Goal: Use online tool/utility: Utilize a website feature to perform a specific function

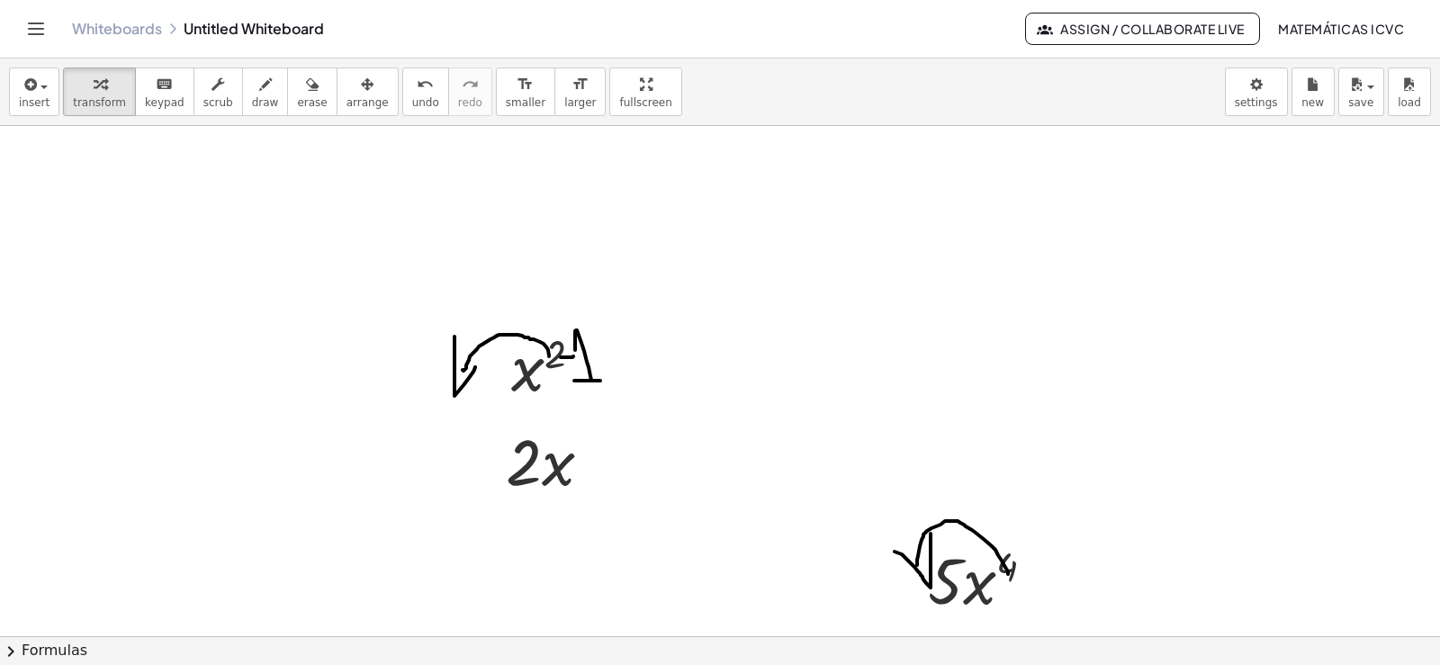
scroll to position [4594, 0]
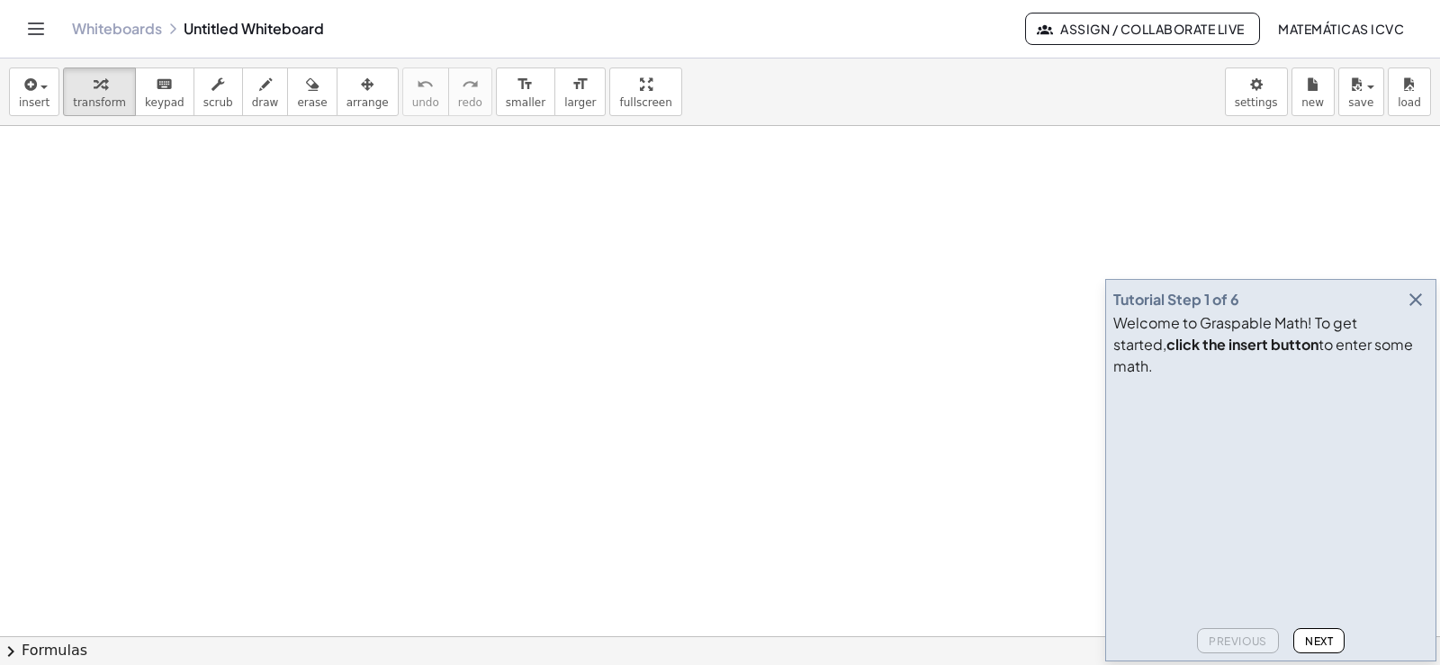
click at [1413, 311] on icon "button" at bounding box center [1416, 300] width 22 height 22
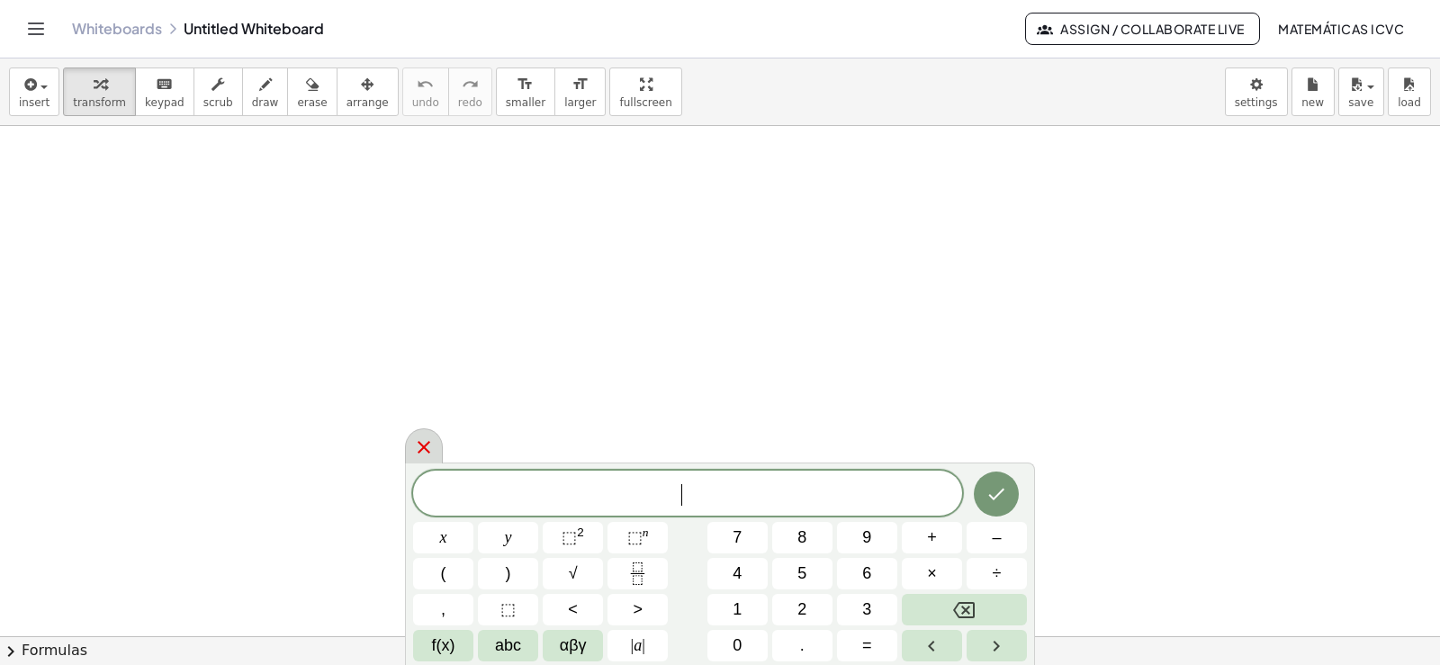
click at [424, 448] on icon at bounding box center [424, 447] width 13 height 13
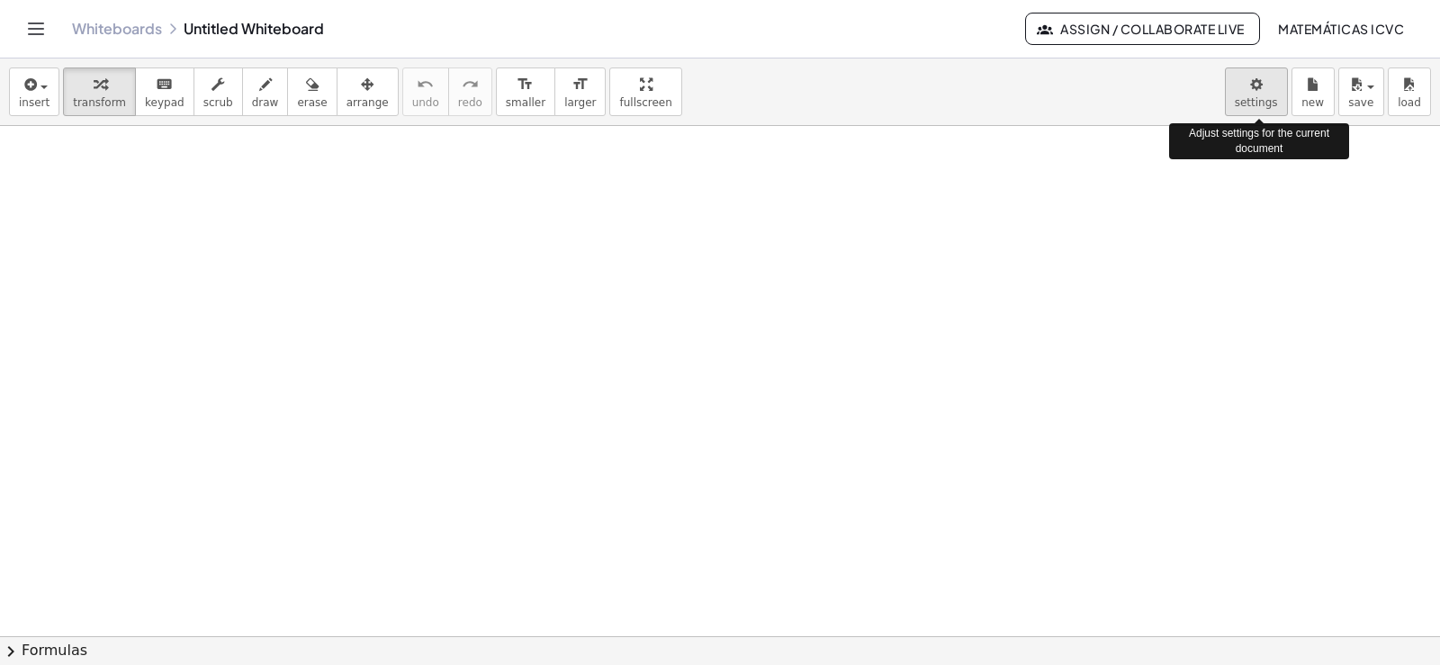
click at [1254, 102] on body "Graspable Math Activities Get Started Activity Bank Assigned Work Classes White…" at bounding box center [720, 332] width 1440 height 665
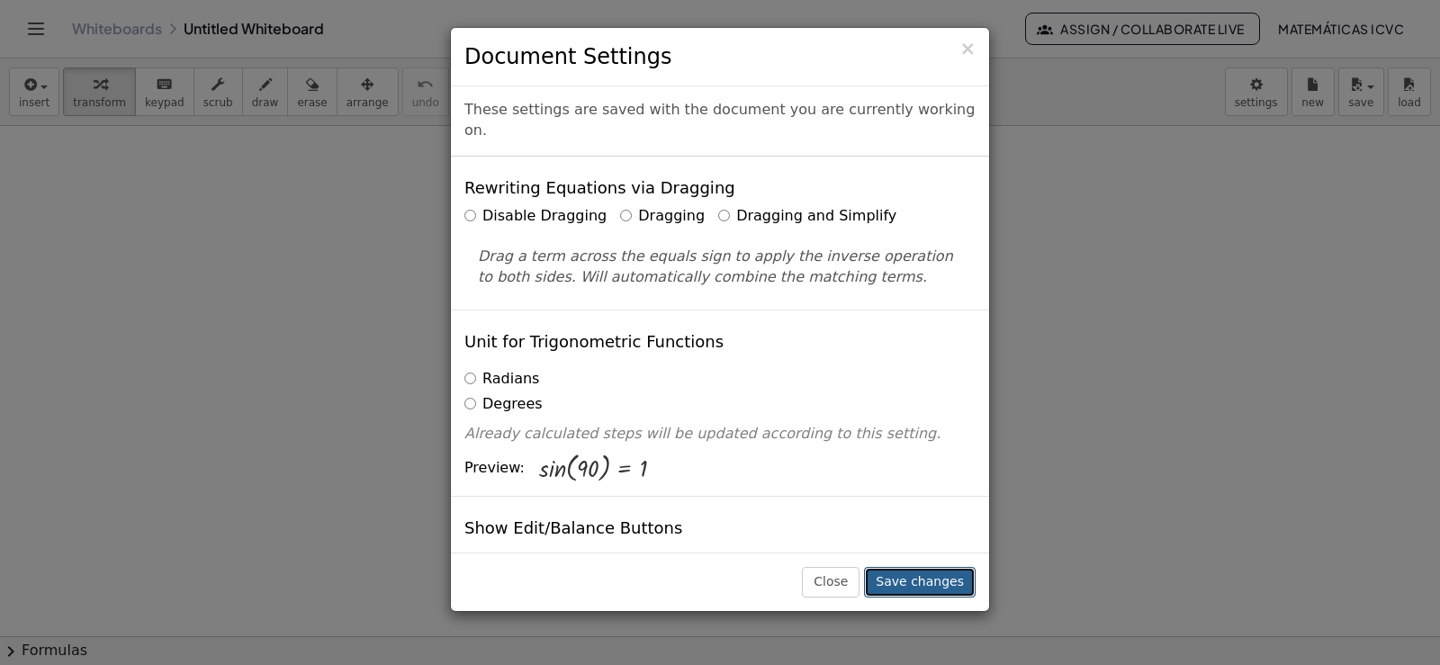
click at [924, 583] on button "Save changes" at bounding box center [920, 582] width 112 height 31
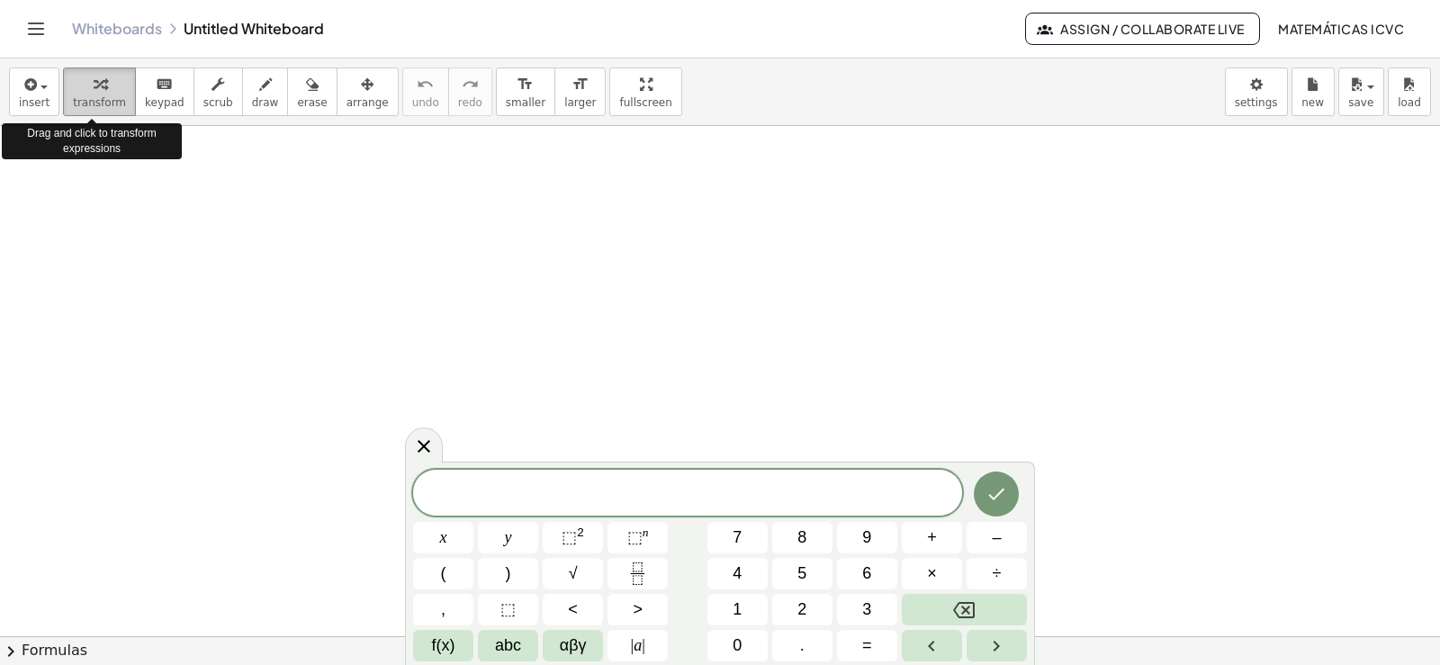
click at [90, 96] on span "transform" at bounding box center [99, 102] width 53 height 13
click at [94, 92] on icon "button" at bounding box center [100, 85] width 13 height 22
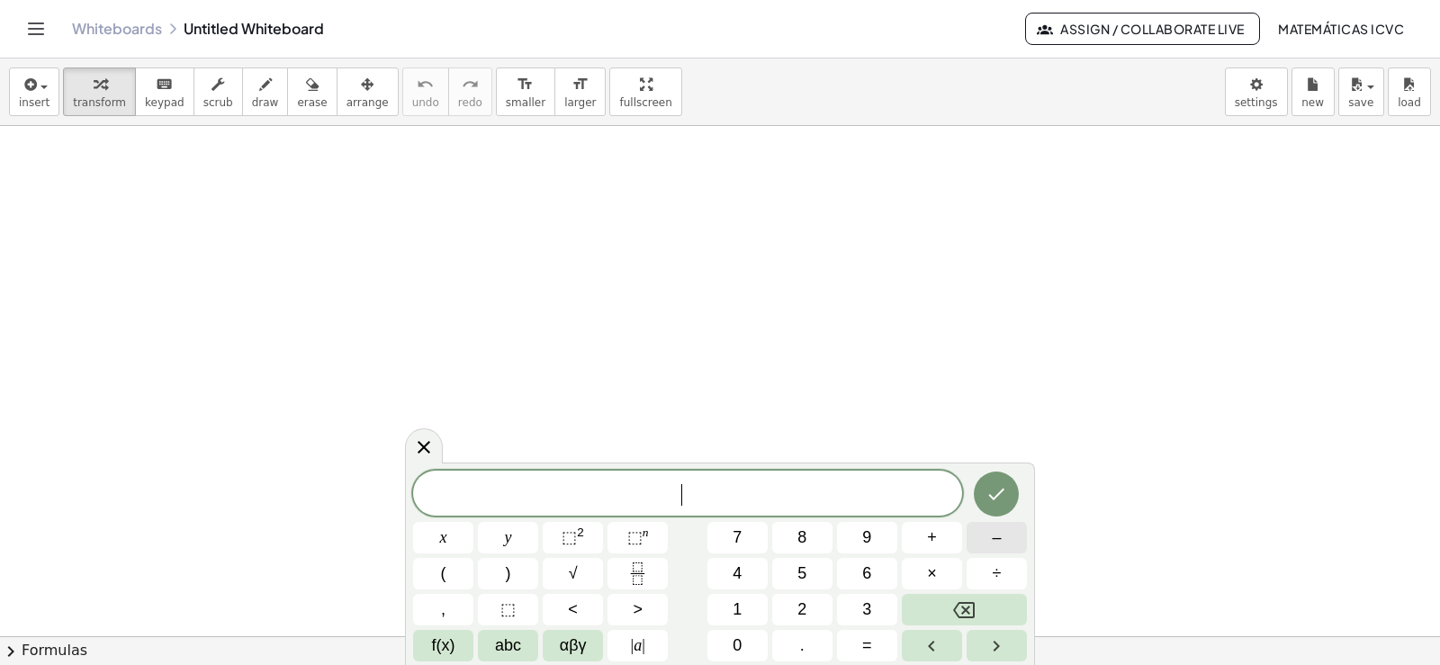
click at [998, 540] on span "–" at bounding box center [996, 538] width 9 height 24
click at [742, 613] on span "1" at bounding box center [737, 610] width 9 height 24
click at [868, 575] on span "6" at bounding box center [866, 574] width 9 height 24
click at [1000, 498] on icon "Done" at bounding box center [997, 494] width 22 height 22
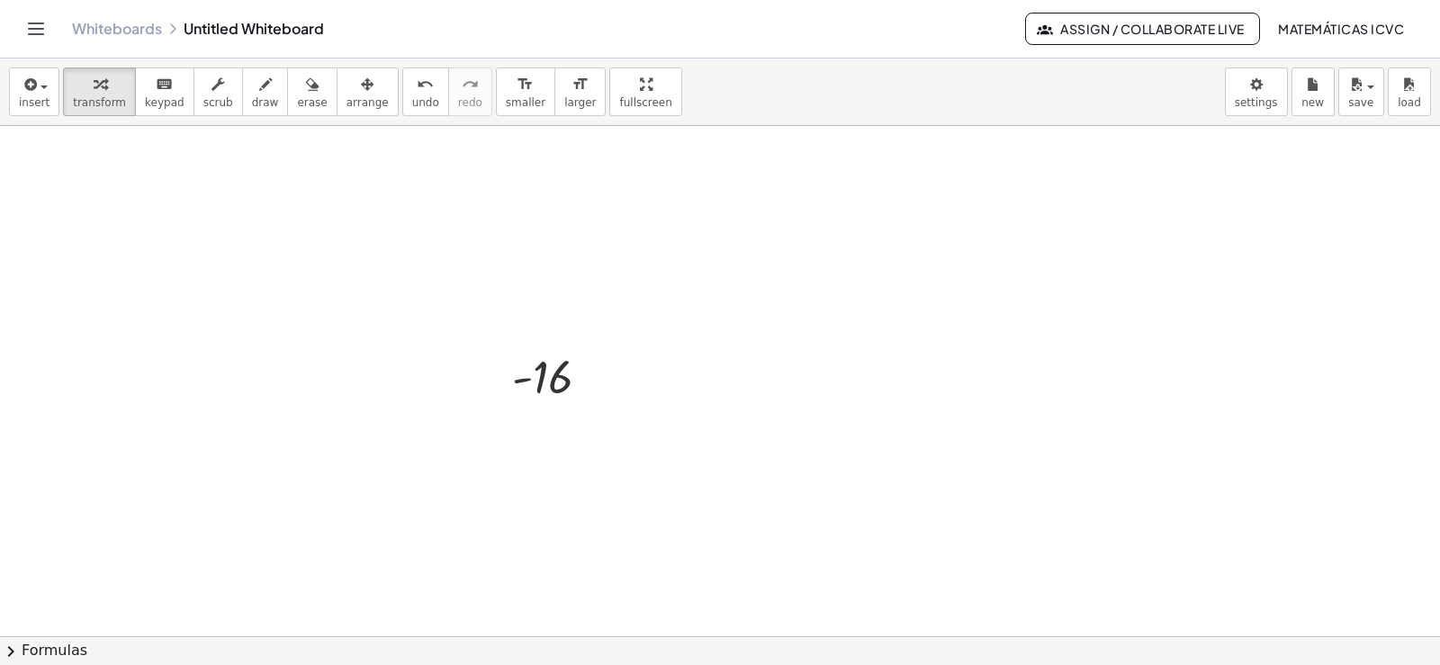
scroll to position [270, 0]
click at [119, 96] on button "transform" at bounding box center [99, 92] width 73 height 49
click at [971, 368] on div at bounding box center [720, 425] width 1440 height 1138
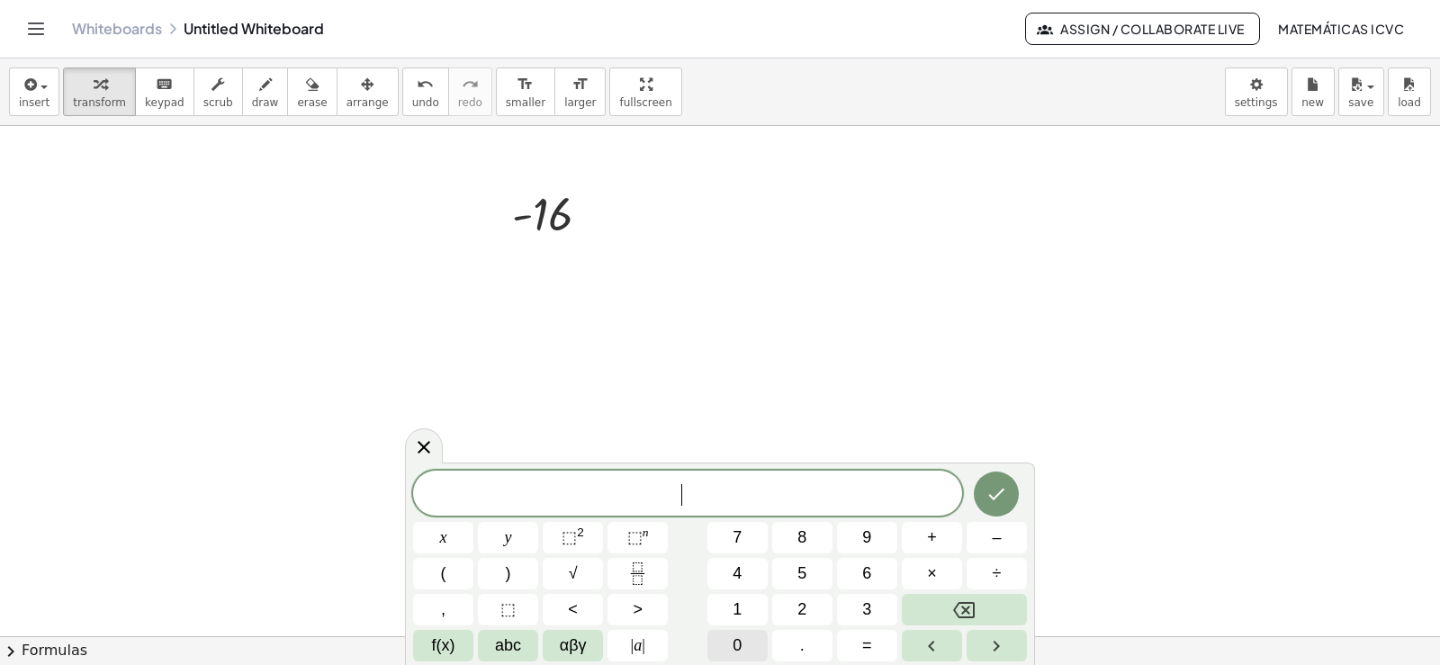
click at [745, 654] on button "0" at bounding box center [738, 646] width 60 height 32
click at [996, 496] on icon "Done" at bounding box center [997, 494] width 22 height 22
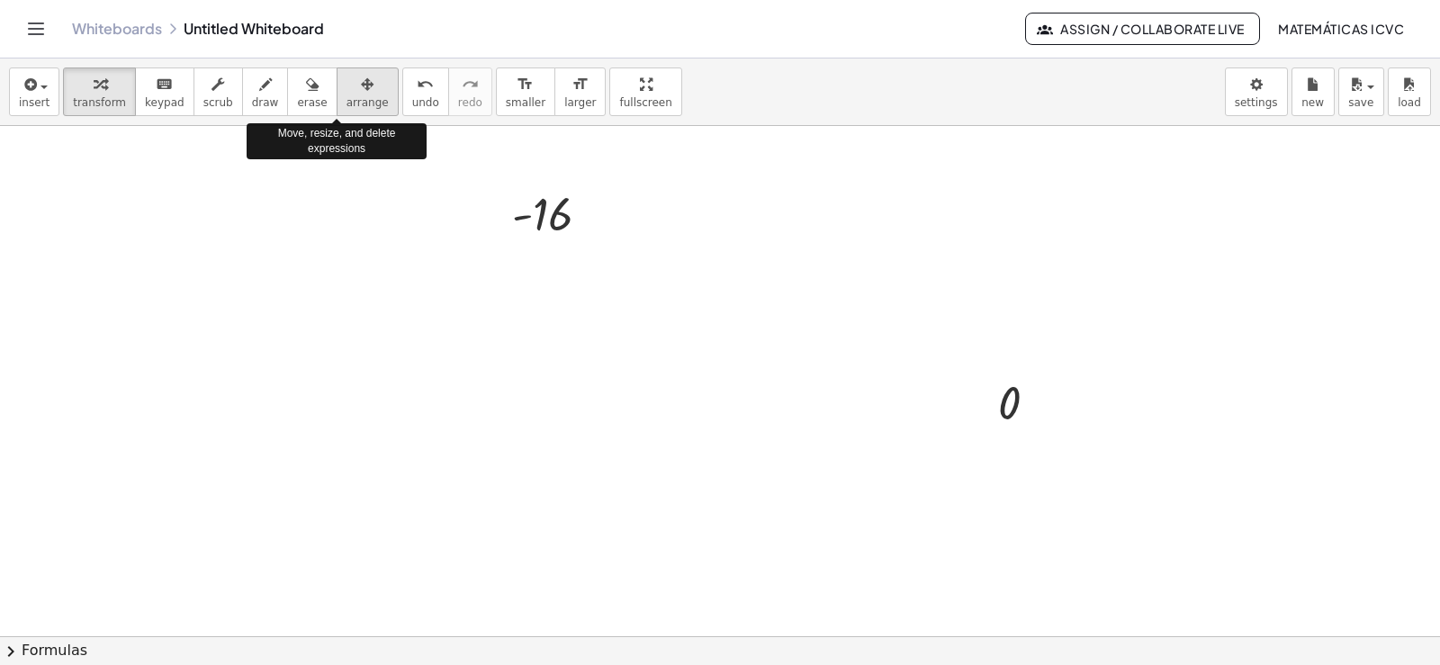
click at [347, 102] on span "arrange" at bounding box center [368, 102] width 42 height 13
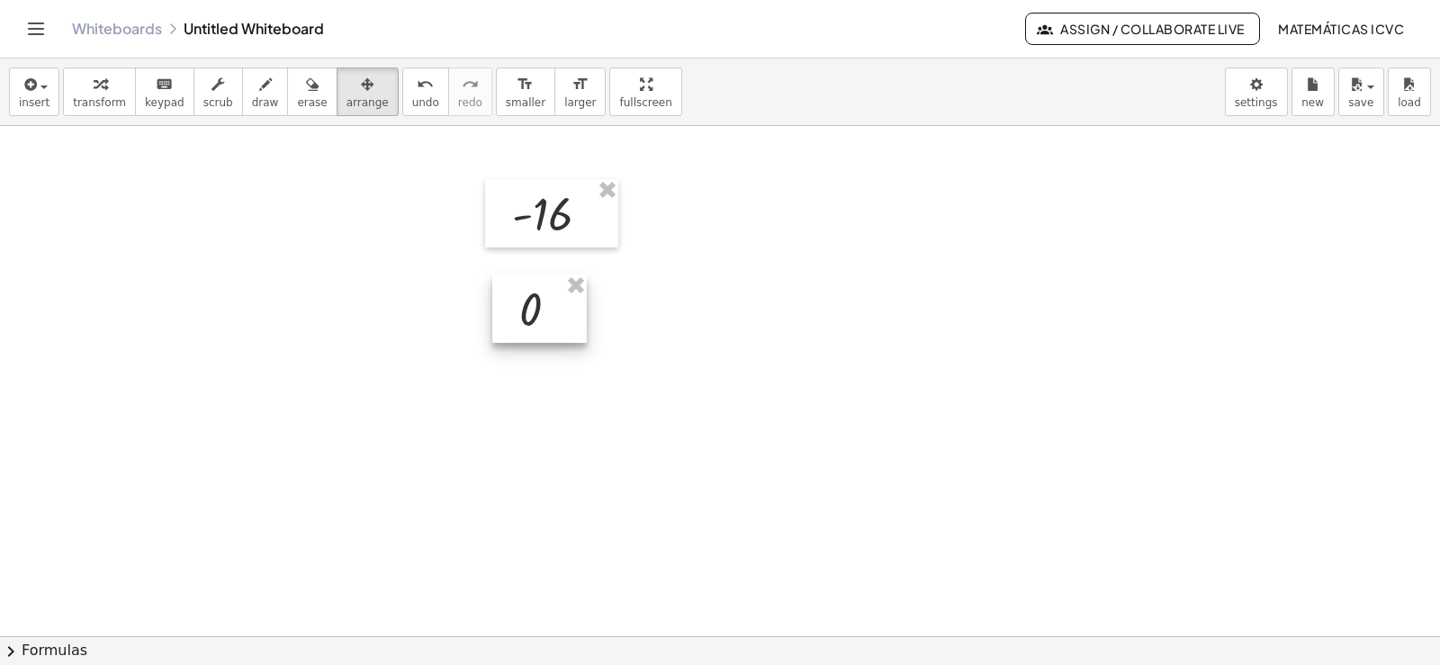
drag, startPoint x: 1012, startPoint y: 409, endPoint x: 537, endPoint y: 314, distance: 484.7
click at [537, 314] on div at bounding box center [539, 309] width 95 height 68
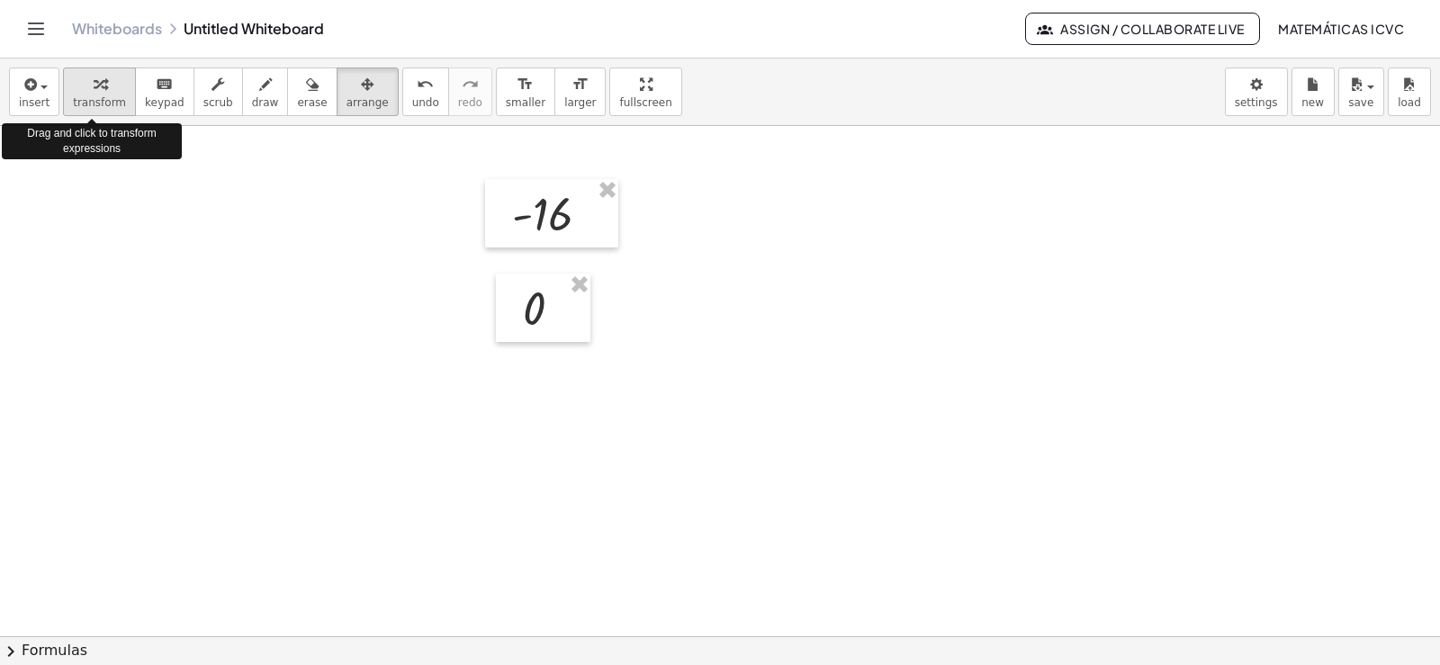
click at [81, 93] on div "button" at bounding box center [99, 84] width 53 height 22
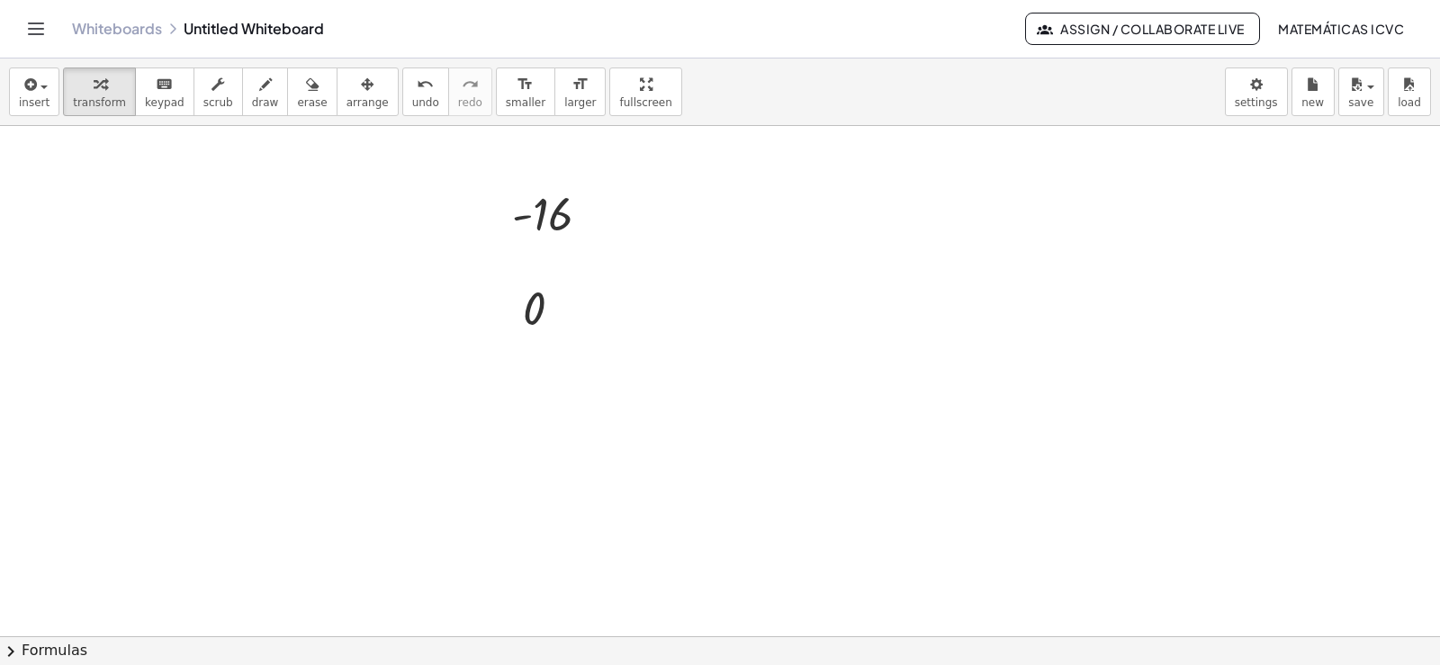
click at [811, 434] on div at bounding box center [720, 425] width 1440 height 1138
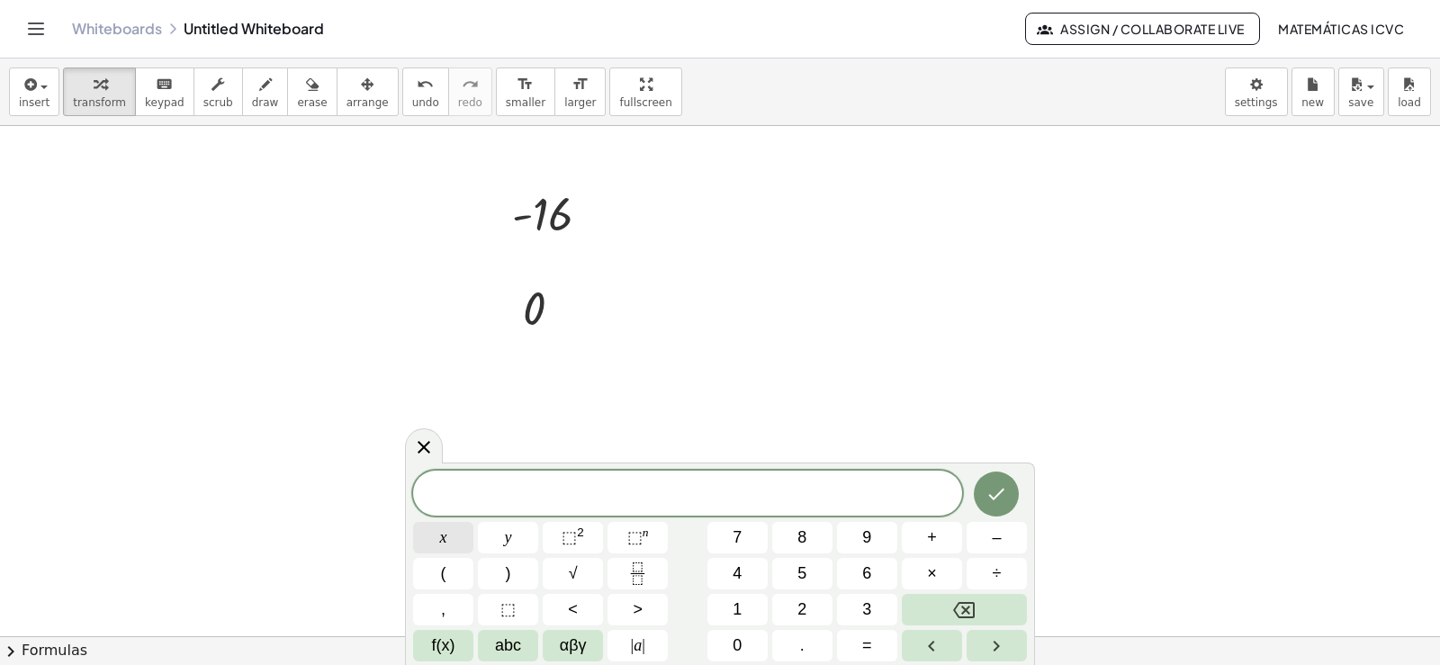
click at [460, 539] on button "x" at bounding box center [443, 538] width 60 height 32
click at [1001, 498] on icon "Done" at bounding box center [997, 494] width 22 height 22
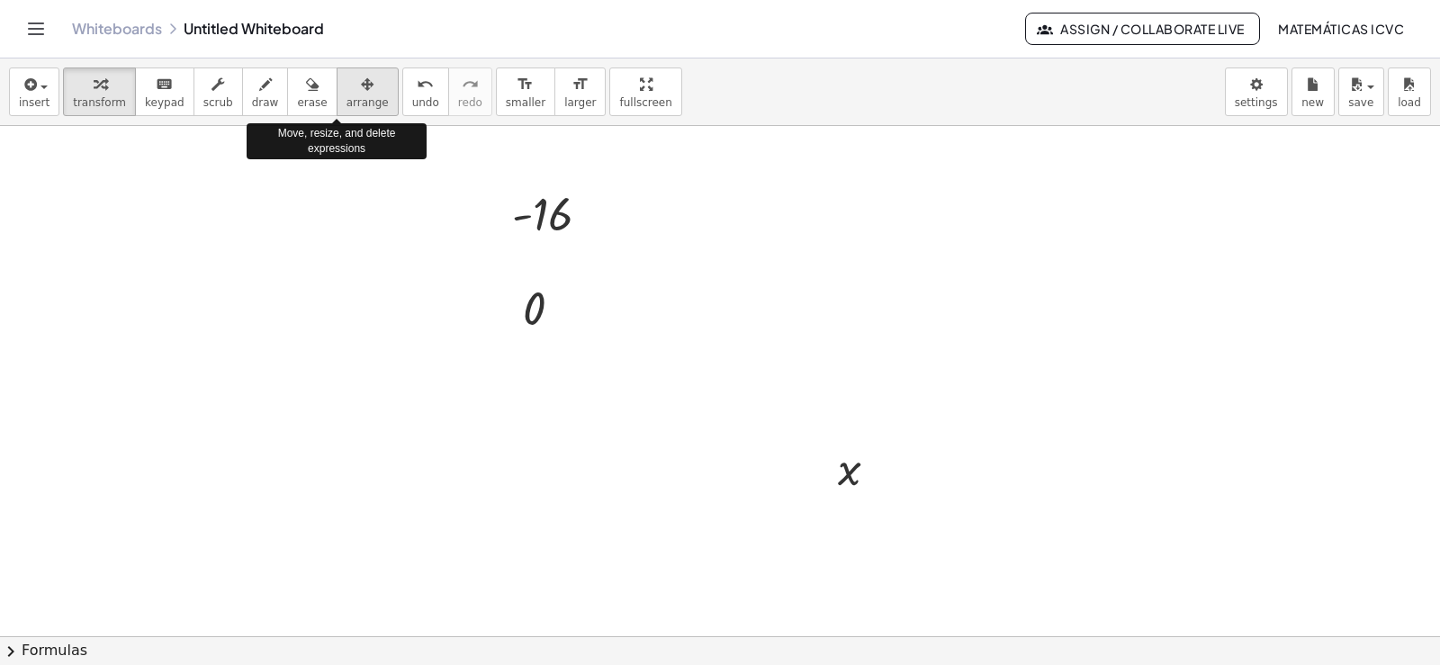
click at [361, 94] on icon "button" at bounding box center [367, 85] width 13 height 22
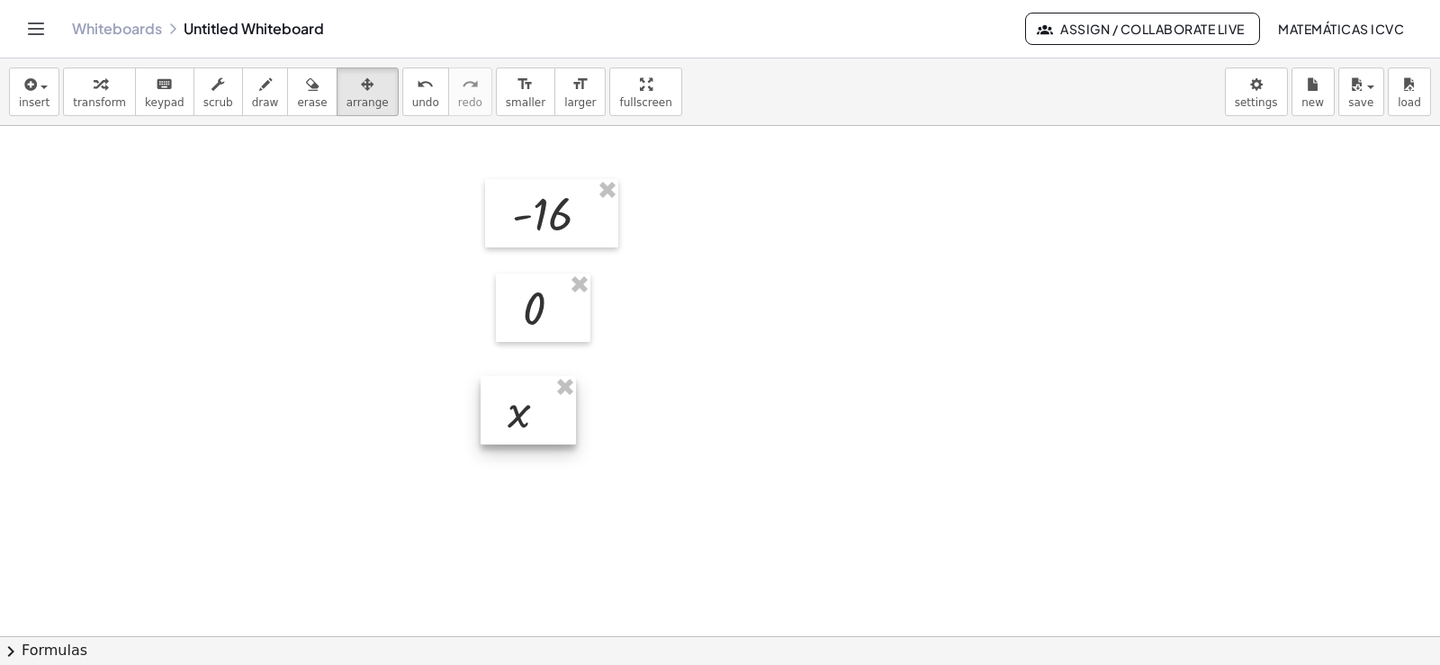
drag, startPoint x: 852, startPoint y: 469, endPoint x: 522, endPoint y: 411, distance: 334.5
click at [522, 411] on div at bounding box center [528, 410] width 95 height 68
click at [572, 92] on icon "format_size" at bounding box center [580, 85] width 17 height 22
click at [95, 98] on span "transform" at bounding box center [99, 102] width 53 height 13
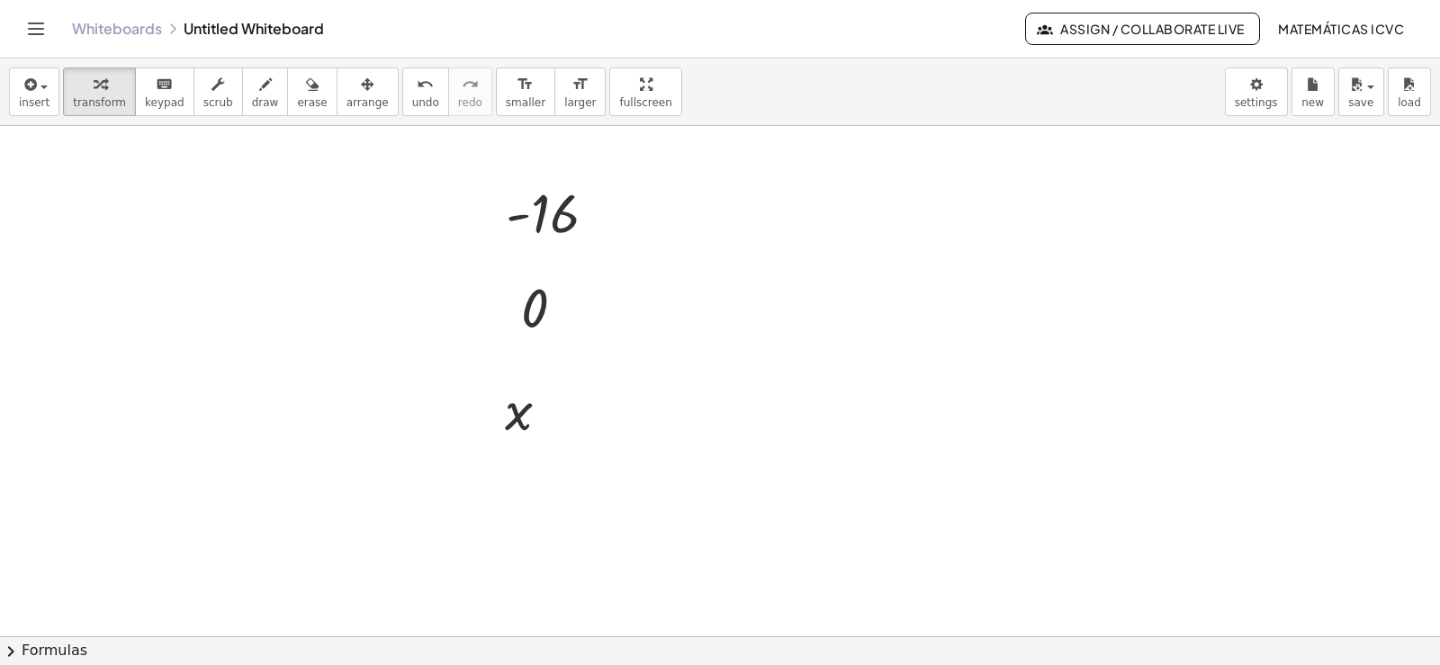
click at [754, 411] on div at bounding box center [720, 425] width 1440 height 1138
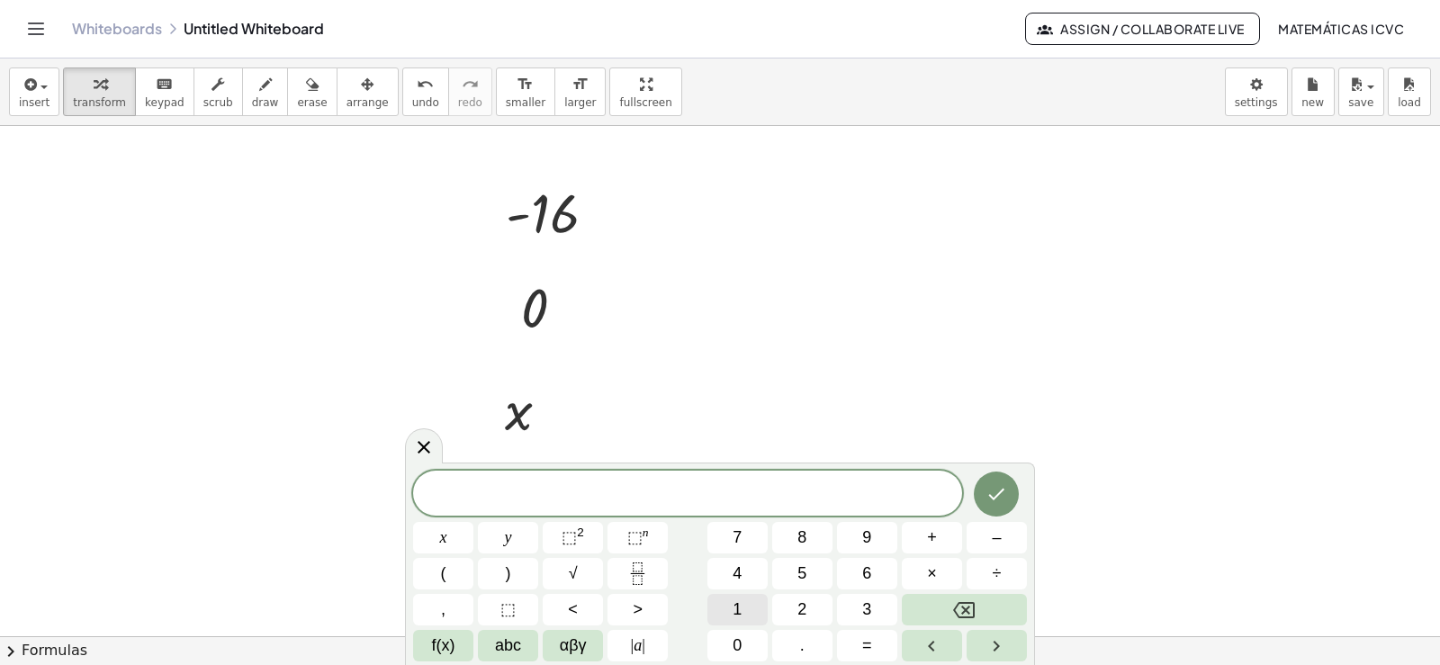
click at [752, 614] on button "1" at bounding box center [738, 610] width 60 height 32
click at [987, 500] on icon "Done" at bounding box center [997, 494] width 22 height 22
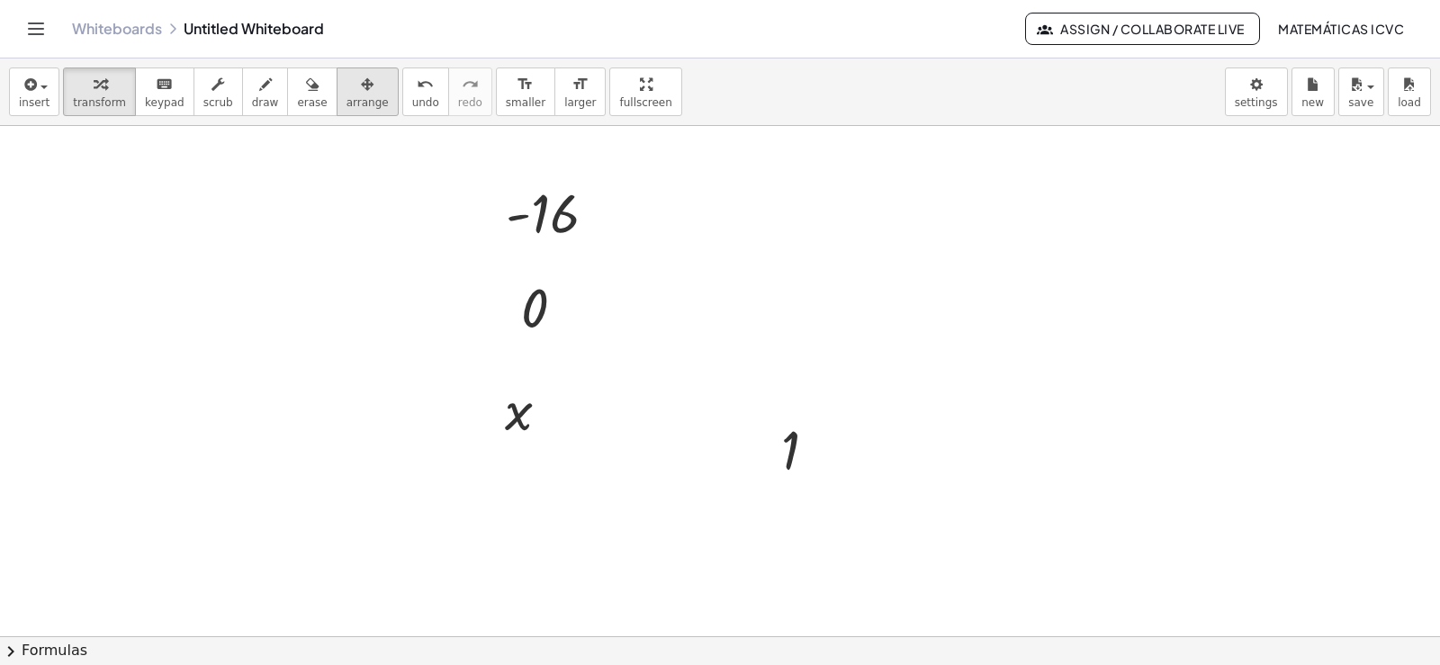
click at [347, 94] on div "button" at bounding box center [368, 84] width 42 height 22
drag, startPoint x: 790, startPoint y: 454, endPoint x: 503, endPoint y: 498, distance: 289.7
click at [503, 498] on div at bounding box center [517, 494] width 99 height 78
click at [82, 96] on span "transform" at bounding box center [99, 102] width 53 height 13
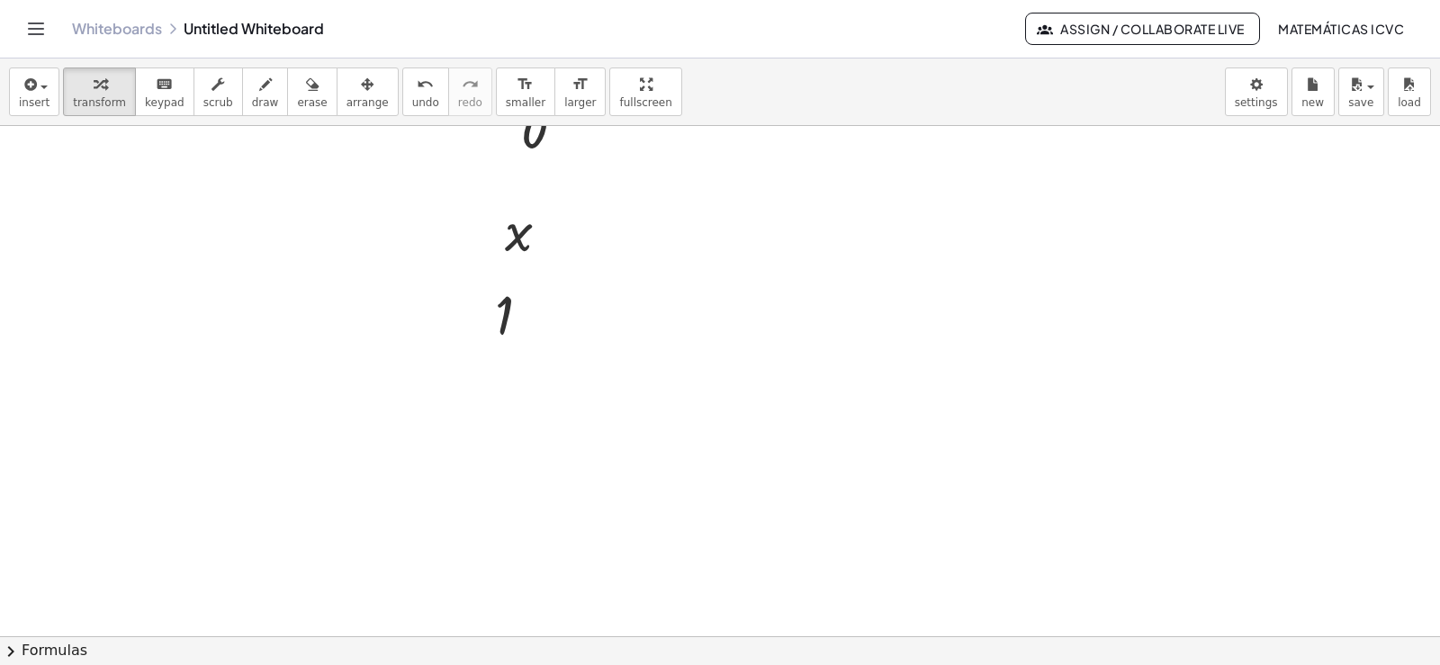
scroll to position [450, 0]
click at [823, 329] on div at bounding box center [720, 245] width 1440 height 1138
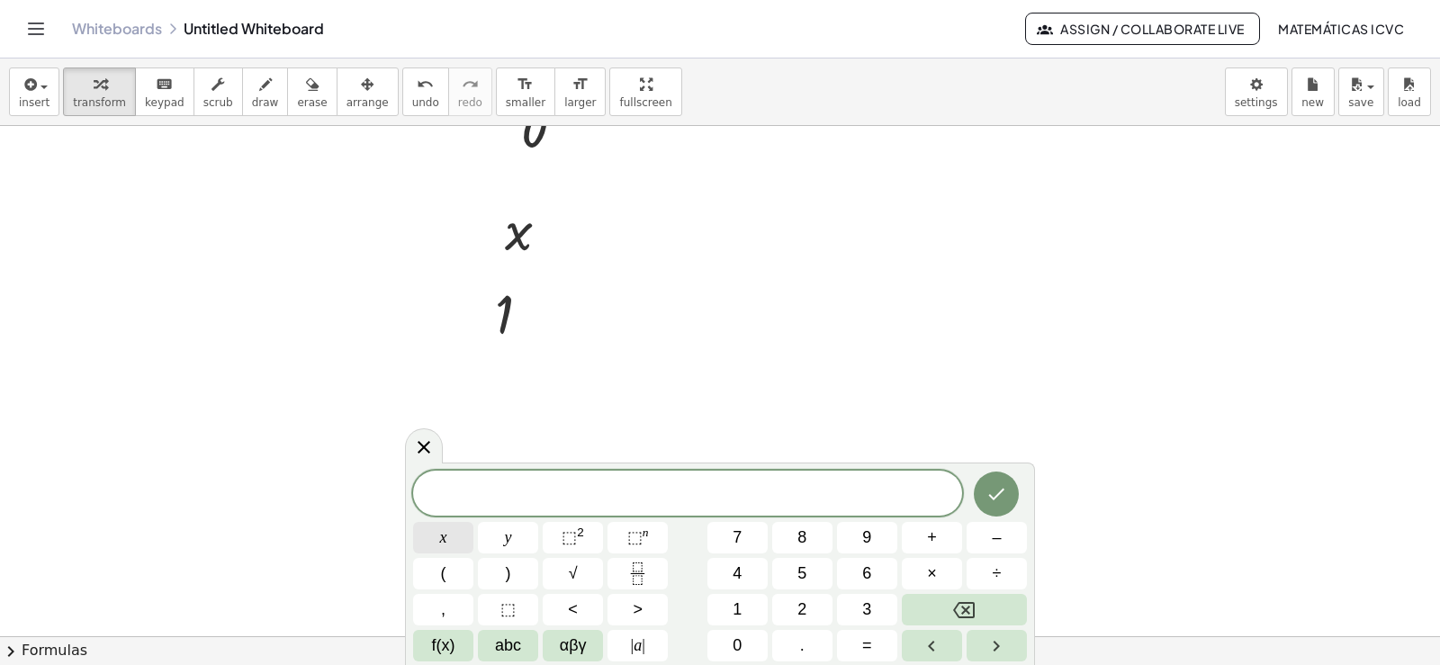
click at [444, 543] on span "x" at bounding box center [443, 538] width 7 height 24
click at [642, 540] on span "⬚" at bounding box center [634, 537] width 15 height 18
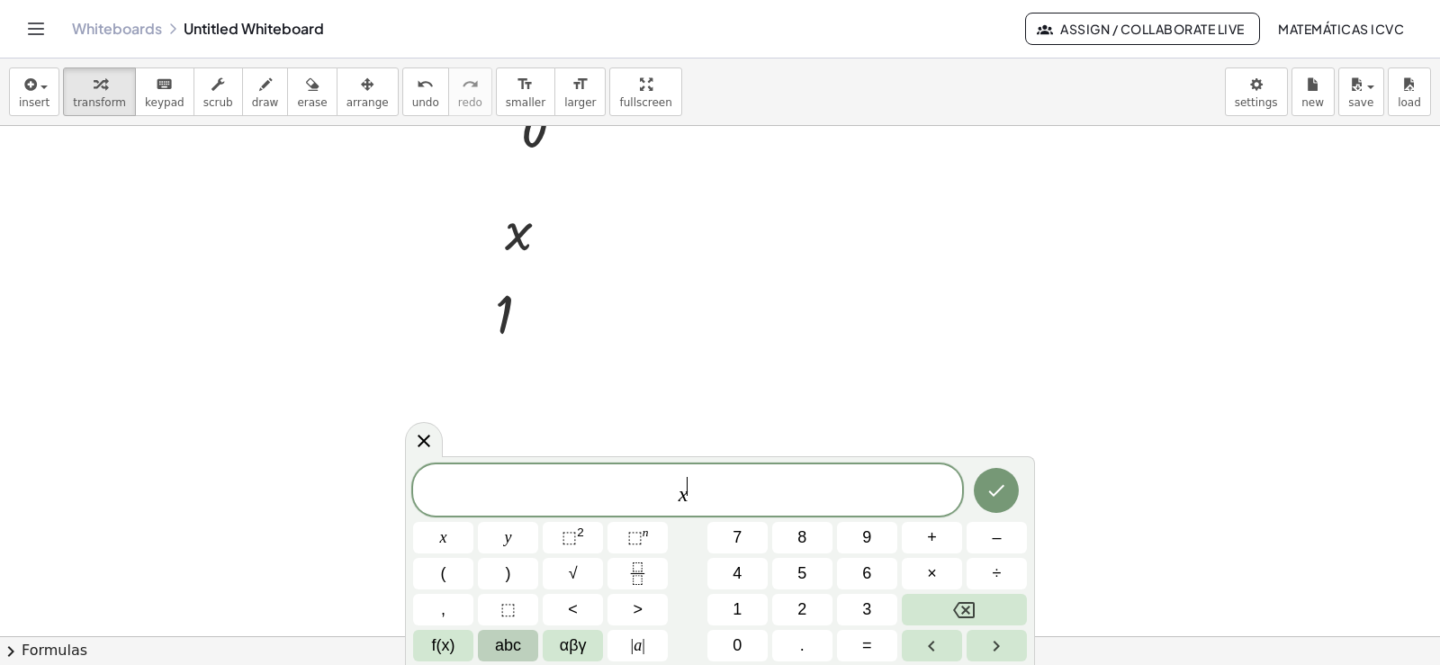
click at [509, 650] on span "abc" at bounding box center [508, 646] width 26 height 24
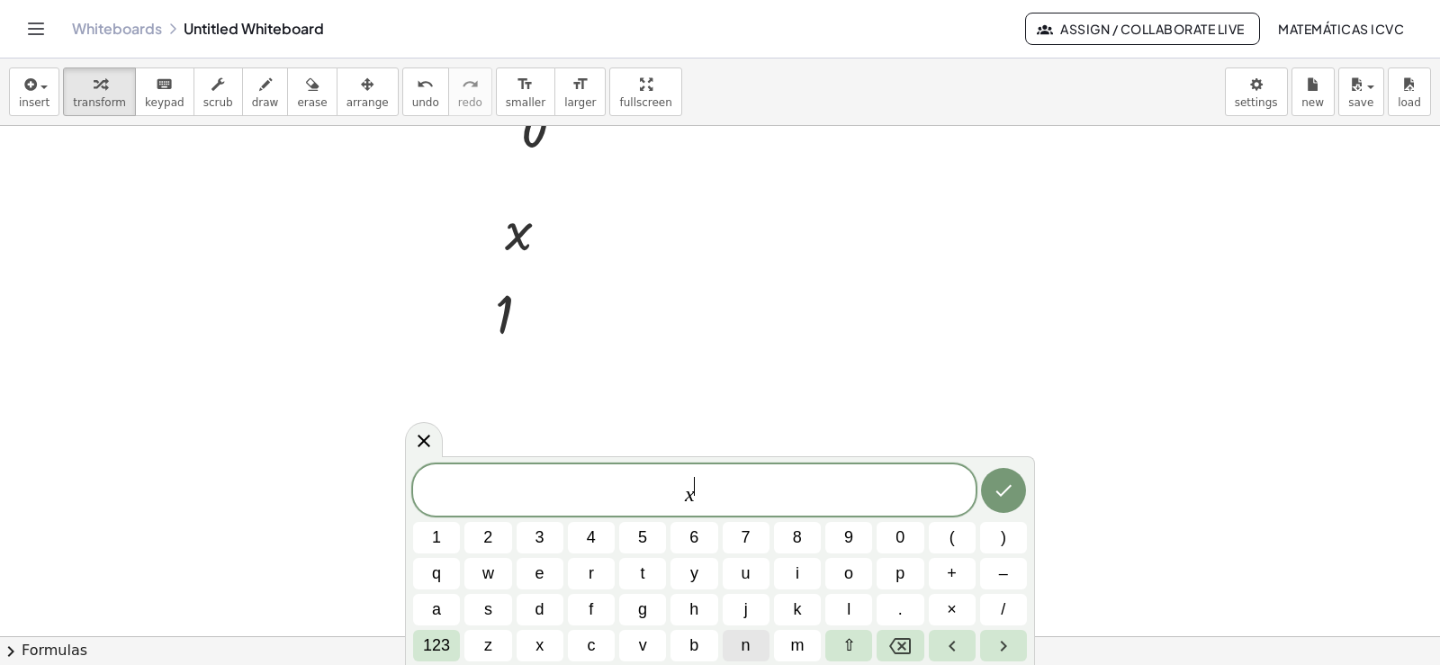
click at [747, 645] on span "n" at bounding box center [746, 646] width 9 height 24
click at [438, 646] on span "123" at bounding box center [436, 646] width 27 height 24
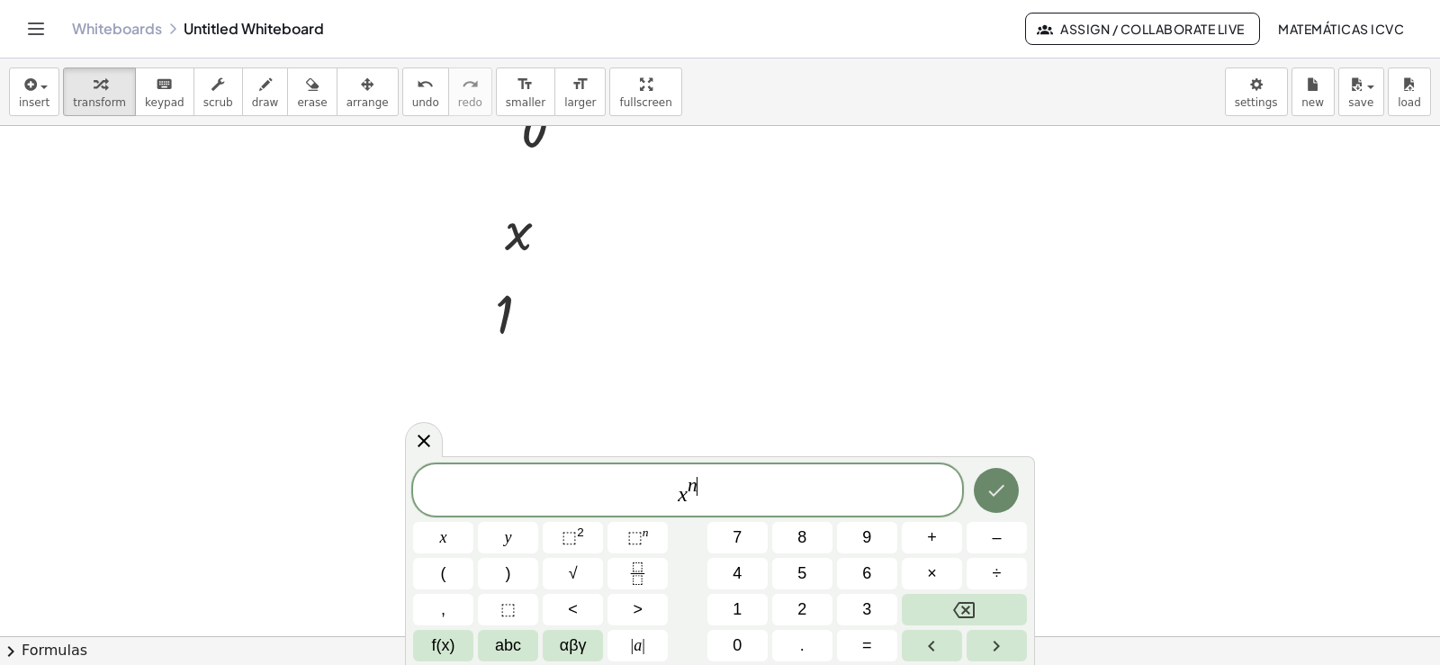
click at [990, 496] on icon "Done" at bounding box center [997, 491] width 22 height 22
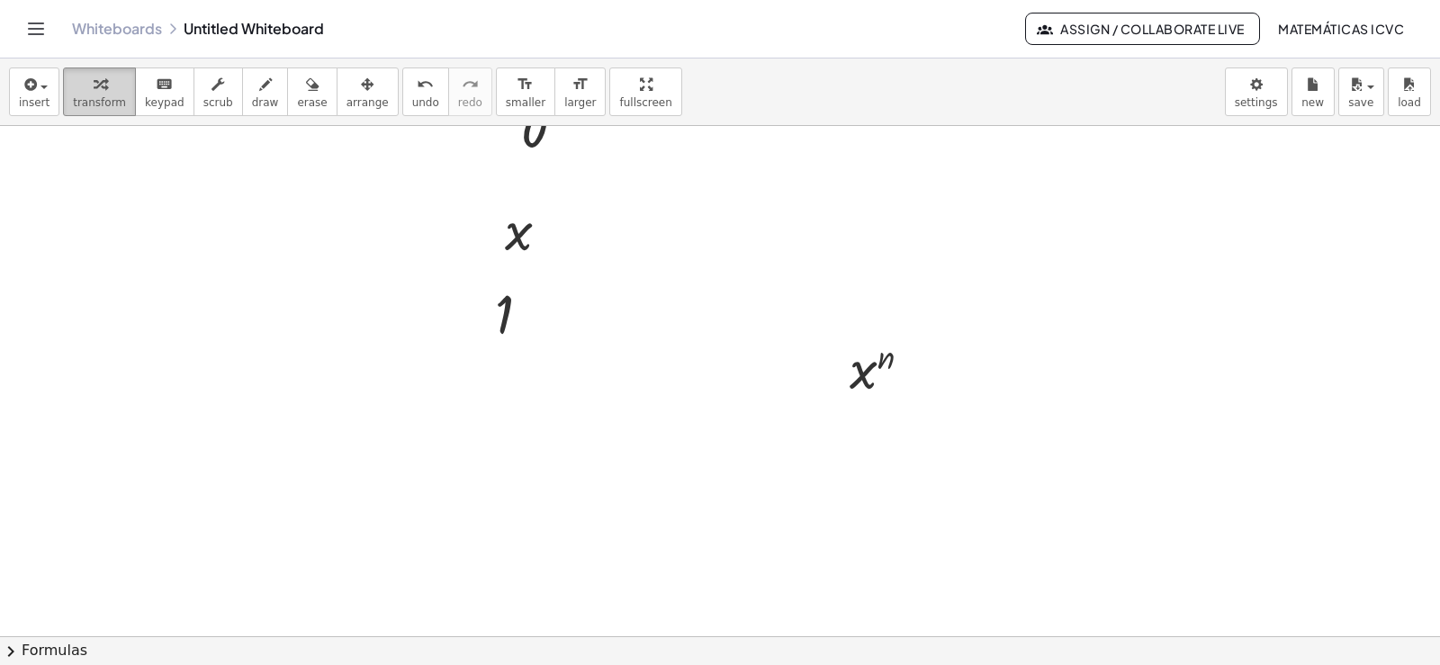
click at [95, 93] on icon "button" at bounding box center [100, 85] width 13 height 22
click at [1049, 482] on div at bounding box center [720, 245] width 1440 height 1138
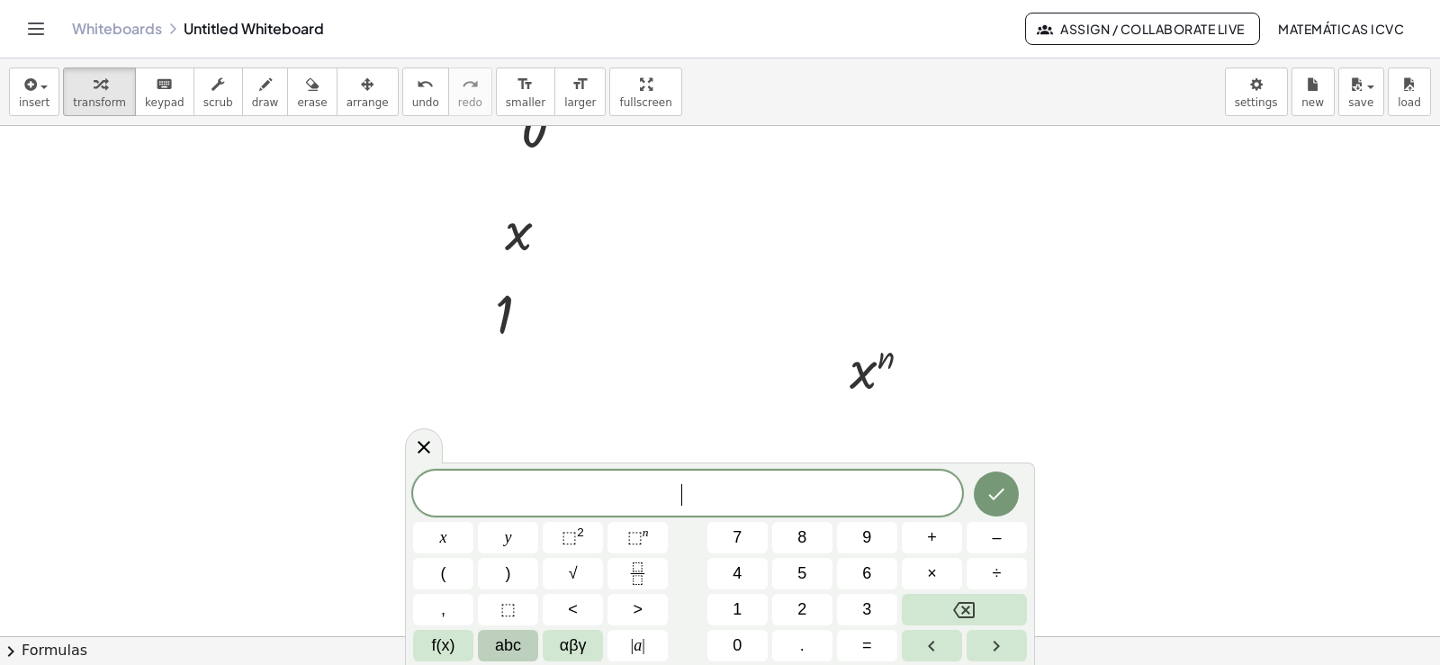
click at [495, 645] on span "abc" at bounding box center [508, 646] width 26 height 24
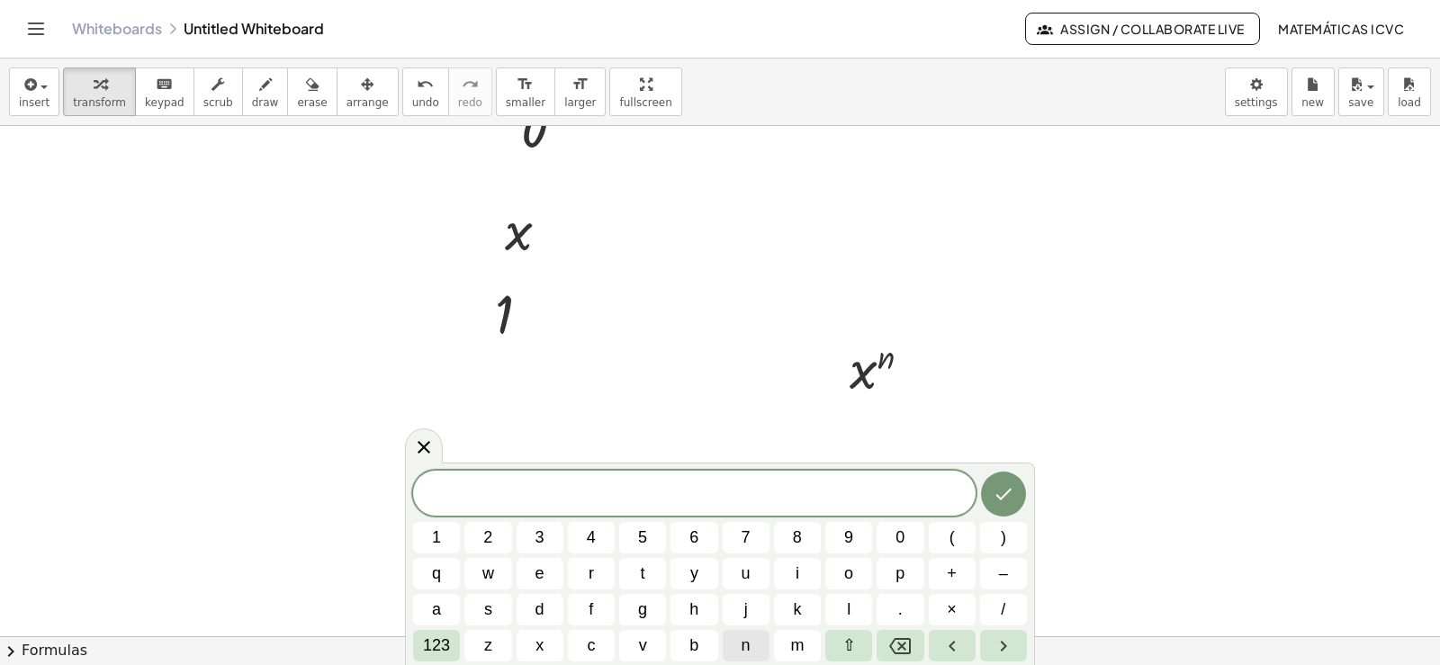
click at [737, 647] on button "n" at bounding box center [746, 646] width 47 height 32
click at [547, 644] on button "x" at bounding box center [540, 646] width 47 height 32
click at [429, 640] on span "123" at bounding box center [436, 646] width 27 height 24
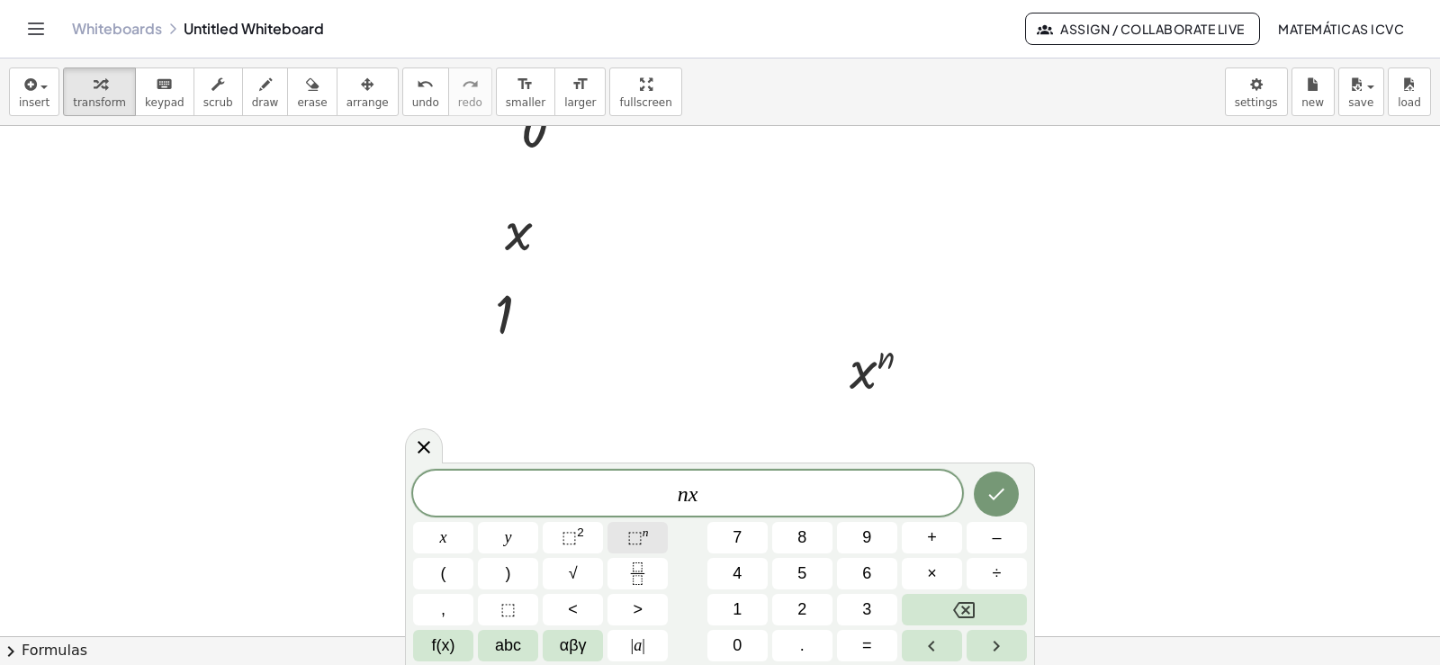
click at [637, 537] on span "⬚" at bounding box center [634, 537] width 15 height 18
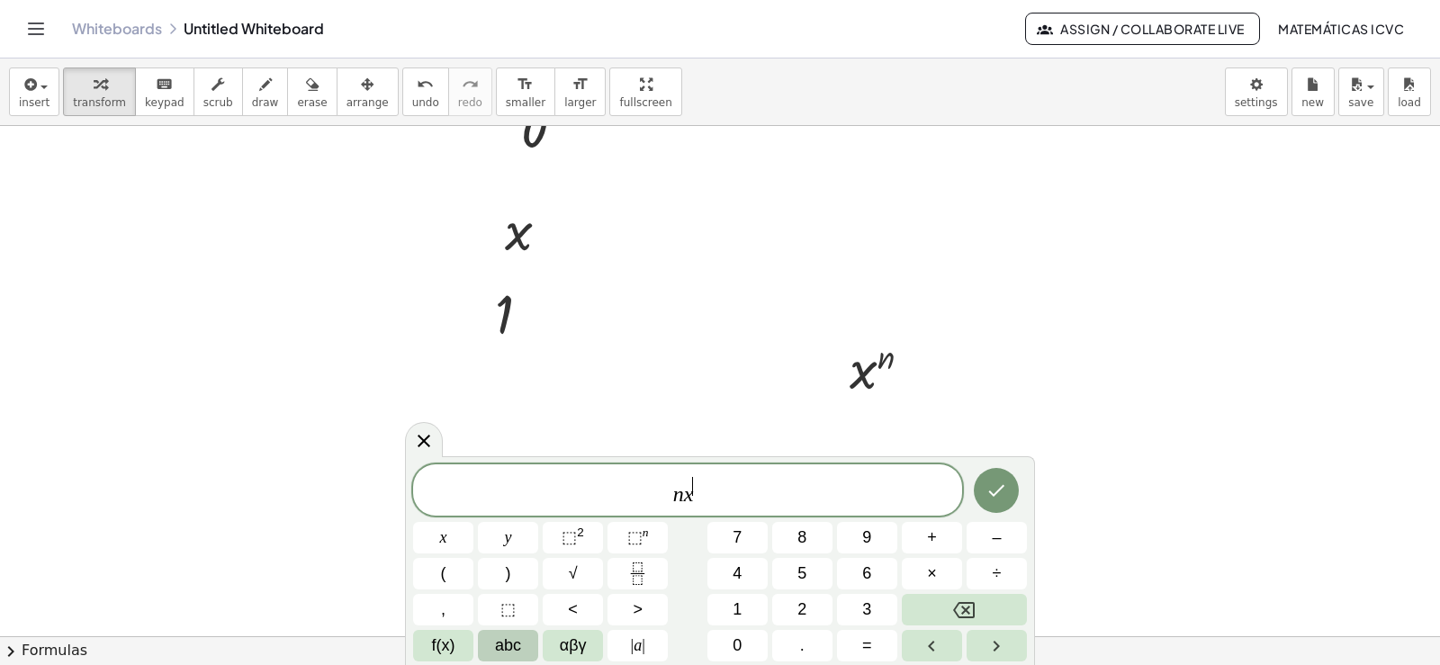
click at [518, 644] on span "abc" at bounding box center [508, 646] width 26 height 24
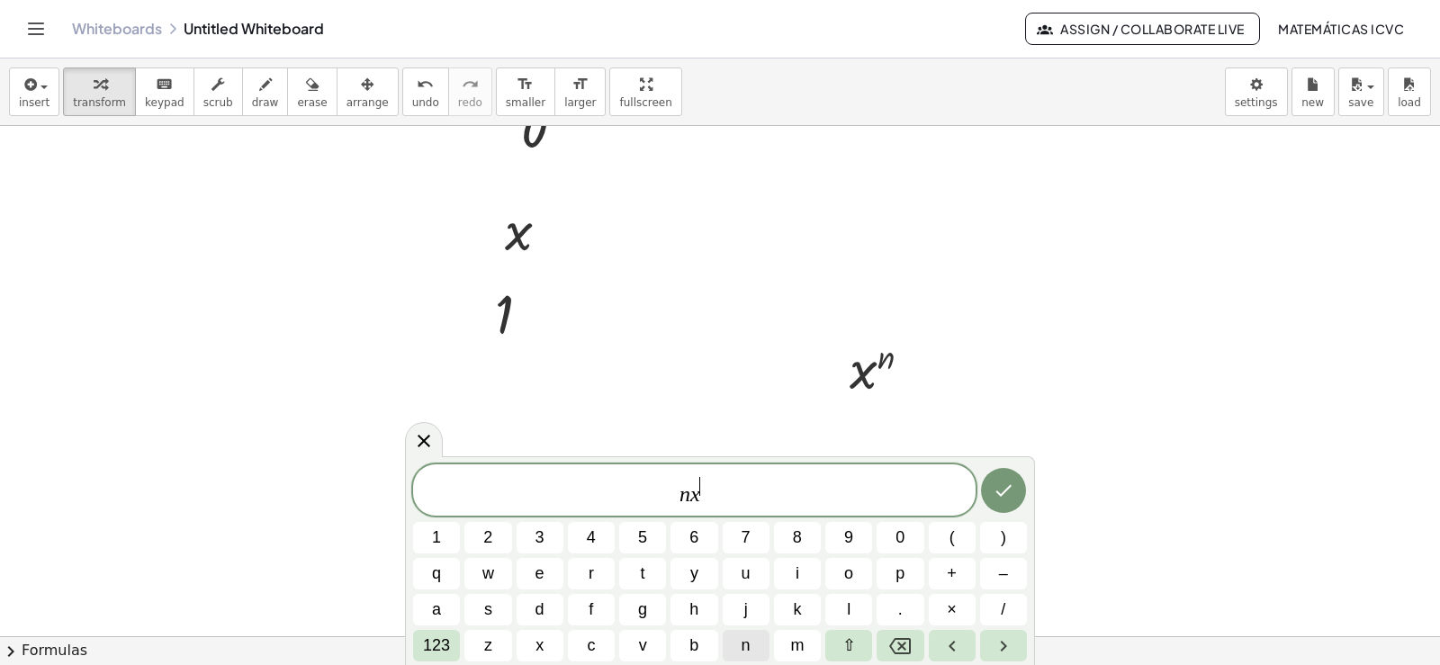
click at [749, 654] on span "n" at bounding box center [746, 646] width 9 height 24
click at [1005, 573] on span "–" at bounding box center [1003, 574] width 9 height 24
click at [435, 531] on span "1" at bounding box center [436, 538] width 9 height 24
click at [1015, 502] on button "Done" at bounding box center [1003, 490] width 45 height 45
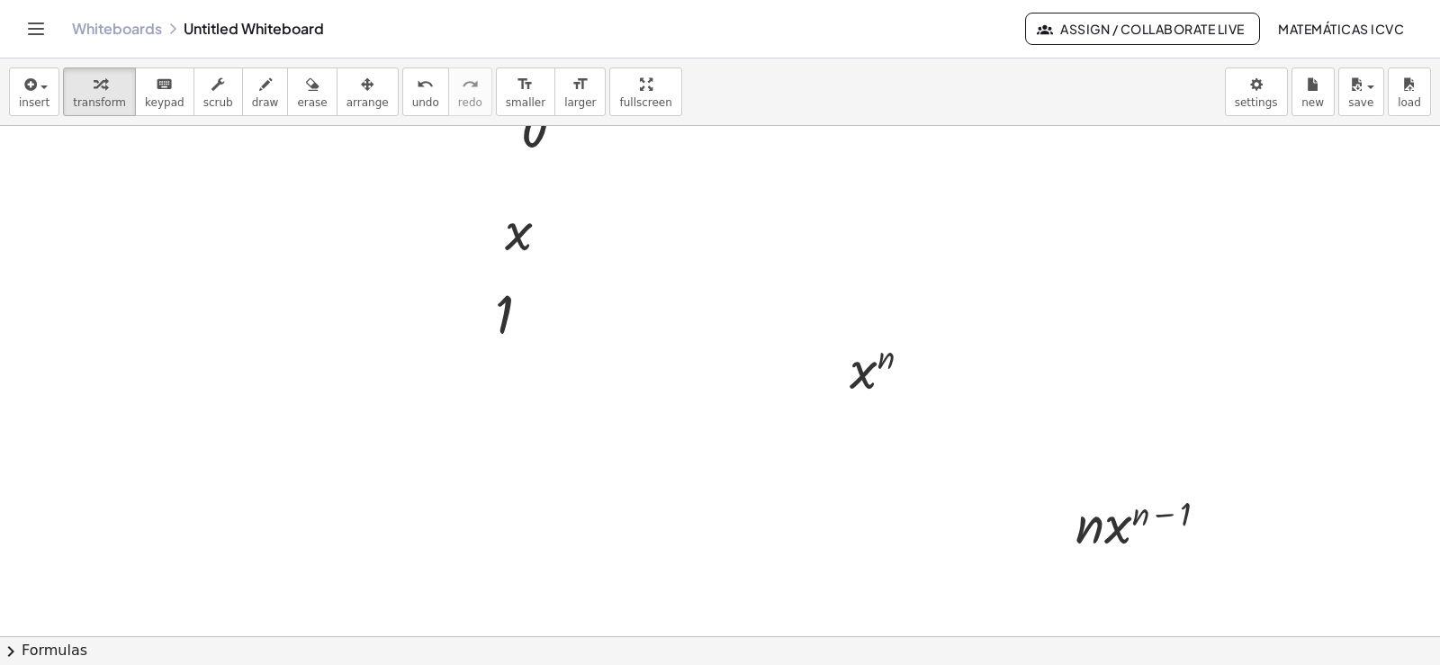
drag, startPoint x: 339, startPoint y: 103, endPoint x: 727, endPoint y: 330, distance: 450.7
click at [347, 102] on span "arrange" at bounding box center [368, 102] width 42 height 13
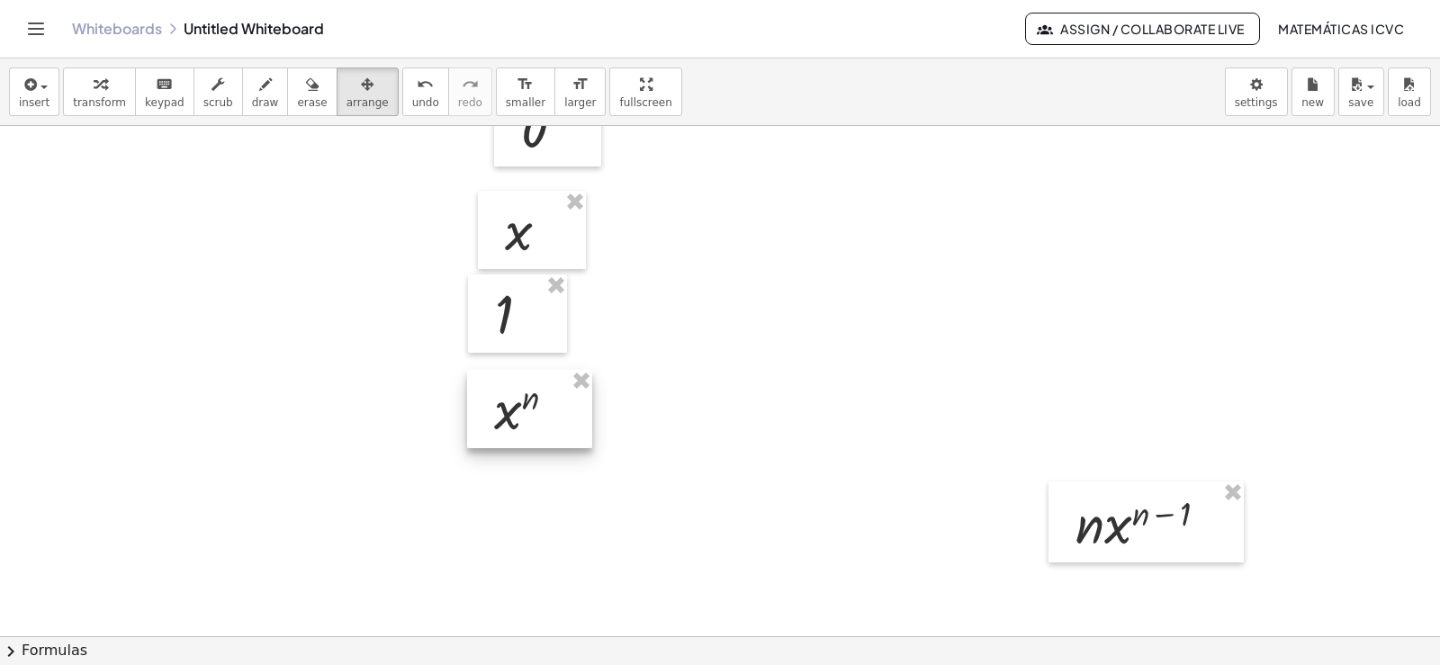
drag, startPoint x: 895, startPoint y: 376, endPoint x: 538, endPoint y: 417, distance: 358.8
click at [538, 417] on div at bounding box center [529, 409] width 125 height 78
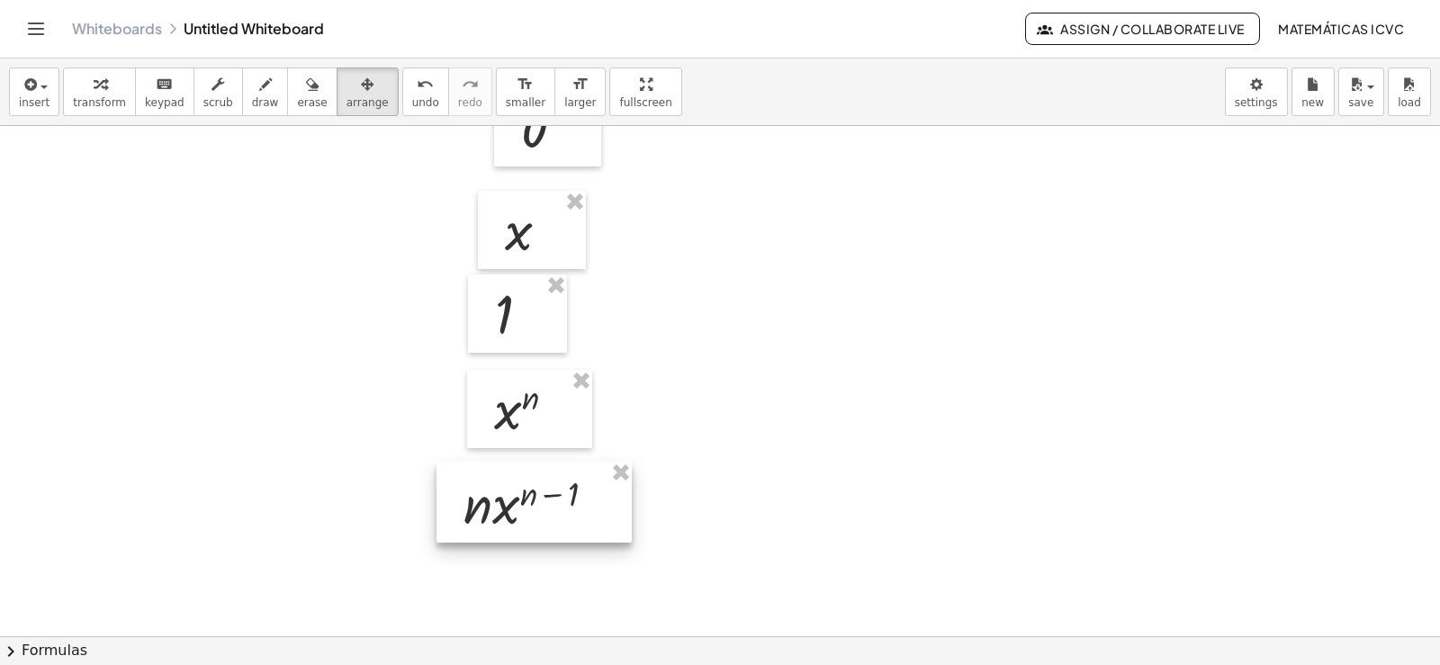
drag, startPoint x: 1030, startPoint y: 544, endPoint x: 537, endPoint y: 524, distance: 492.8
click at [537, 524] on div at bounding box center [534, 502] width 195 height 81
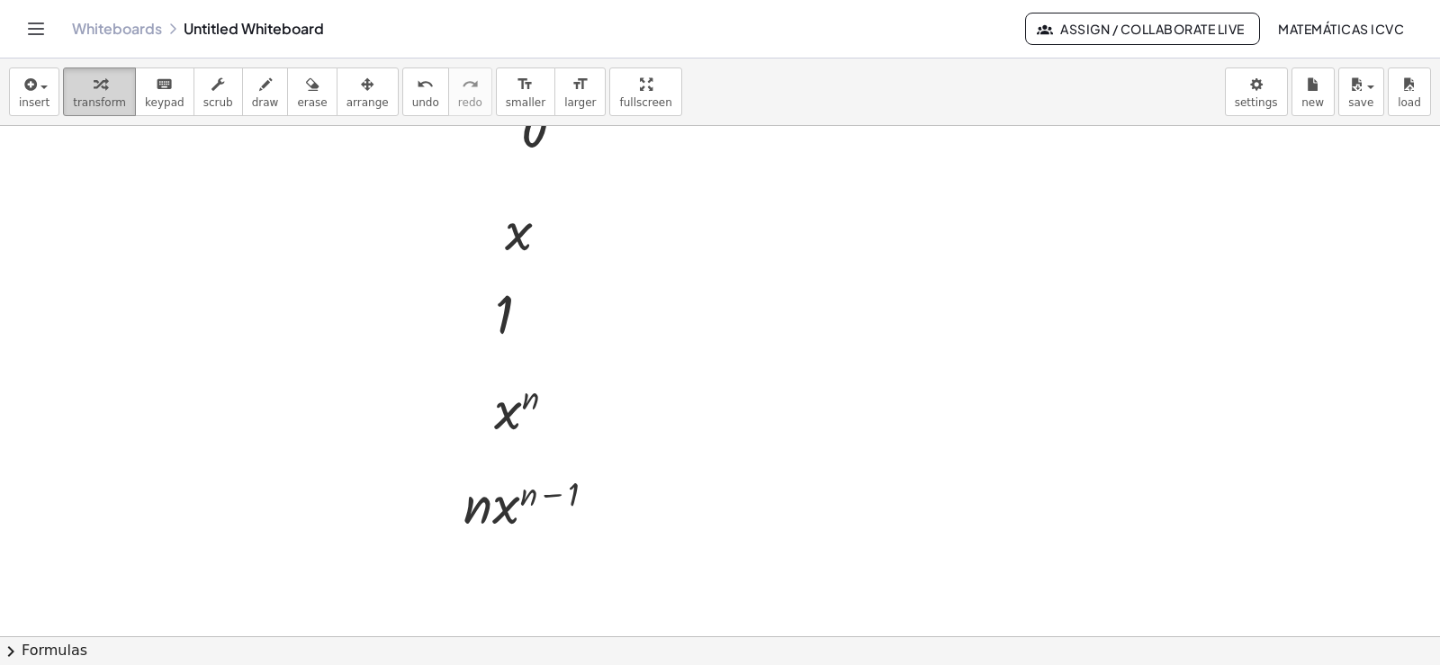
click at [80, 86] on div "button" at bounding box center [99, 84] width 53 height 22
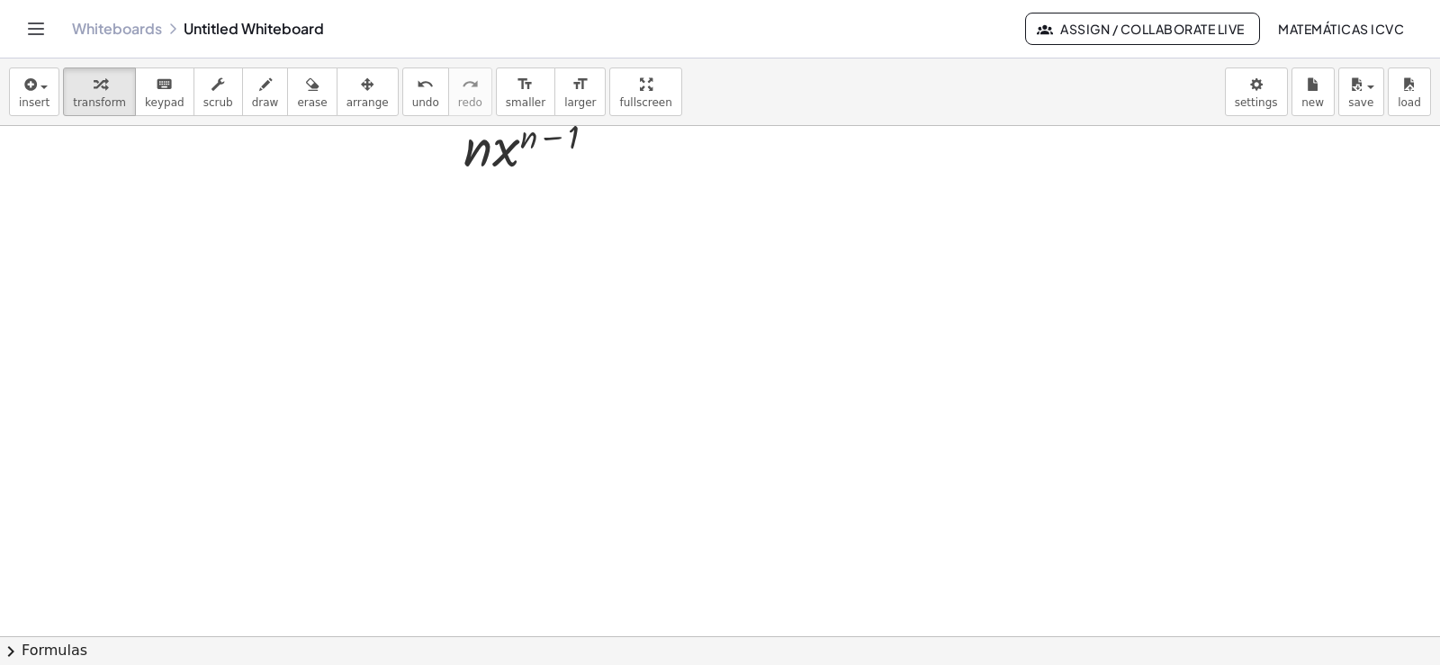
scroll to position [988, 0]
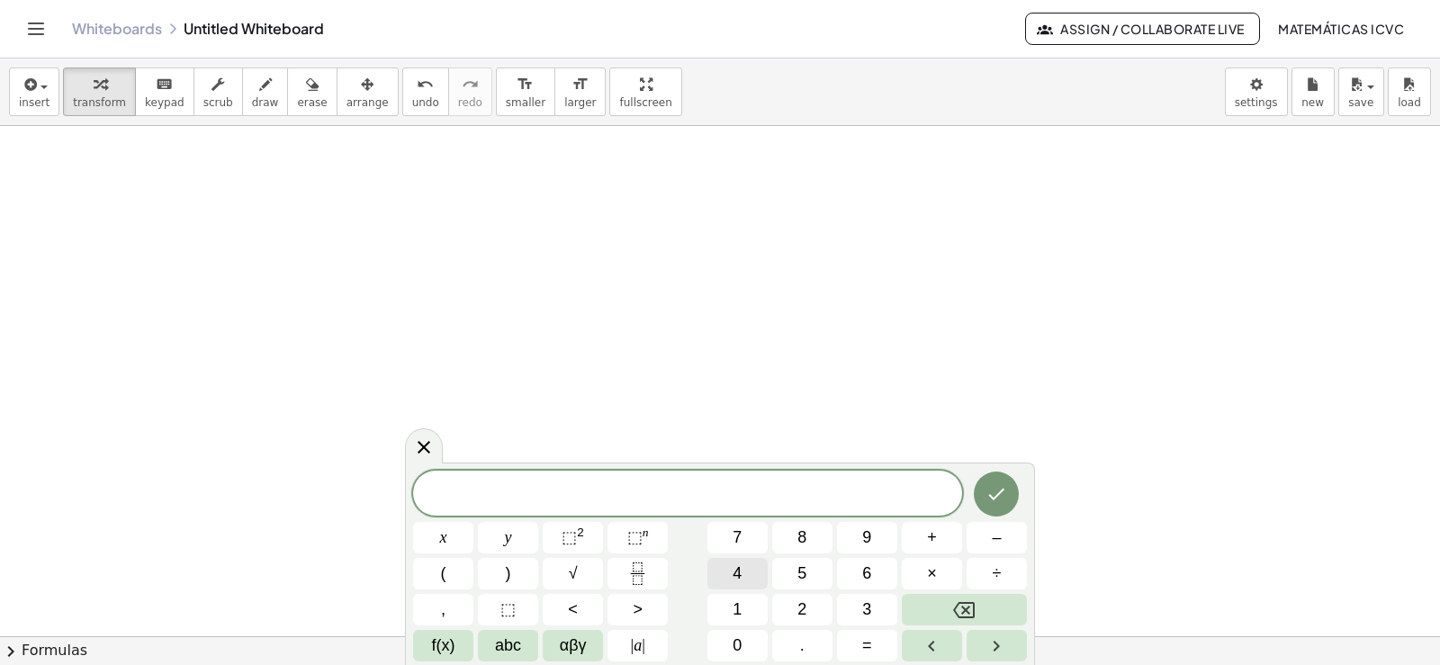
click at [742, 580] on span "4" at bounding box center [737, 574] width 9 height 24
click at [440, 535] on span "x" at bounding box center [443, 538] width 7 height 24
click at [573, 533] on span "⬚" at bounding box center [569, 537] width 15 height 18
click at [992, 496] on icon "Done" at bounding box center [997, 491] width 22 height 22
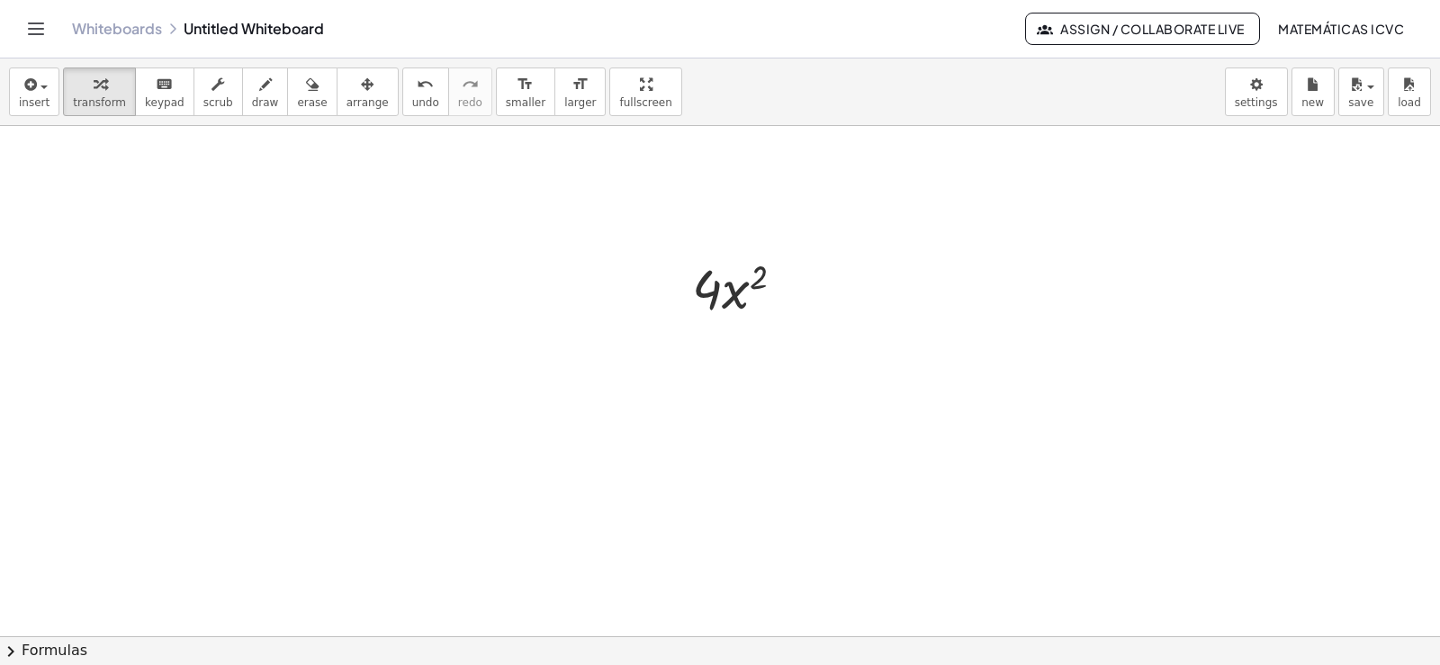
scroll to position [1093, 0]
click at [253, 96] on span "draw" at bounding box center [265, 102] width 27 height 13
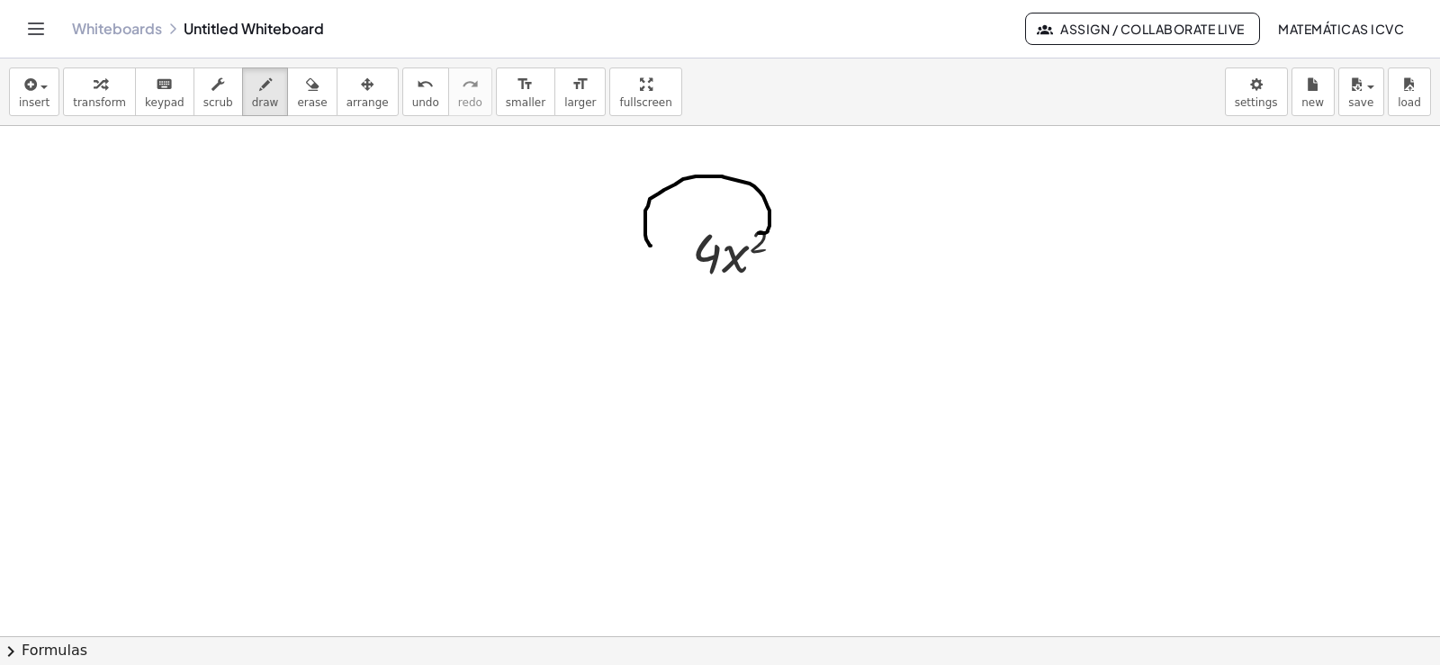
drag, startPoint x: 761, startPoint y: 233, endPoint x: 651, endPoint y: 246, distance: 110.6
click at [651, 246] on div at bounding box center [720, 54] width 1440 height 2042
drag, startPoint x: 624, startPoint y: 250, endPoint x: 661, endPoint y: 218, distance: 49.1
click at [661, 218] on div at bounding box center [720, 54] width 1440 height 2042
click at [94, 95] on icon "button" at bounding box center [100, 85] width 13 height 22
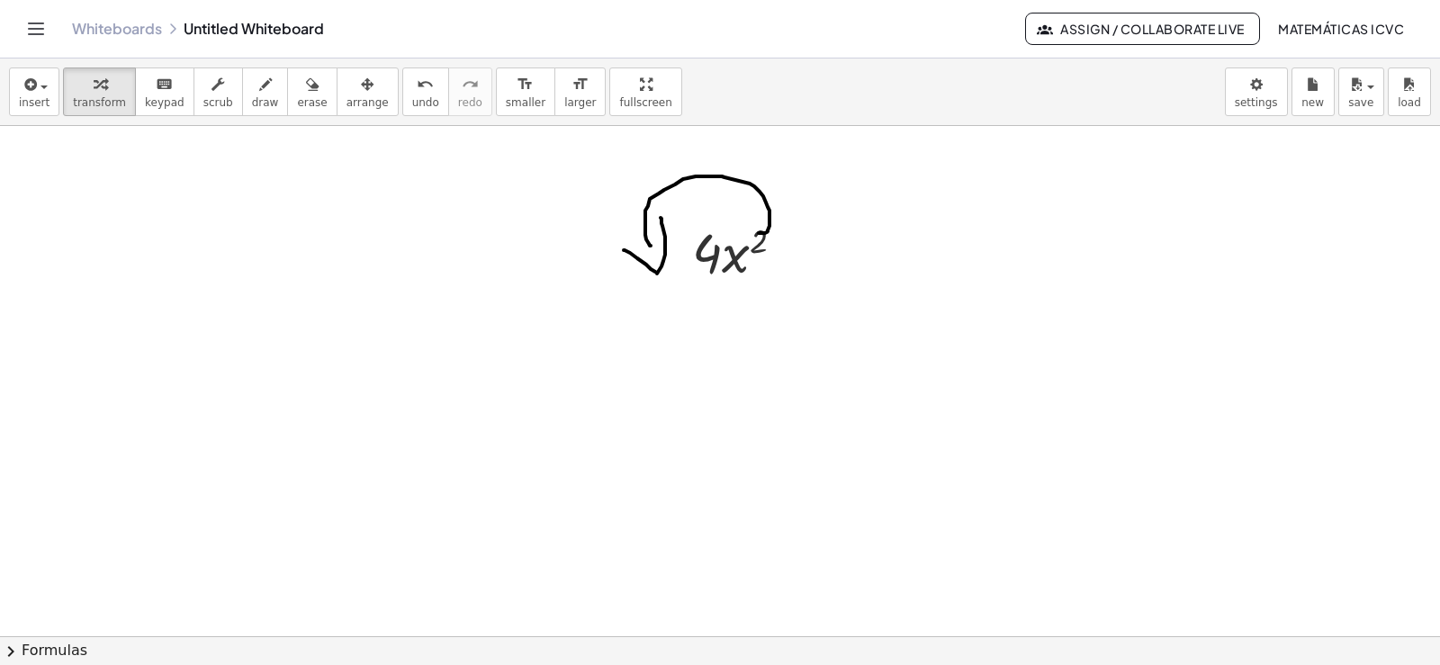
click at [815, 409] on div at bounding box center [720, 54] width 1440 height 2042
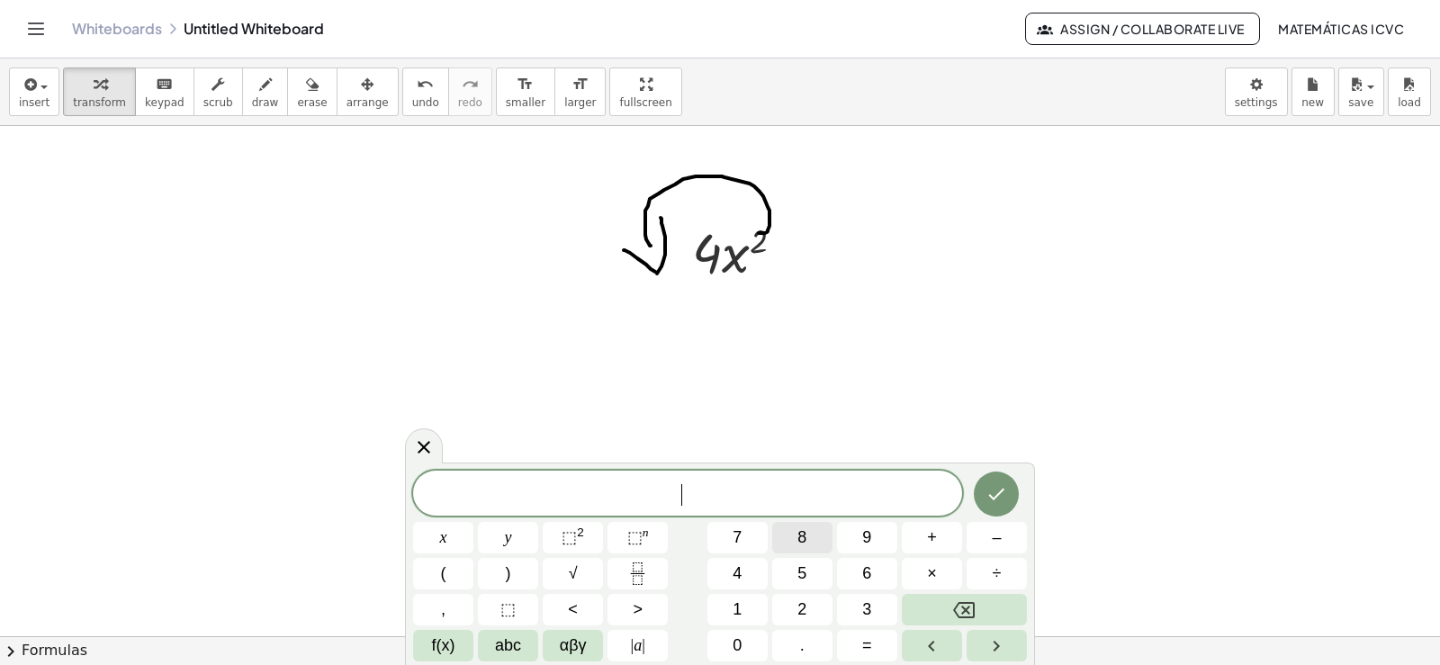
click at [810, 536] on button "8" at bounding box center [802, 538] width 60 height 32
click at [450, 531] on button "x" at bounding box center [443, 538] width 60 height 32
click at [636, 537] on span "⬚" at bounding box center [634, 537] width 15 height 18
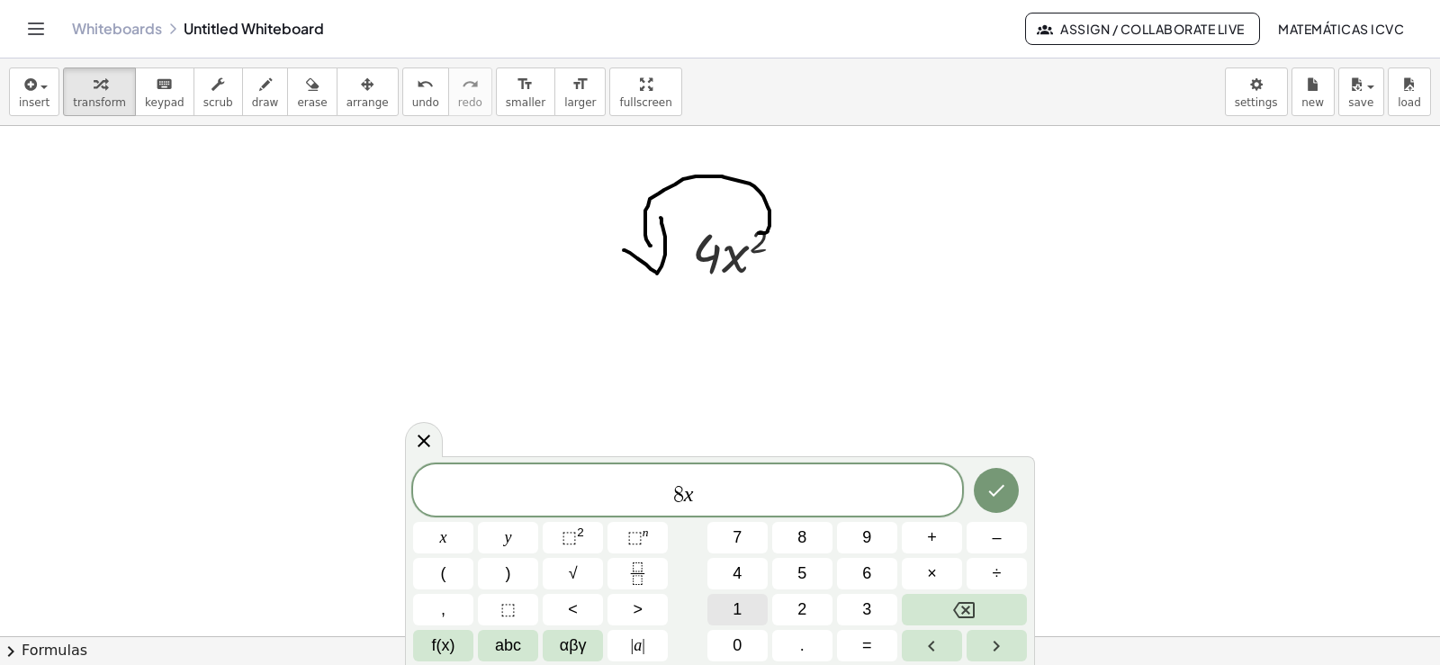
click at [729, 603] on button "1" at bounding box center [738, 610] width 60 height 32
click at [1006, 488] on icon "Done" at bounding box center [997, 491] width 22 height 22
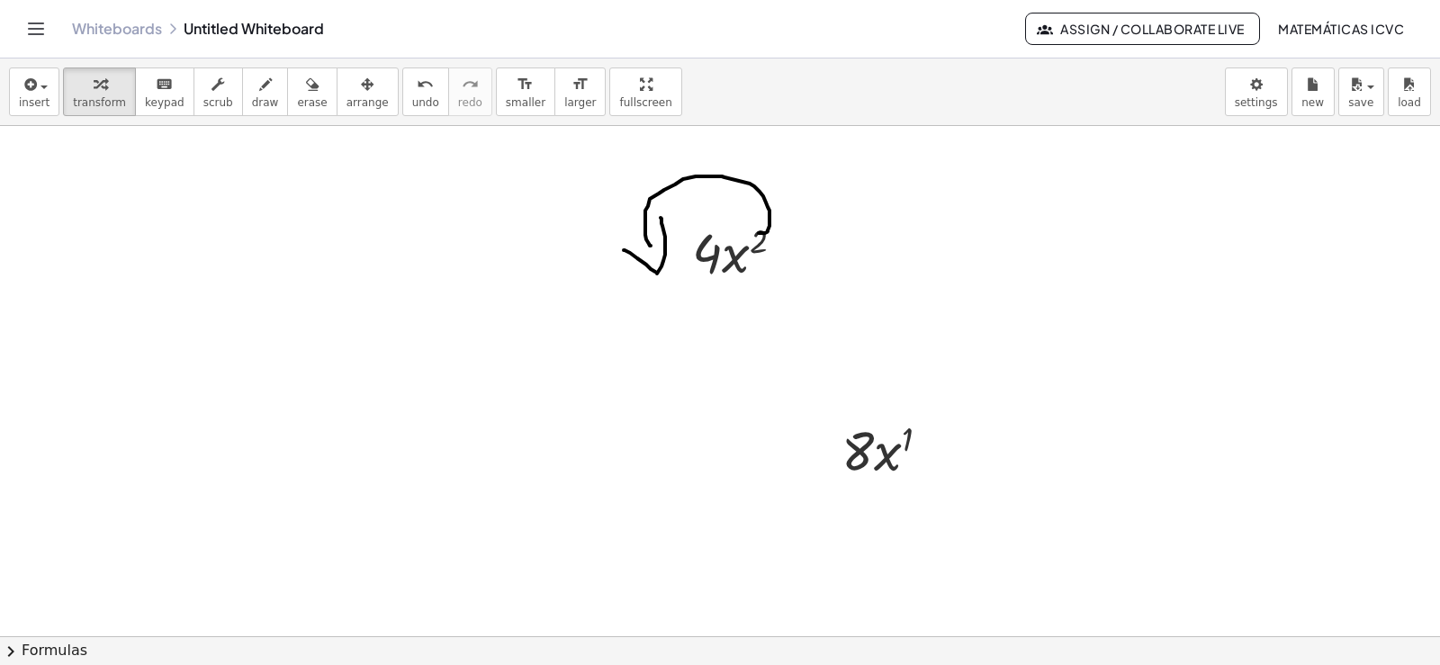
click at [347, 109] on span "arrange" at bounding box center [368, 102] width 42 height 13
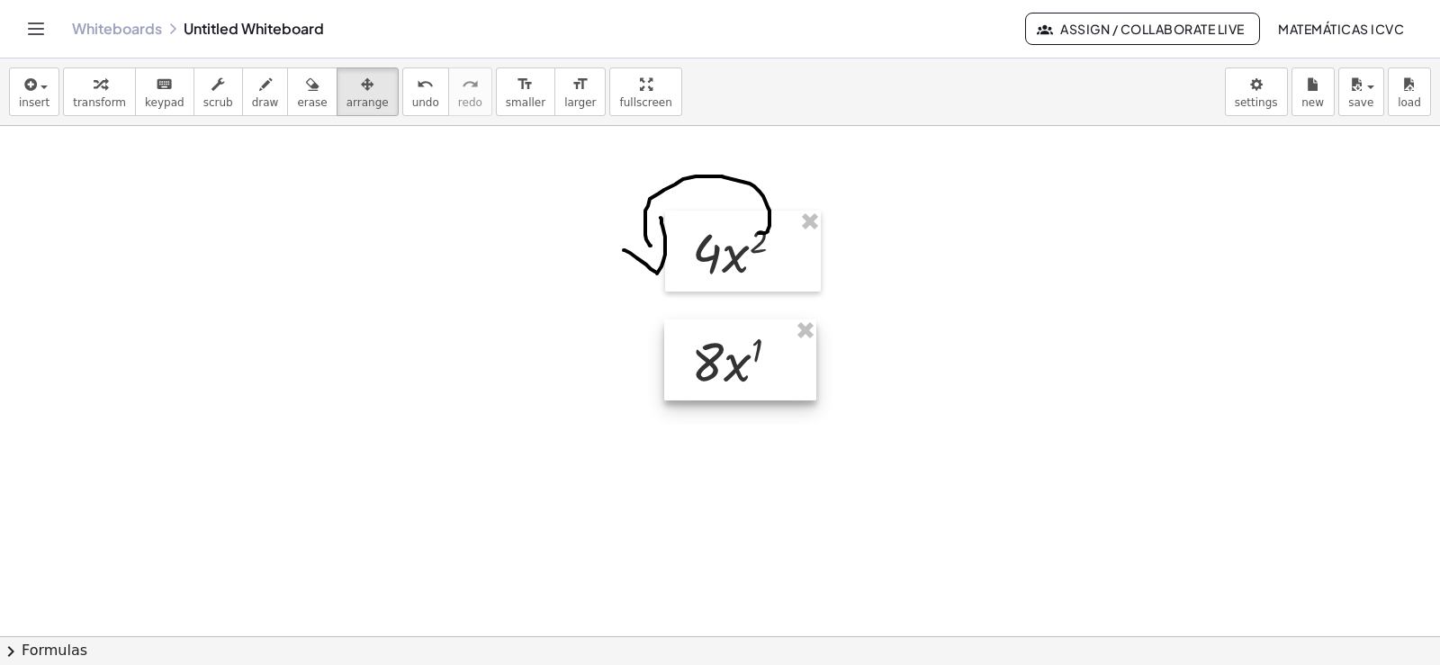
drag, startPoint x: 891, startPoint y: 478, endPoint x: 741, endPoint y: 389, distance: 174.8
click at [741, 389] on div at bounding box center [740, 360] width 152 height 81
click at [95, 95] on icon "button" at bounding box center [100, 85] width 13 height 22
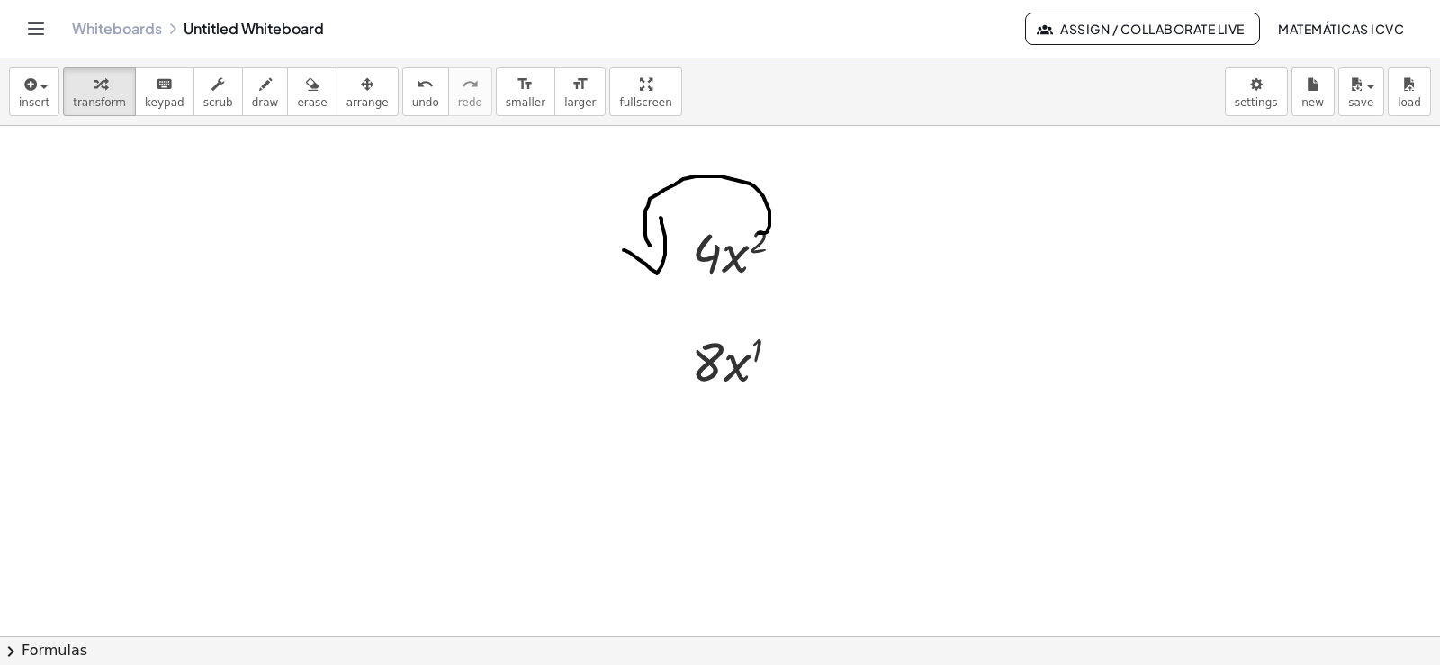
scroll to position [1129, 0]
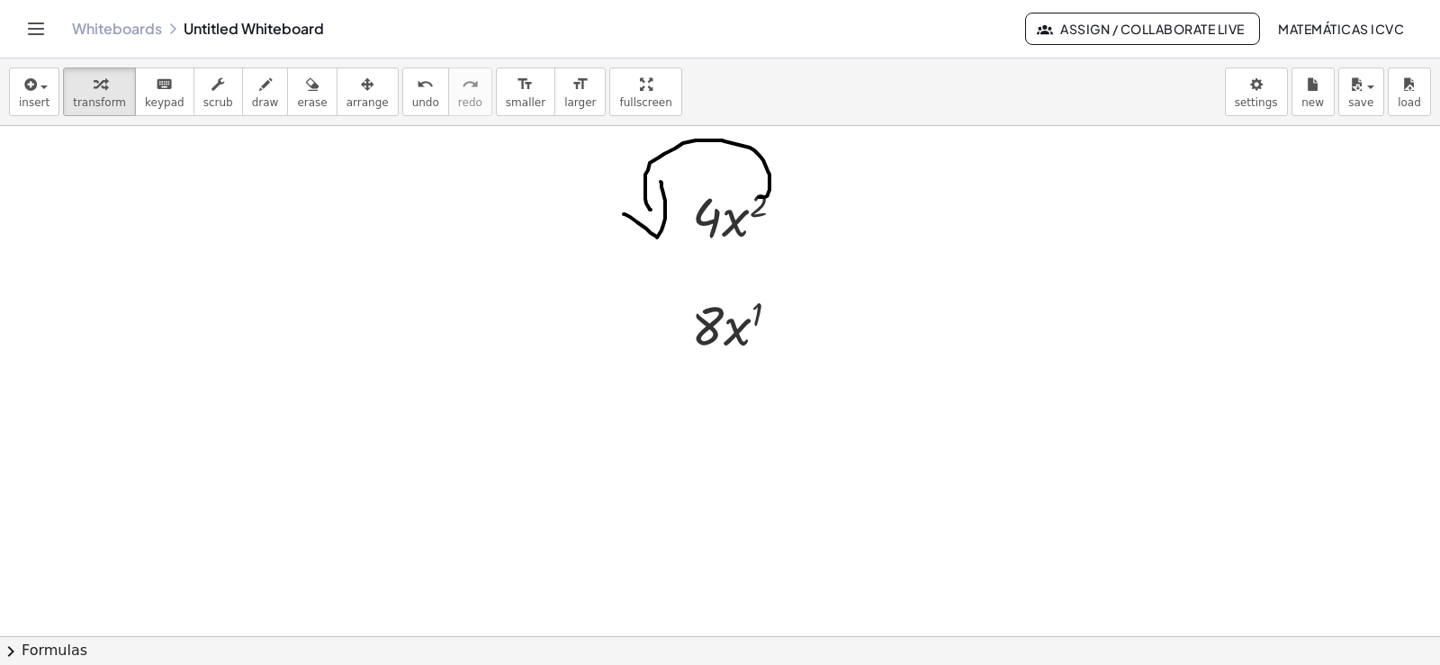
click at [128, 189] on div at bounding box center [720, 18] width 1440 height 2042
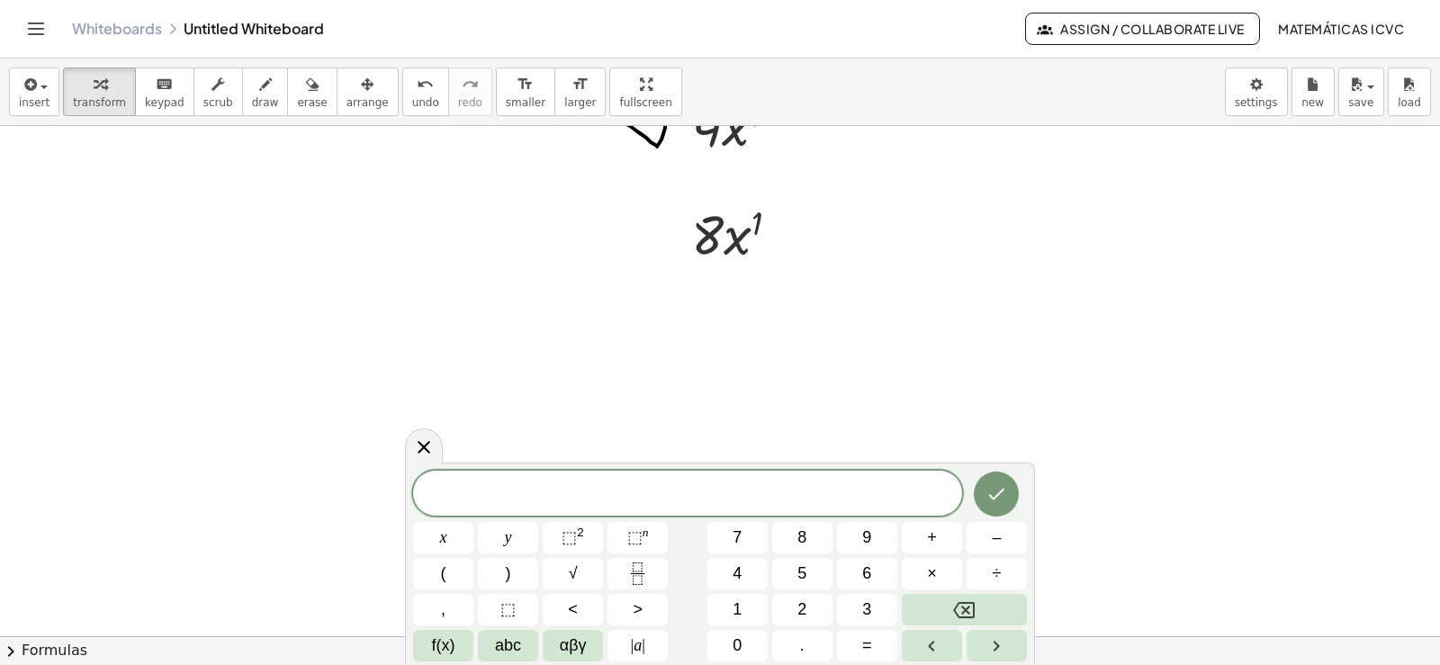
scroll to position [1309, 0]
click at [743, 541] on button "7" at bounding box center [738, 538] width 60 height 32
click at [454, 537] on button "x" at bounding box center [443, 538] width 60 height 32
click at [649, 531] on button "⬚ n" at bounding box center [638, 538] width 60 height 32
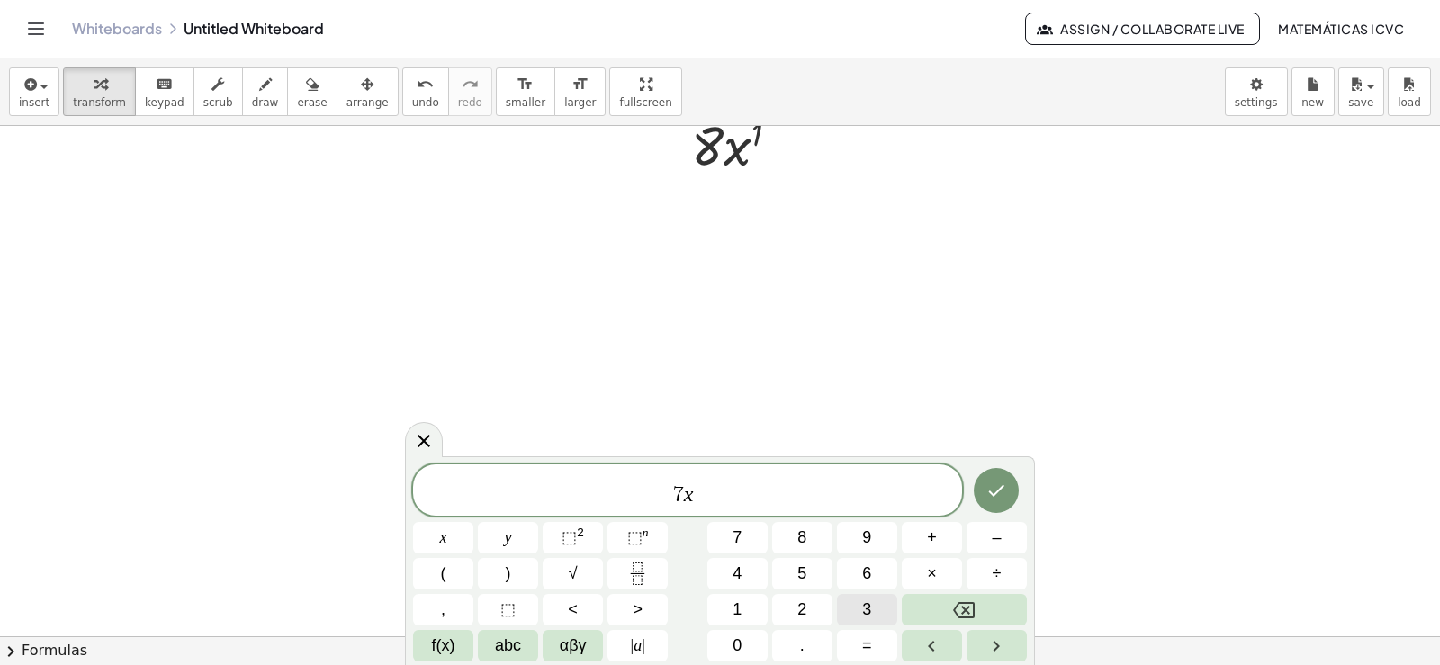
click at [877, 613] on button "3" at bounding box center [867, 610] width 60 height 32
click at [706, 501] on span "7 x 3 ​" at bounding box center [687, 491] width 549 height 32
click at [947, 530] on button "+" at bounding box center [932, 538] width 60 height 32
click at [730, 574] on button "4" at bounding box center [738, 574] width 60 height 32
click at [442, 538] on span "x" at bounding box center [443, 538] width 7 height 24
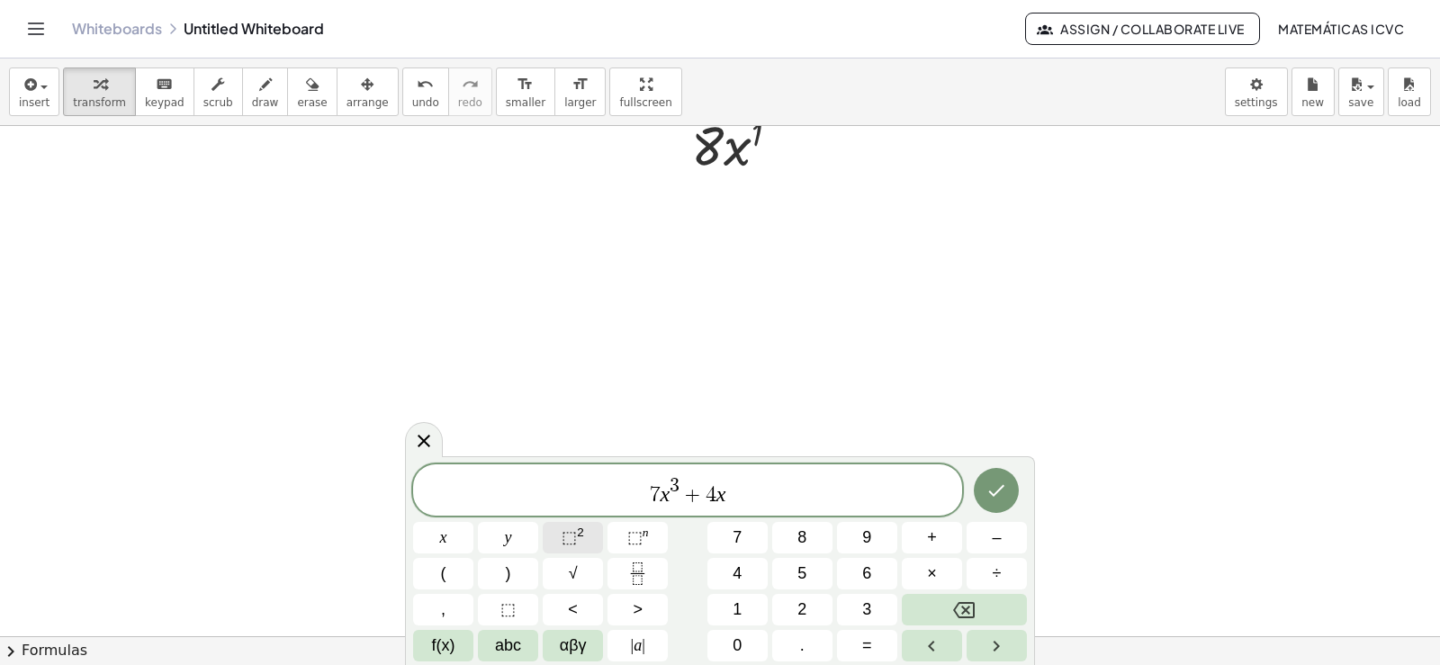
click at [577, 532] on sup "2" at bounding box center [580, 533] width 7 height 14
click at [934, 540] on span "+" at bounding box center [932, 538] width 10 height 24
click at [804, 604] on button "2" at bounding box center [802, 610] width 60 height 32
click at [436, 537] on button "x" at bounding box center [443, 538] width 60 height 32
click at [999, 537] on span "–" at bounding box center [996, 538] width 9 height 24
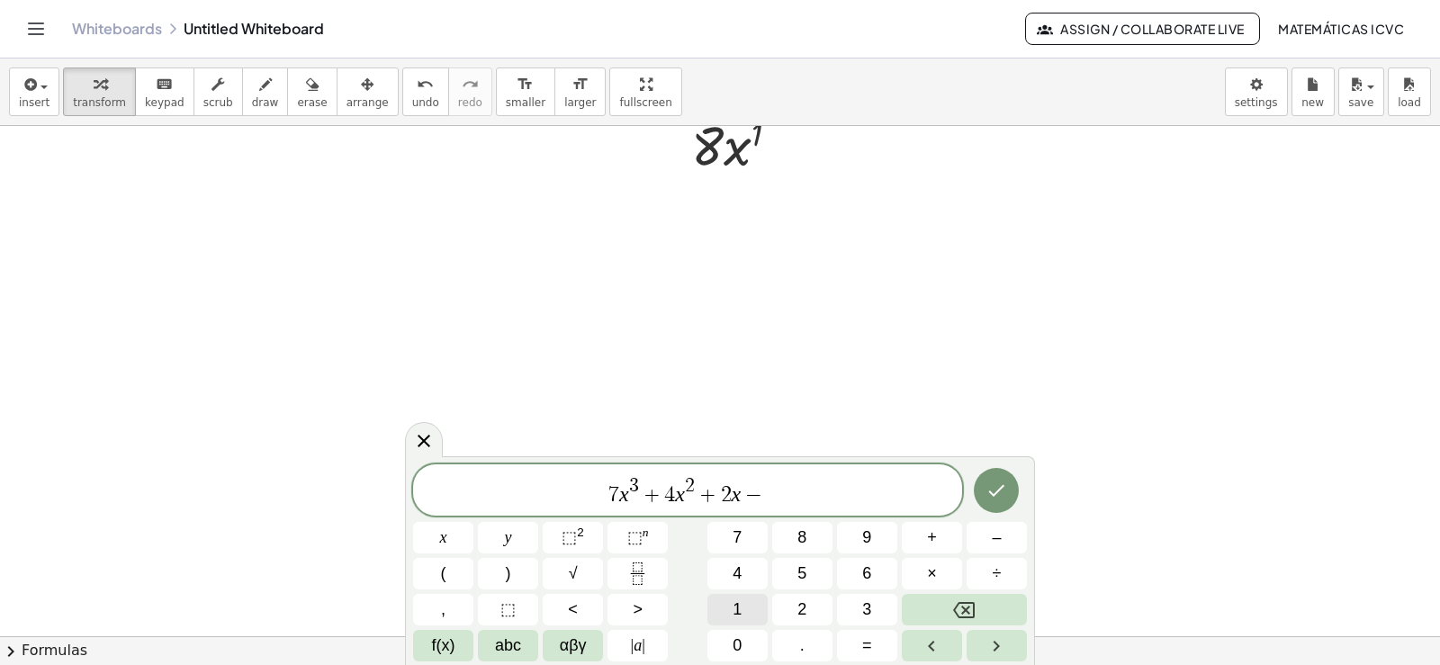
click at [740, 607] on span "1" at bounding box center [737, 610] width 9 height 24
click at [745, 650] on button "0" at bounding box center [738, 646] width 60 height 32
click at [741, 650] on span "0" at bounding box center [737, 646] width 9 height 24
click at [977, 608] on button "Backspace" at bounding box center [964, 610] width 125 height 32
click at [998, 484] on icon "Done" at bounding box center [997, 491] width 22 height 22
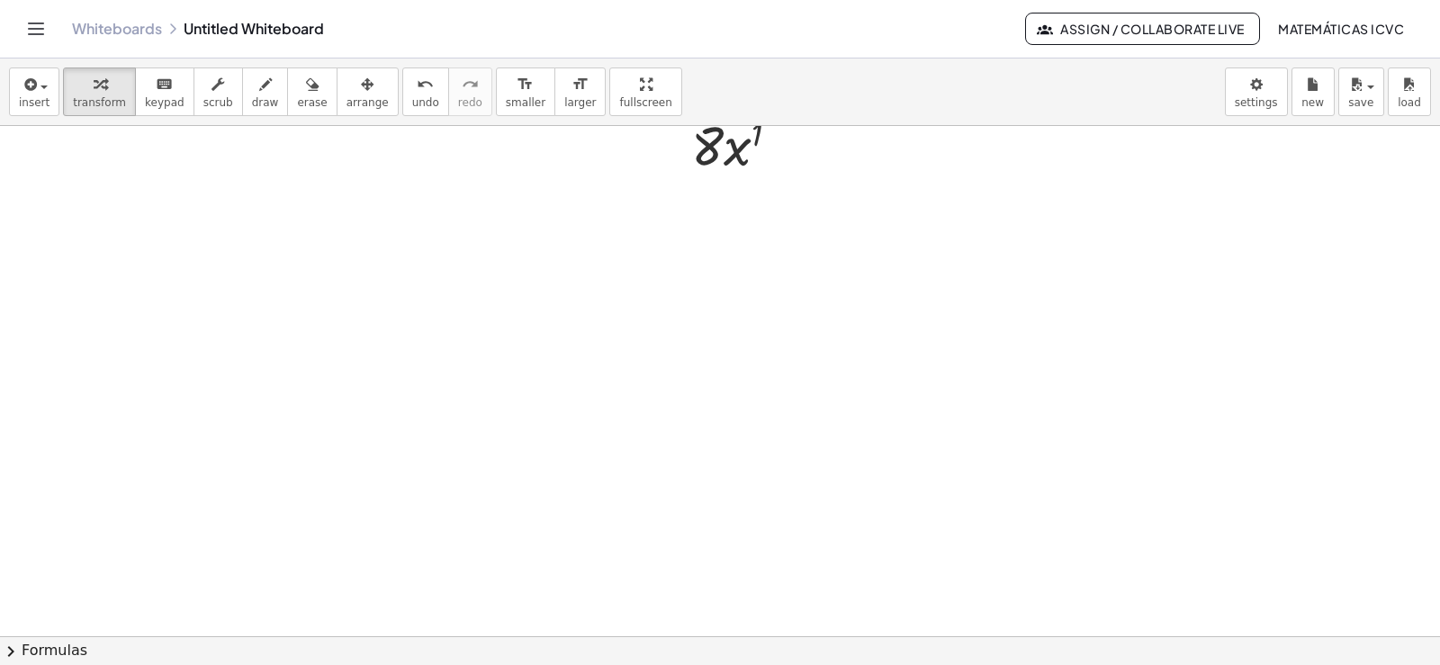
scroll to position [1129, 0]
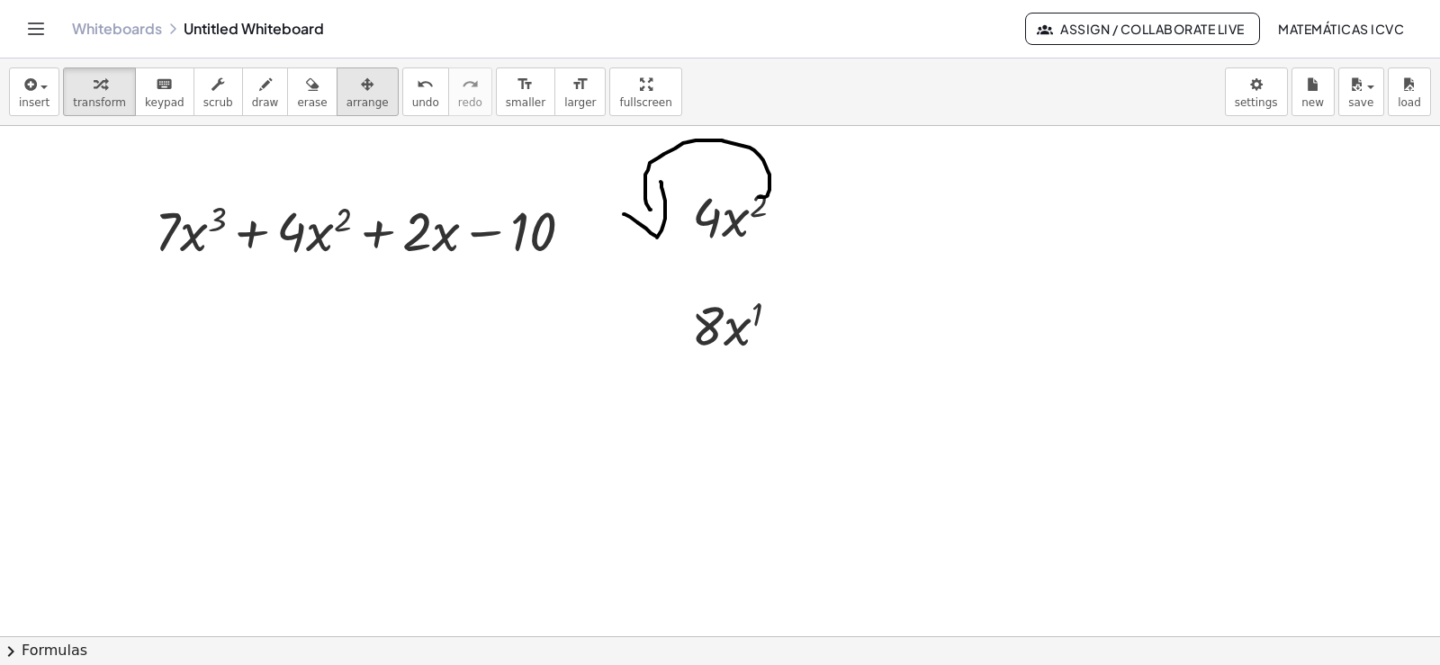
click at [347, 100] on span "arrange" at bounding box center [368, 102] width 42 height 13
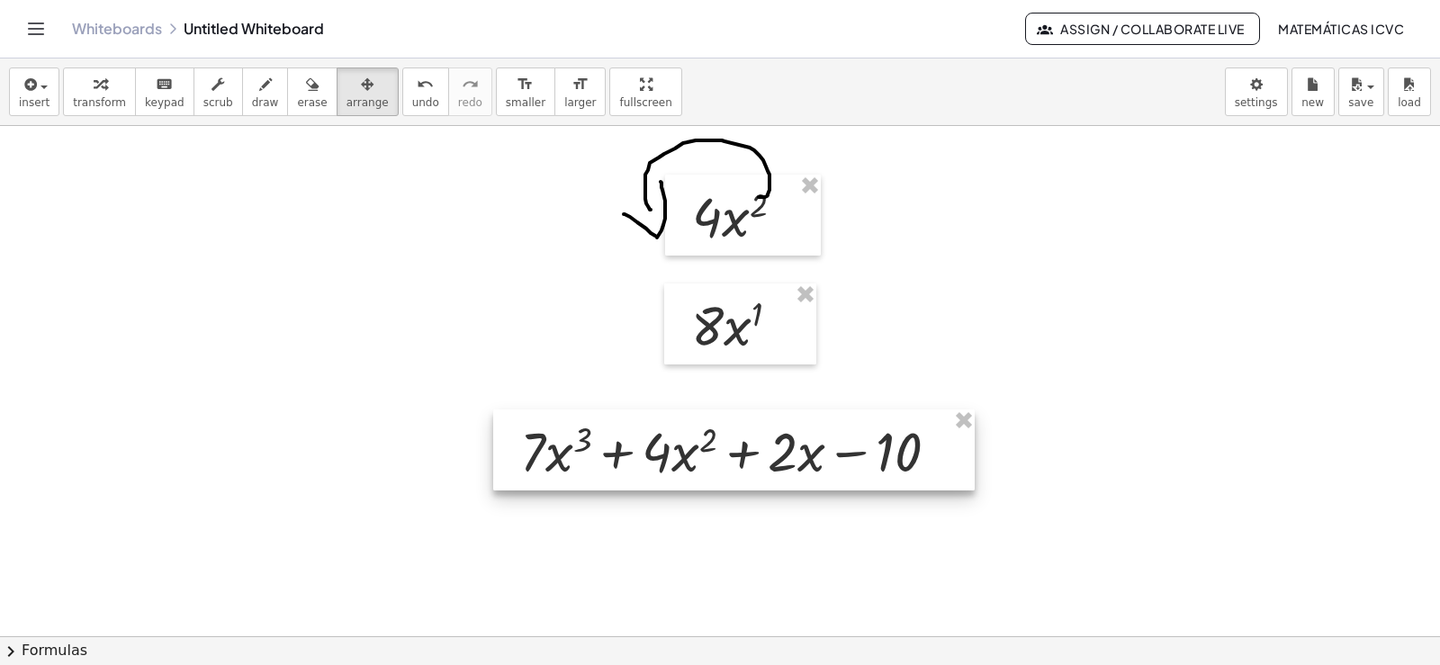
drag, startPoint x: 420, startPoint y: 222, endPoint x: 785, endPoint y: 443, distance: 426.9
click at [785, 443] on div at bounding box center [734, 450] width 482 height 81
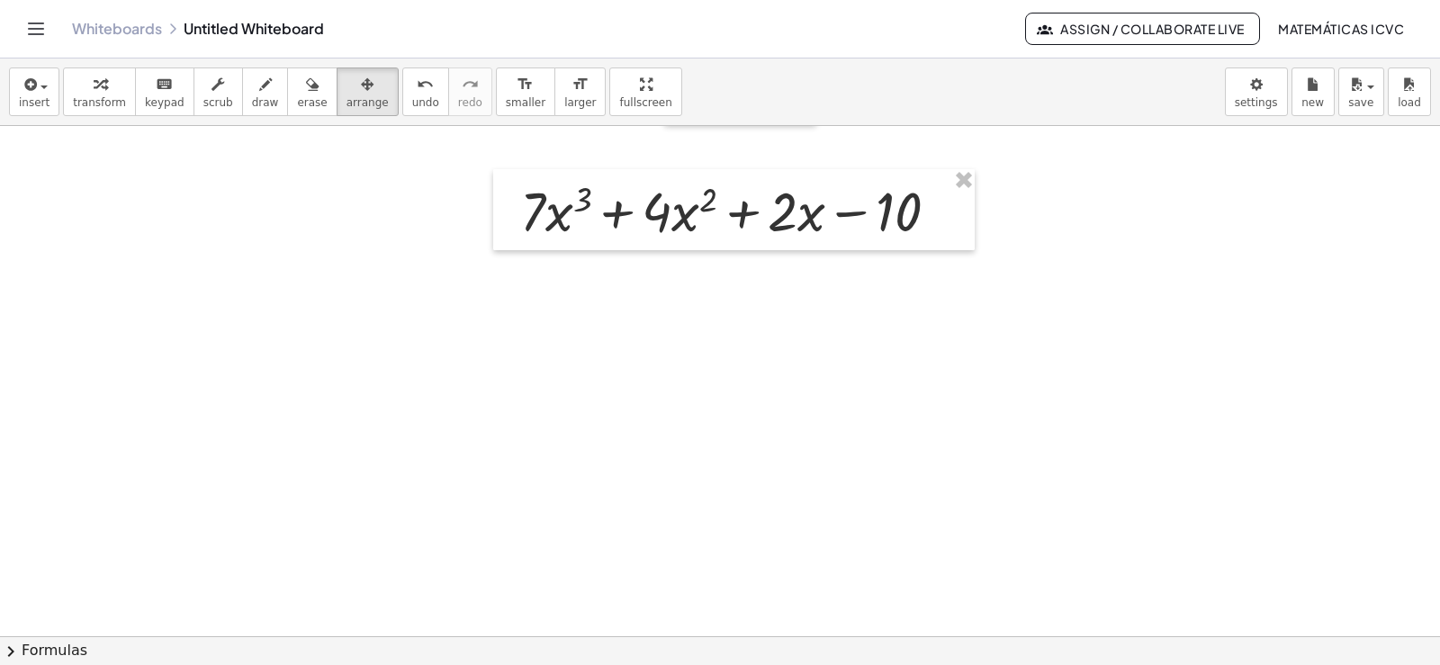
scroll to position [1399, 0]
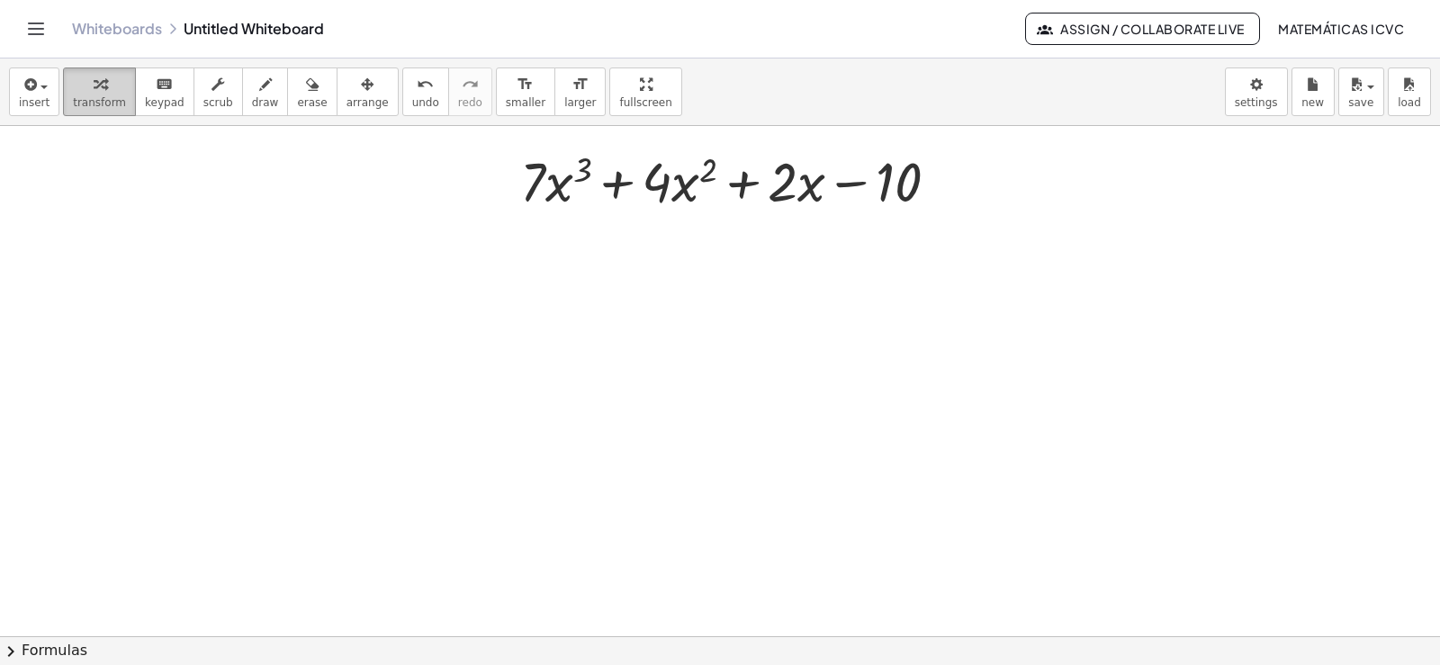
click at [74, 96] on span "transform" at bounding box center [99, 102] width 53 height 13
drag, startPoint x: 1360, startPoint y: 0, endPoint x: 86, endPoint y: 119, distance: 1279.4
click at [85, 120] on div "insert select one: Math Expression Function Text Youtube Video Graphing Geometr…" at bounding box center [720, 93] width 1440 height 68
click at [252, 103] on span "draw" at bounding box center [265, 102] width 27 height 13
drag, startPoint x: 578, startPoint y: 169, endPoint x: 516, endPoint y: 174, distance: 62.3
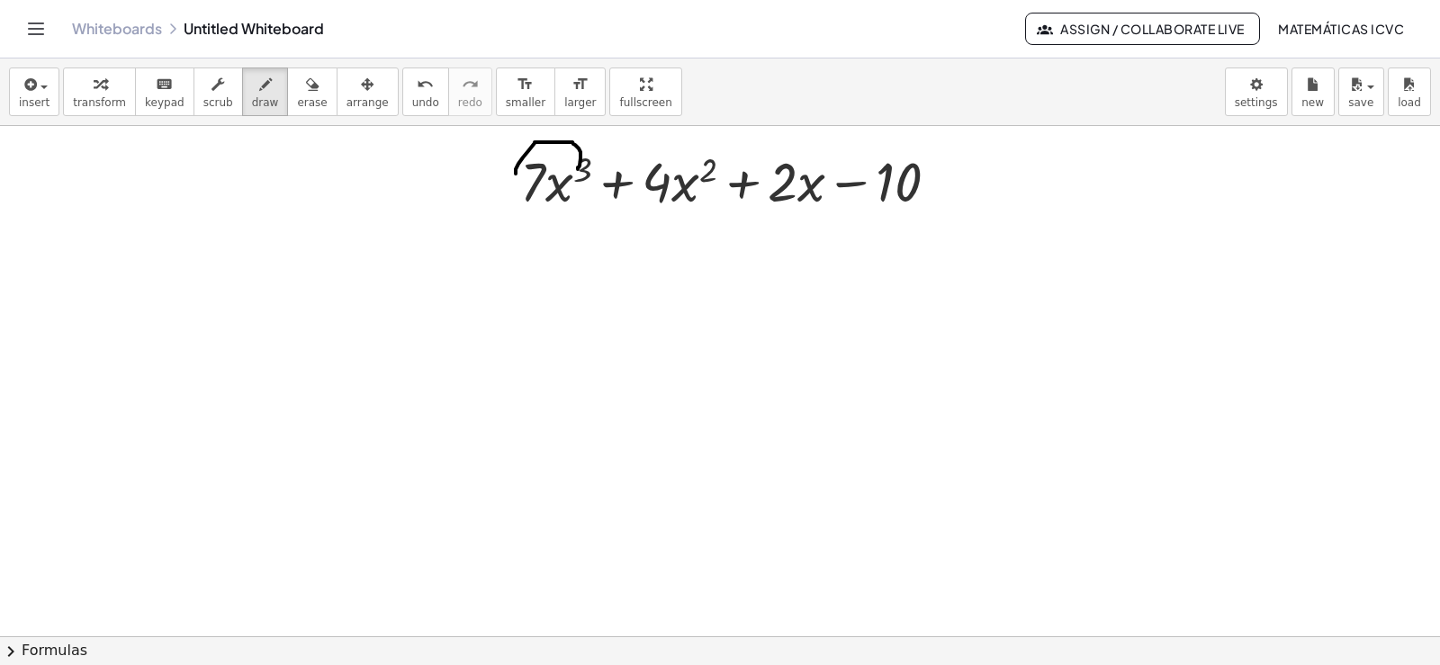
drag, startPoint x: 706, startPoint y: 163, endPoint x: 660, endPoint y: 167, distance: 46.1
drag, startPoint x: 835, startPoint y: 161, endPoint x: 790, endPoint y: 164, distance: 46.0
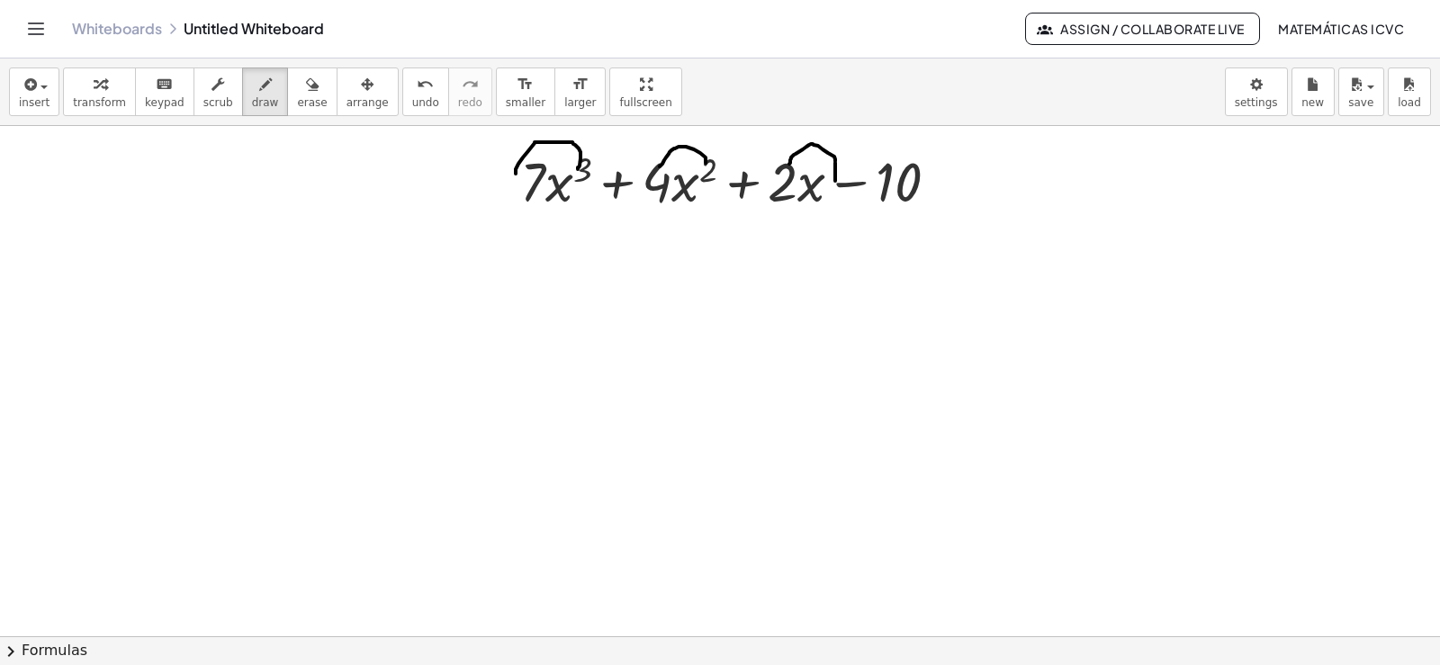
click at [95, 96] on span "transform" at bounding box center [99, 102] width 53 height 13
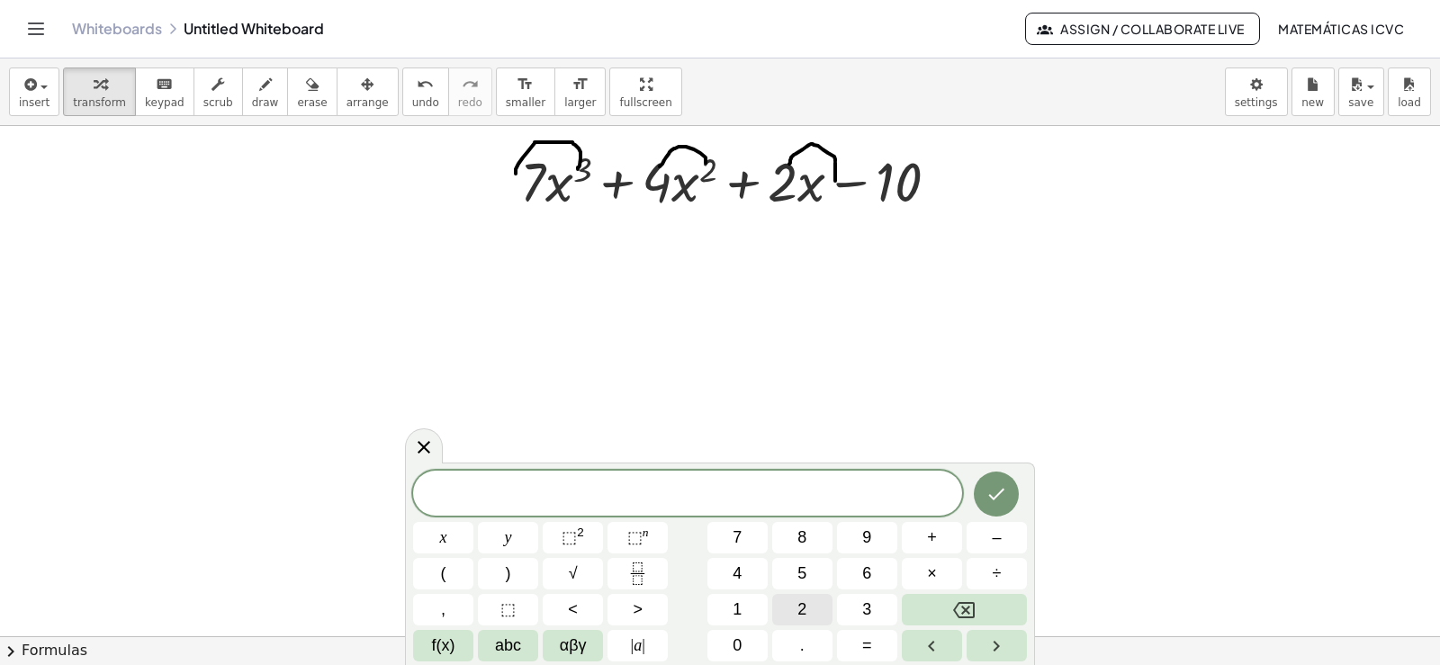
click at [823, 606] on button "2" at bounding box center [802, 610] width 60 height 32
click at [741, 607] on button "1" at bounding box center [738, 610] width 60 height 32
click at [437, 544] on button "x" at bounding box center [443, 538] width 60 height 32
click at [566, 541] on span "⬚" at bounding box center [569, 537] width 15 height 18
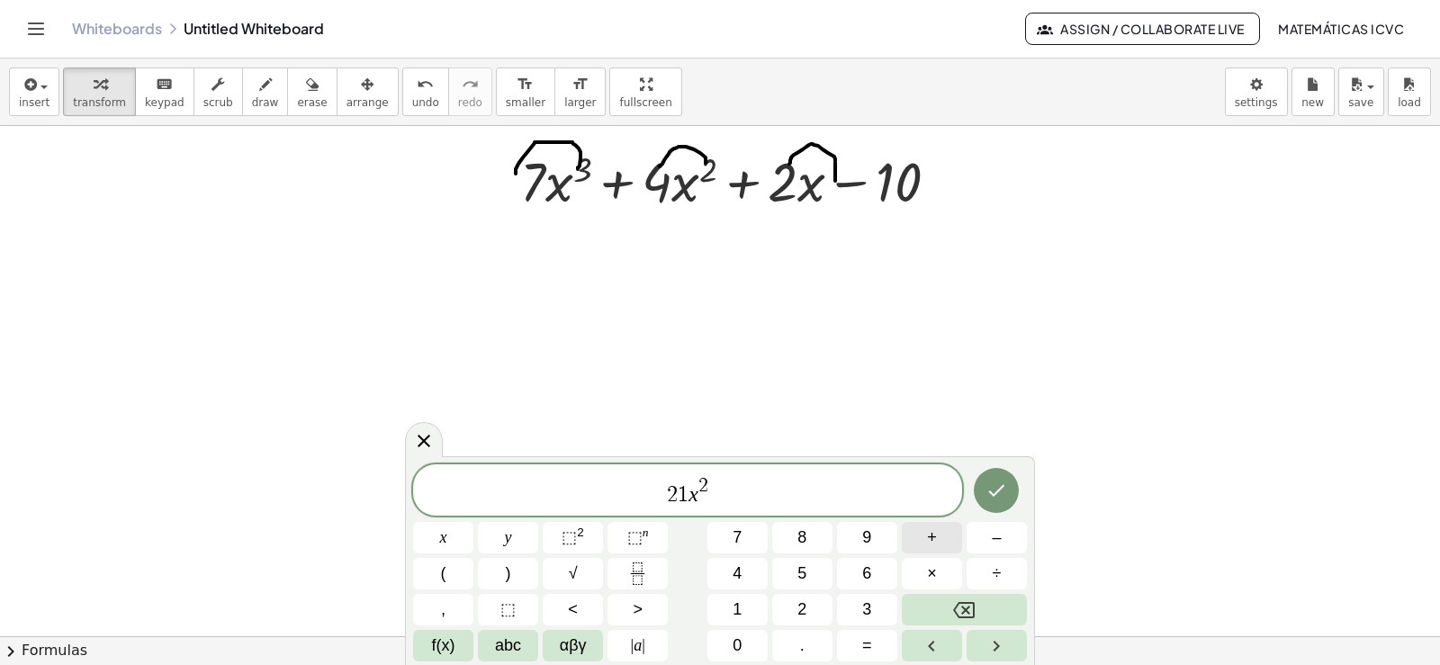
click at [935, 537] on span "+" at bounding box center [932, 538] width 10 height 24
click at [808, 537] on button "8" at bounding box center [802, 538] width 60 height 32
click at [456, 540] on button "x" at bounding box center [443, 538] width 60 height 32
click at [635, 534] on span "⬚" at bounding box center [634, 537] width 15 height 18
click at [744, 617] on button "1" at bounding box center [738, 610] width 60 height 32
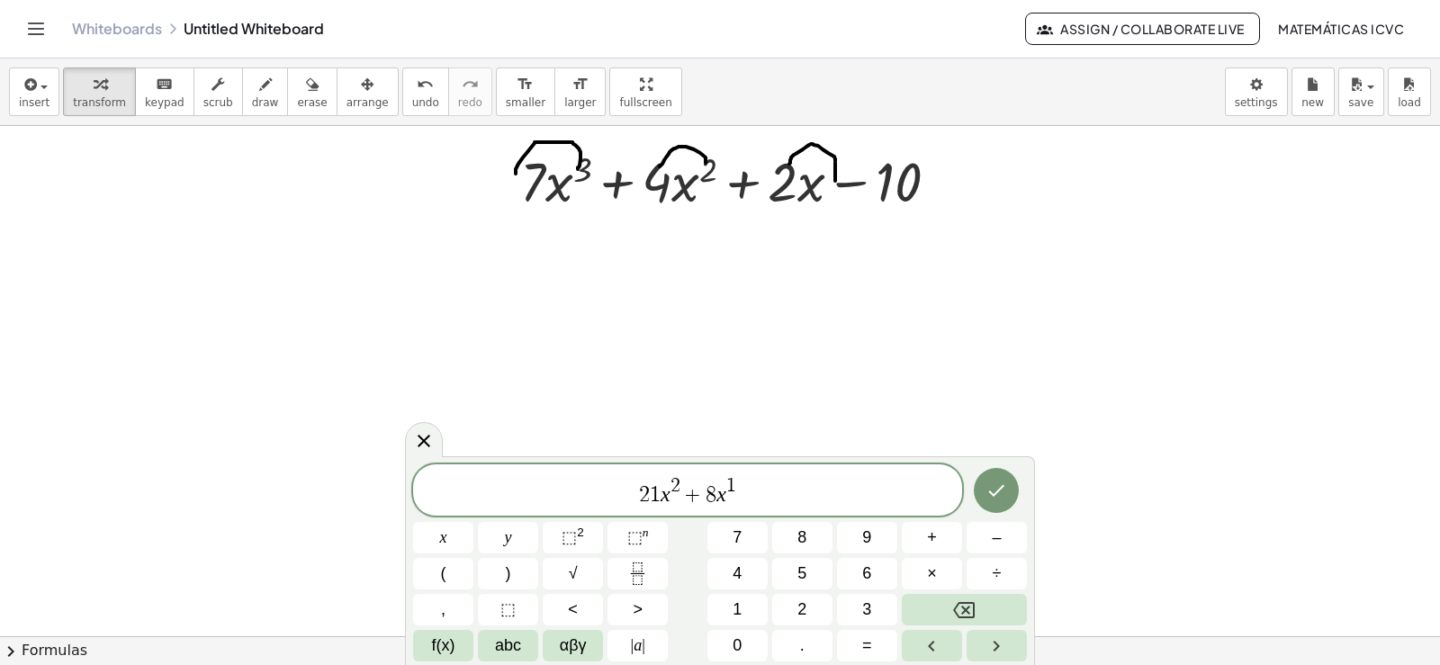
click at [749, 498] on span "2 1 x 2 + 8 x 1 ​" at bounding box center [687, 491] width 549 height 32
click at [937, 535] on button "+" at bounding box center [932, 538] width 60 height 32
click at [800, 617] on span "2" at bounding box center [802, 610] width 9 height 24
click at [996, 500] on icon "Done" at bounding box center [997, 491] width 22 height 22
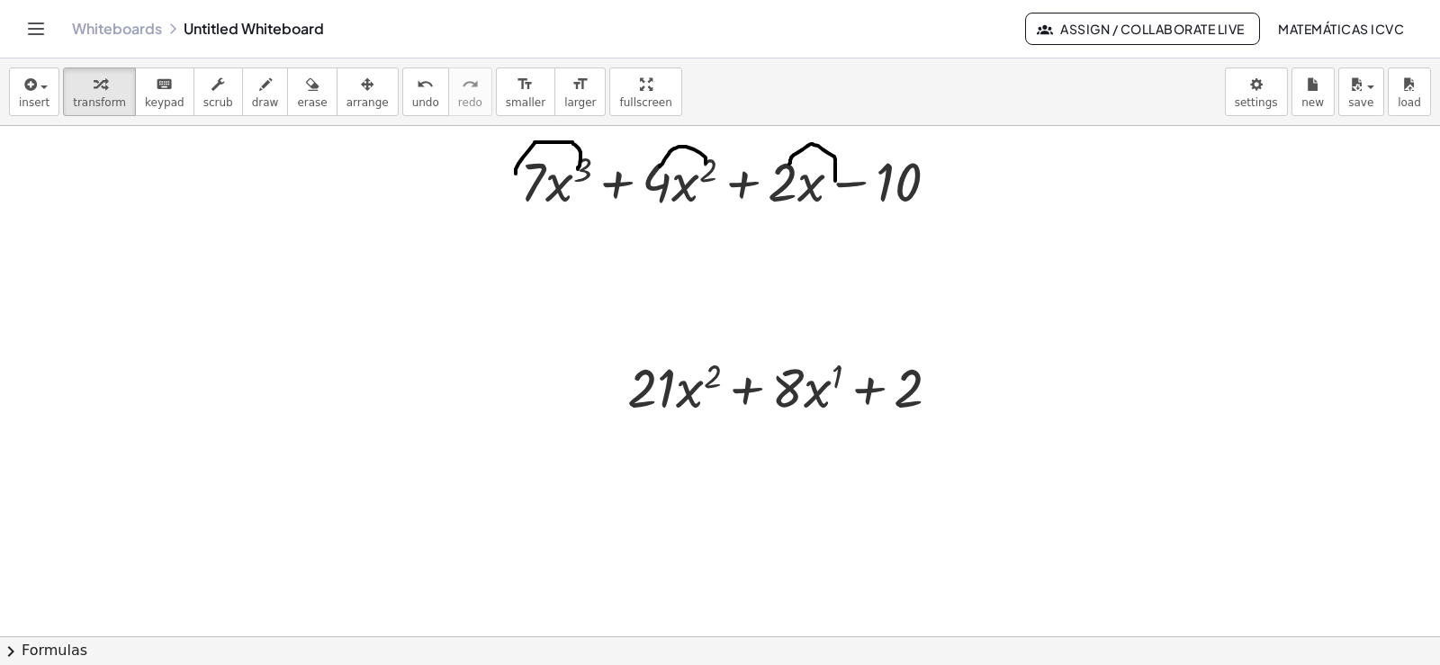
click at [347, 96] on span "arrange" at bounding box center [368, 102] width 42 height 13
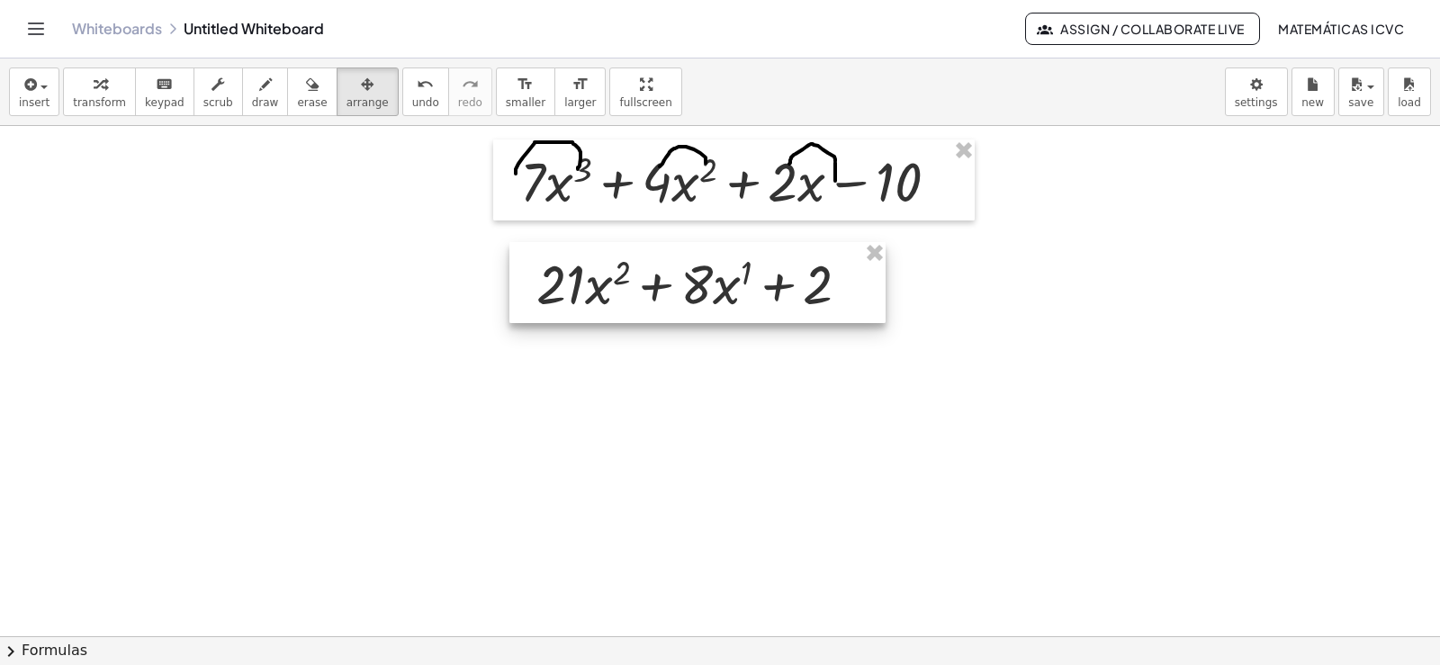
drag, startPoint x: 862, startPoint y: 395, endPoint x: 771, endPoint y: 302, distance: 130.5
click at [775, 303] on div at bounding box center [698, 282] width 376 height 81
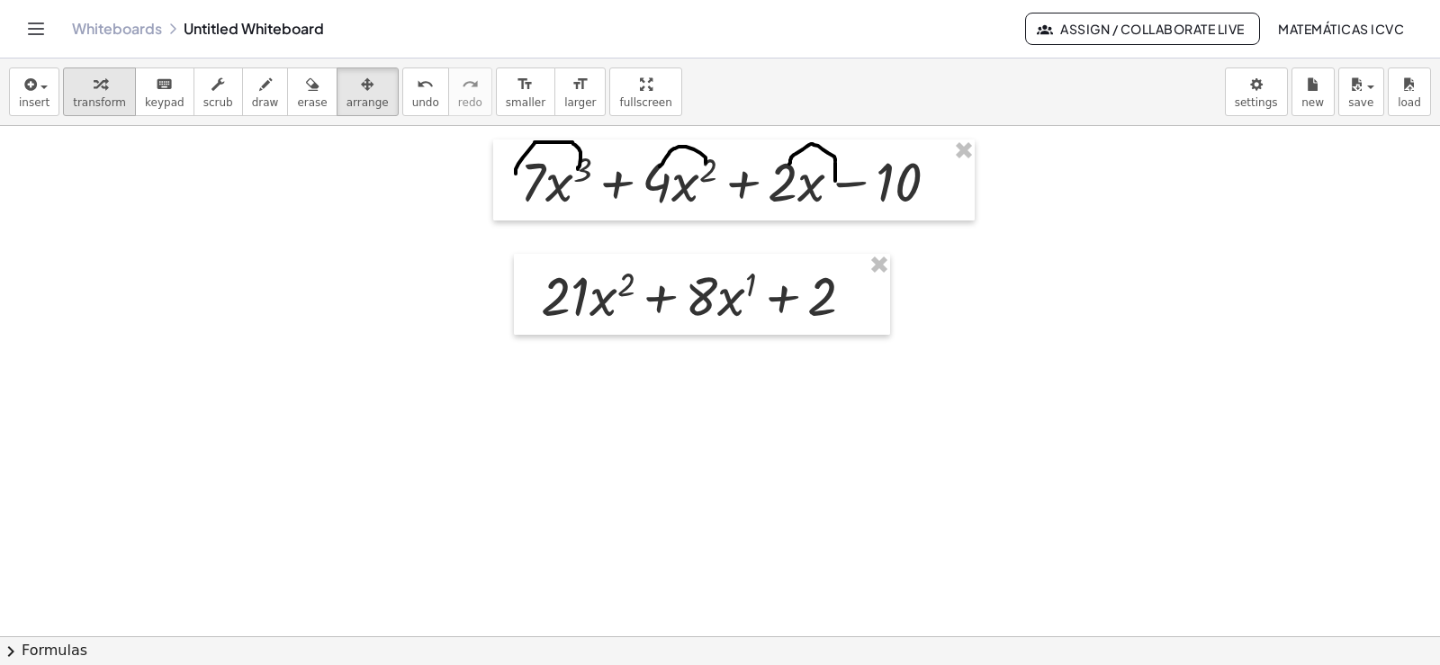
click at [104, 92] on div "button" at bounding box center [99, 84] width 53 height 22
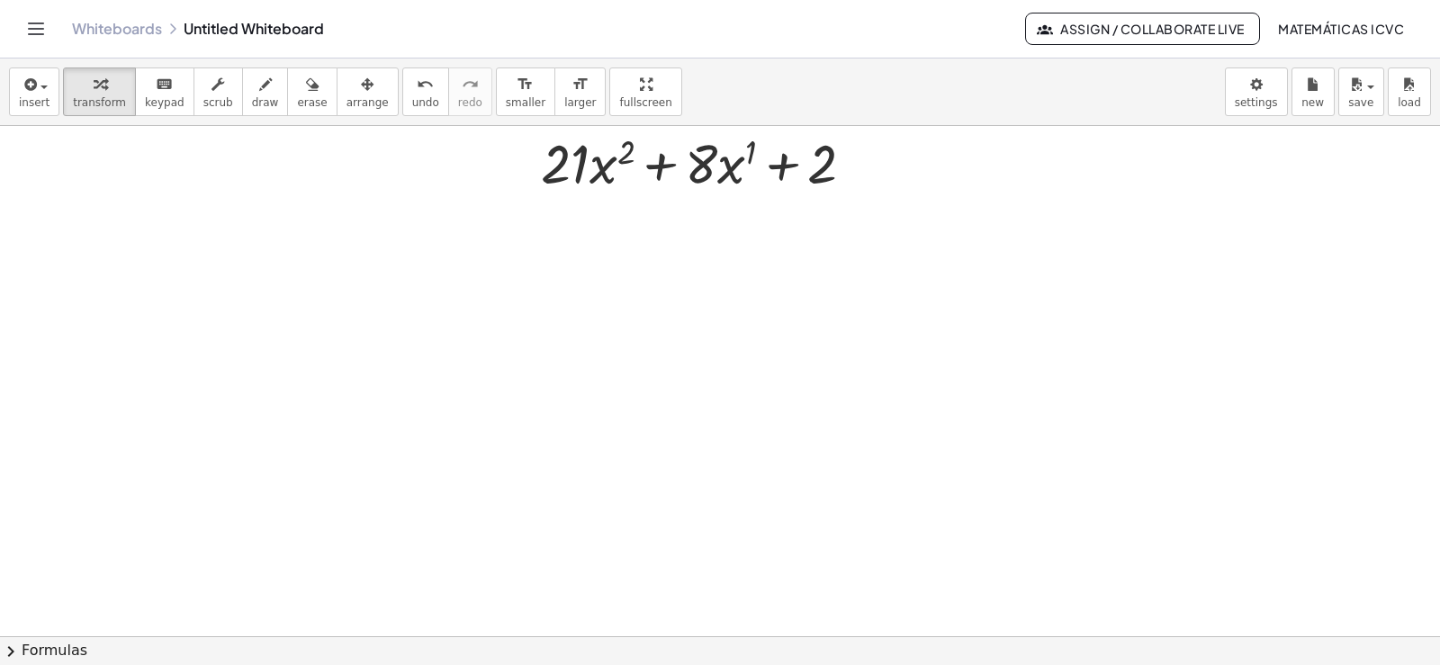
scroll to position [1711, 0]
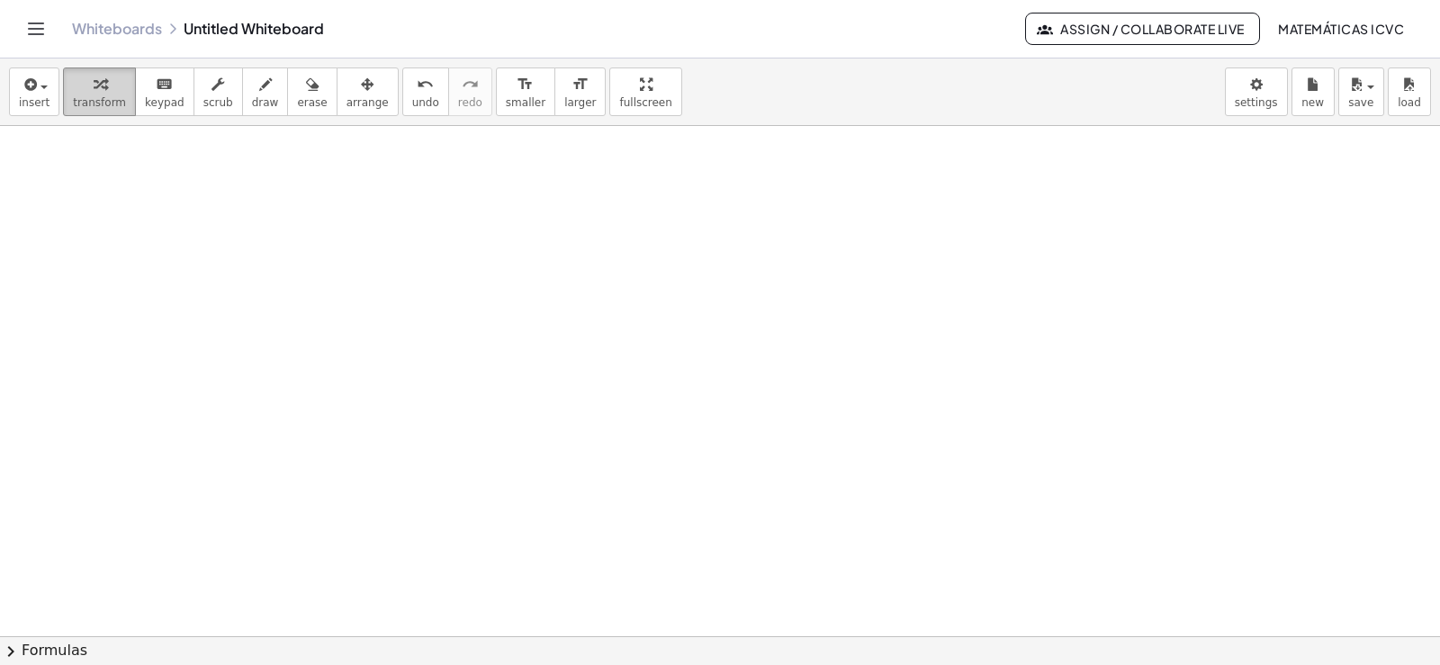
click at [101, 100] on span "transform" at bounding box center [99, 102] width 53 height 13
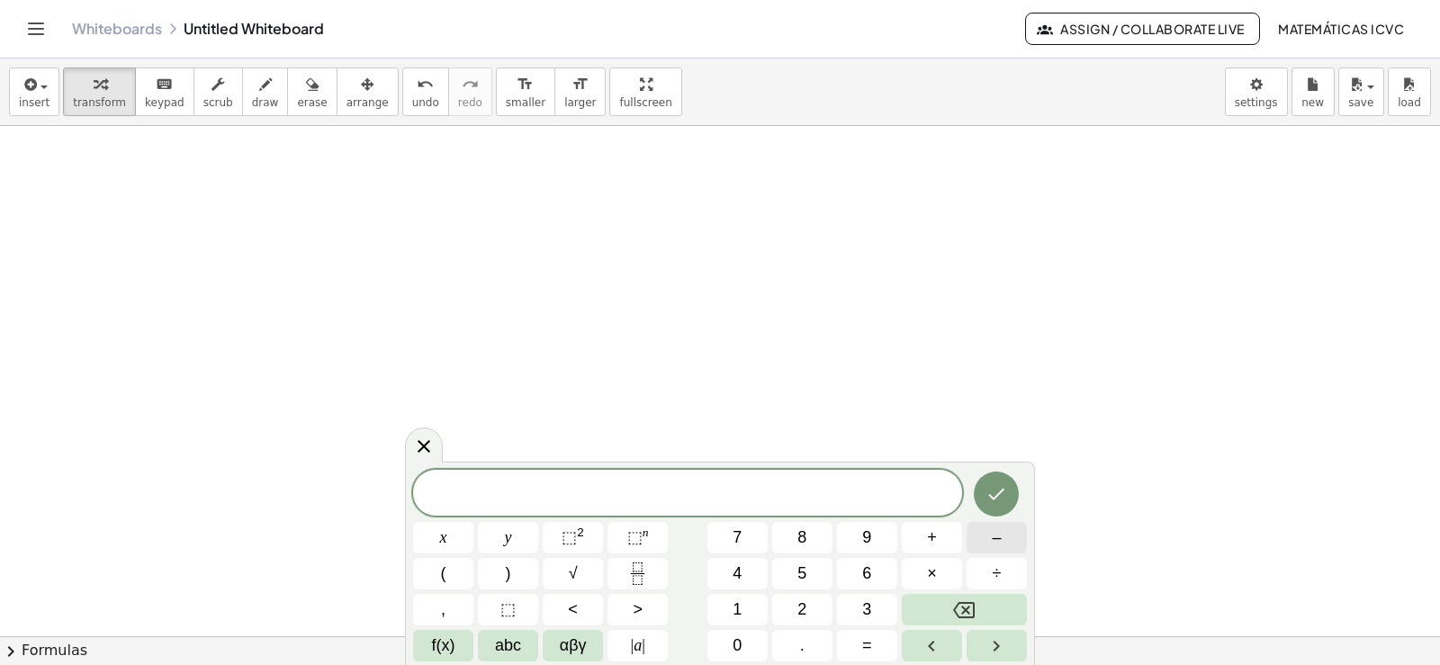
click at [996, 535] on span "–" at bounding box center [996, 538] width 9 height 24
click at [858, 576] on button "6" at bounding box center [867, 574] width 60 height 32
click at [443, 531] on span "x" at bounding box center [443, 538] width 7 height 24
click at [746, 542] on button "7" at bounding box center [738, 538] width 60 height 32
click at [1005, 610] on button "Backspace" at bounding box center [964, 610] width 125 height 32
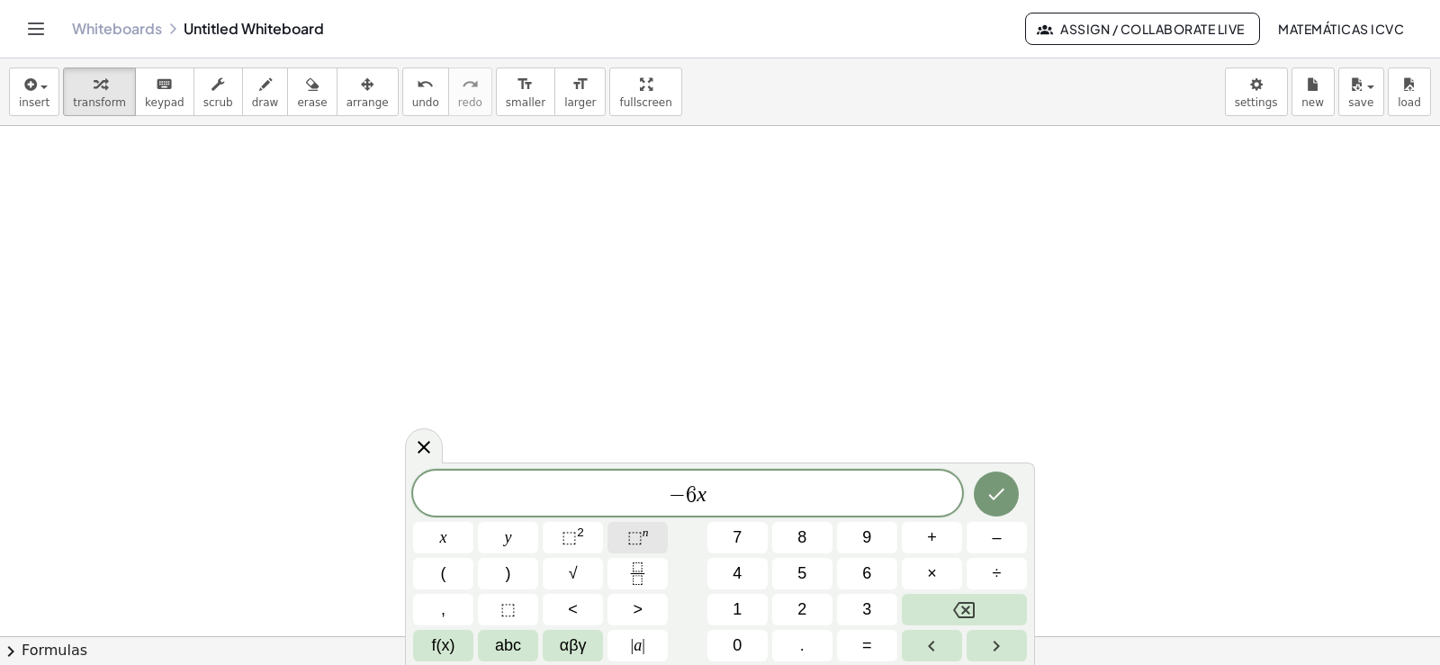
click at [655, 537] on button "⬚ n" at bounding box center [638, 538] width 60 height 32
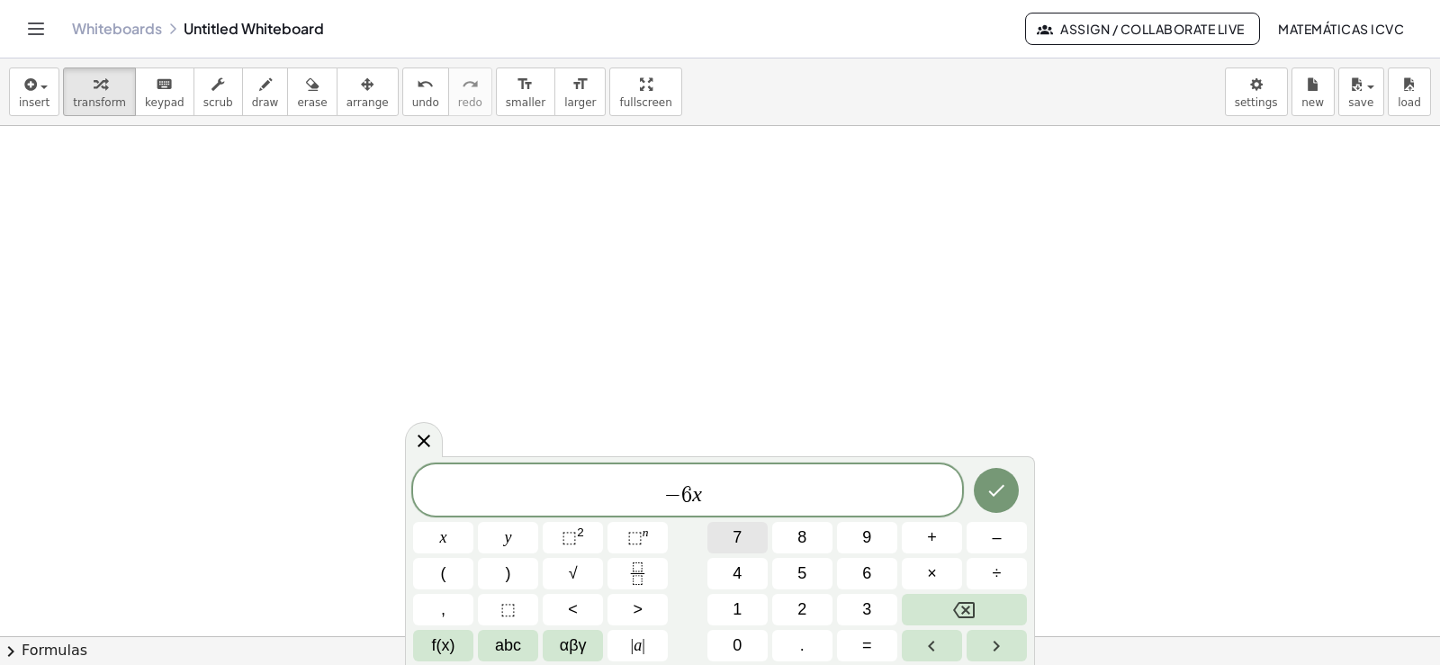
click at [747, 538] on button "7" at bounding box center [738, 538] width 60 height 32
click at [718, 502] on span "− 6 x 7 ​" at bounding box center [687, 491] width 549 height 32
click at [933, 533] on span "+" at bounding box center [932, 538] width 10 height 24
click at [750, 610] on button "1" at bounding box center [738, 610] width 60 height 32
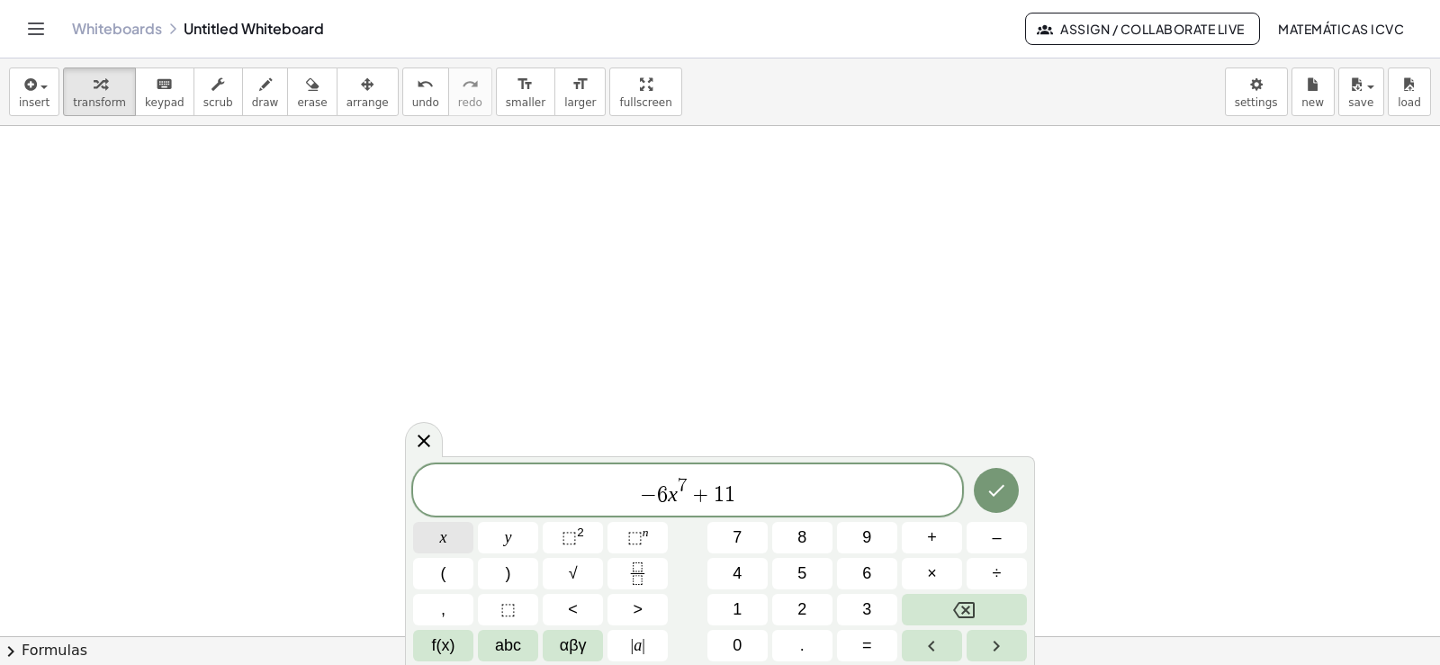
click at [457, 541] on button "x" at bounding box center [443, 538] width 60 height 32
click at [586, 535] on button "⬚ 2" at bounding box center [573, 538] width 60 height 32
click at [1006, 533] on button "–" at bounding box center [997, 538] width 60 height 32
click at [787, 609] on button "2" at bounding box center [802, 610] width 60 height 32
click at [788, 609] on button "2" at bounding box center [802, 610] width 60 height 32
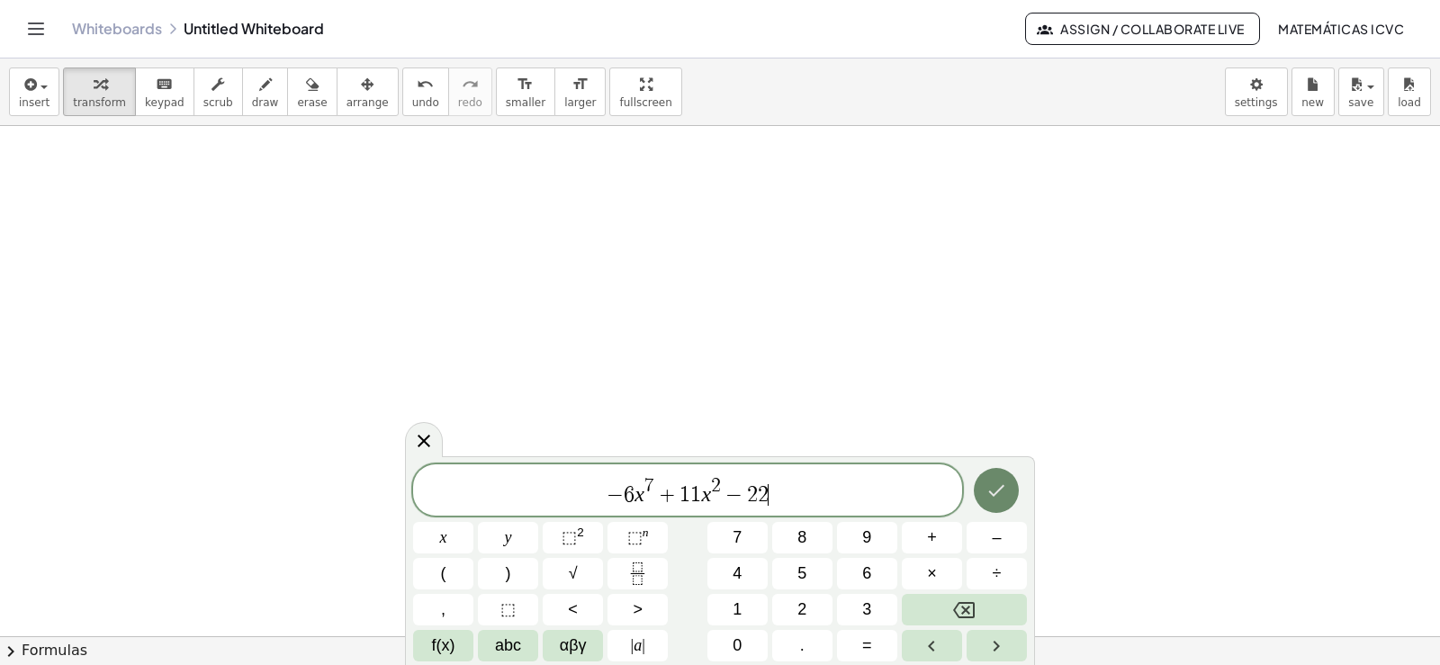
click at [1018, 491] on button "Done" at bounding box center [996, 490] width 45 height 45
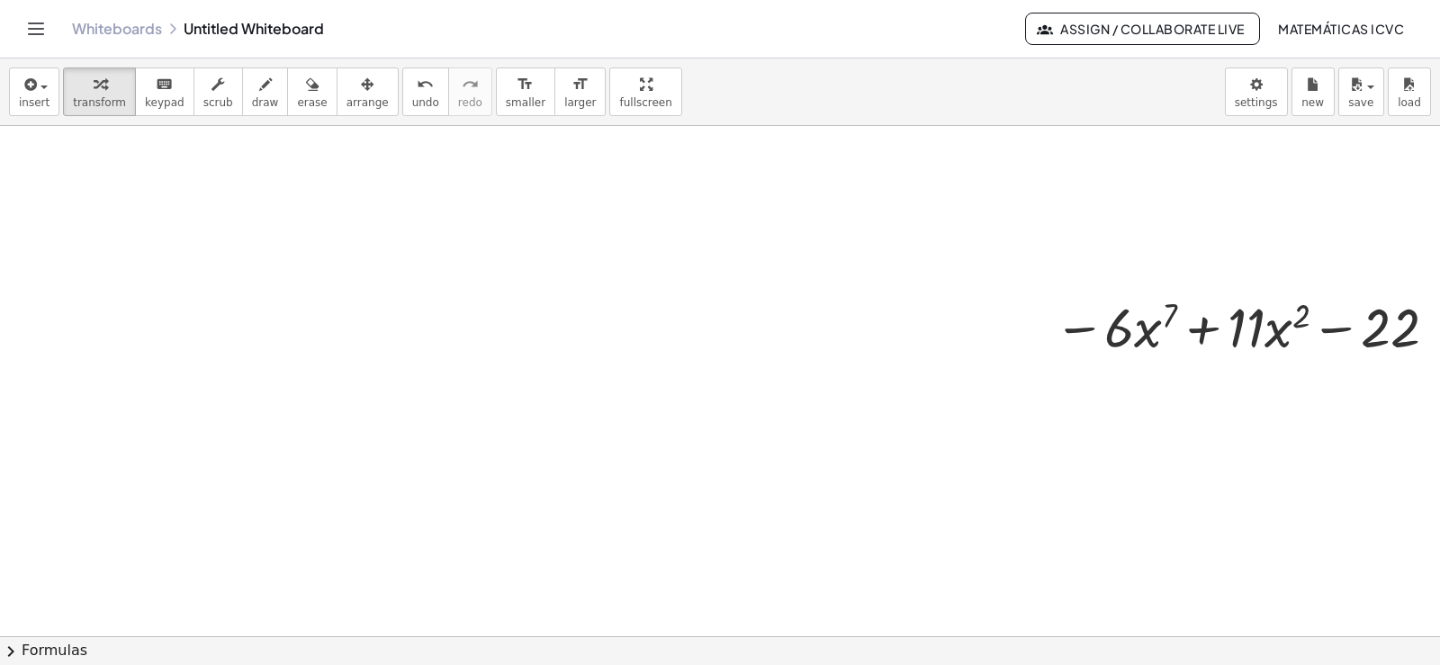
scroll to position [1891, 0]
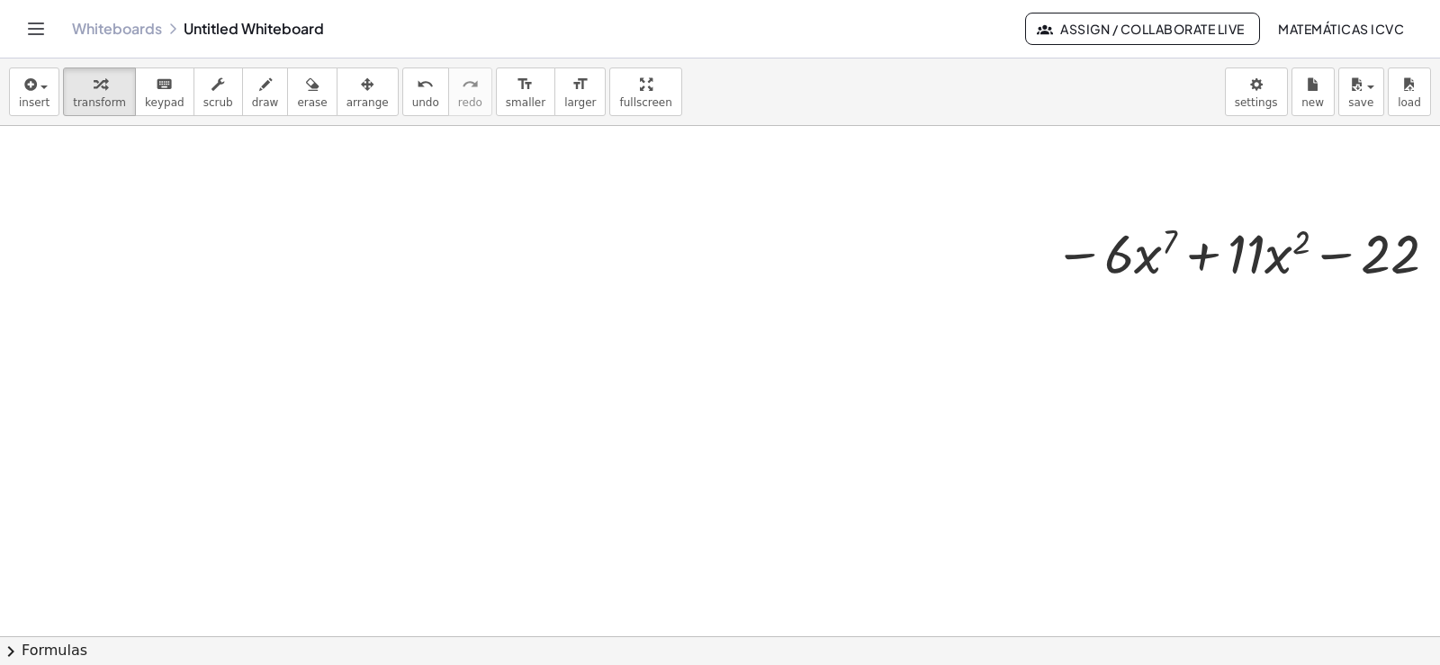
click at [347, 99] on span "arrange" at bounding box center [368, 102] width 42 height 13
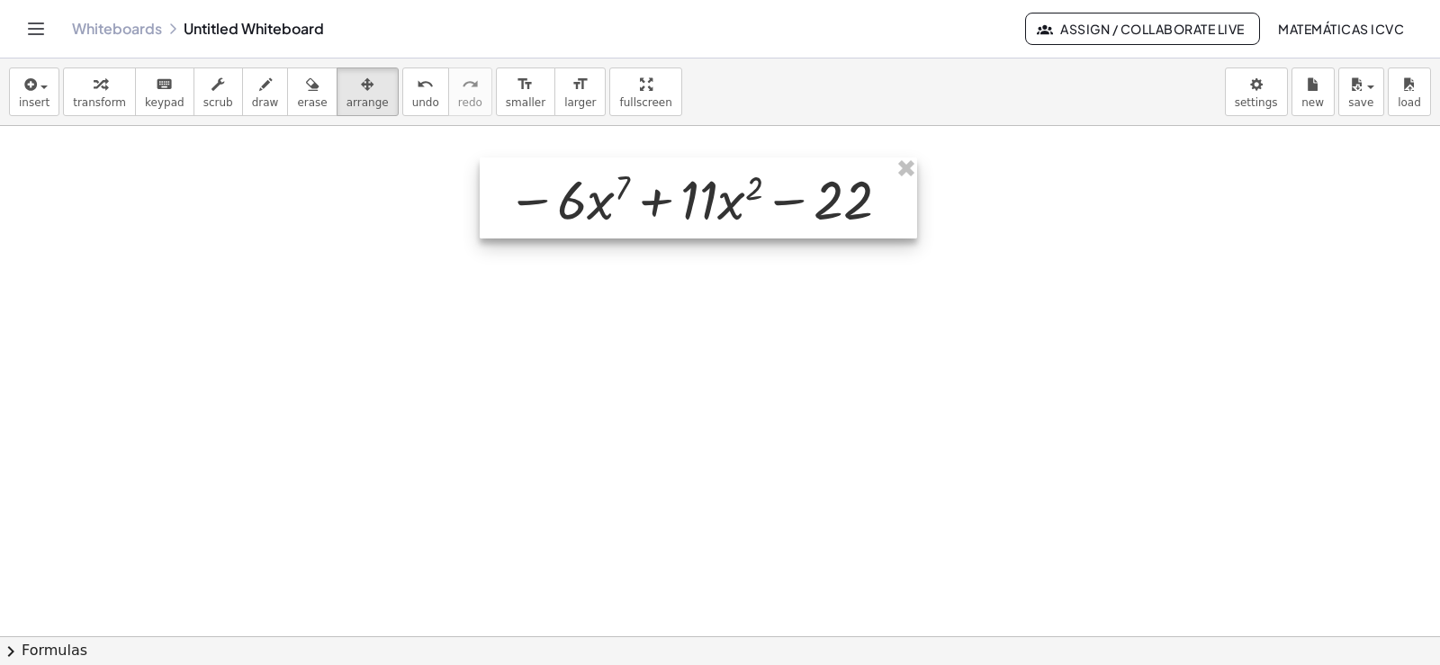
drag, startPoint x: 1295, startPoint y: 276, endPoint x: 751, endPoint y: 225, distance: 547.1
click at [751, 225] on div at bounding box center [699, 198] width 438 height 81
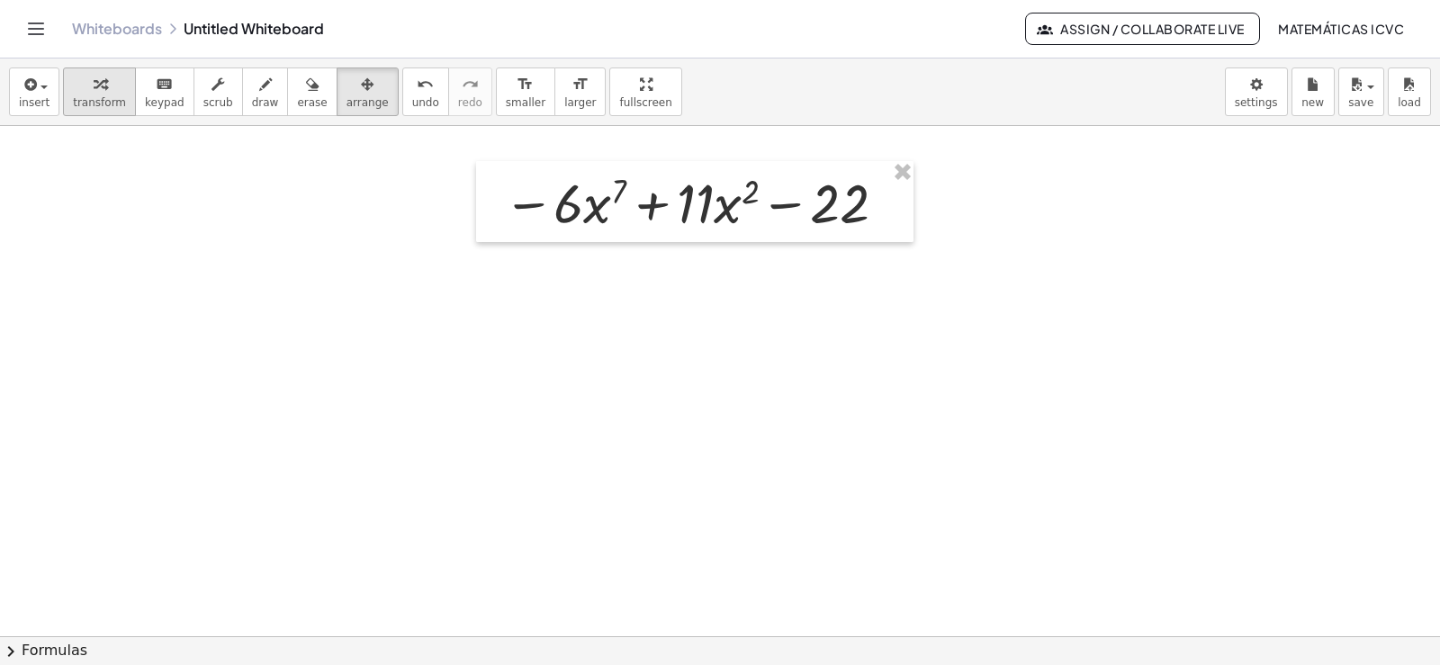
click at [72, 95] on button "transform" at bounding box center [99, 92] width 73 height 49
click at [297, 100] on span "erase" at bounding box center [312, 102] width 30 height 13
click at [259, 95] on icon "button" at bounding box center [265, 85] width 13 height 22
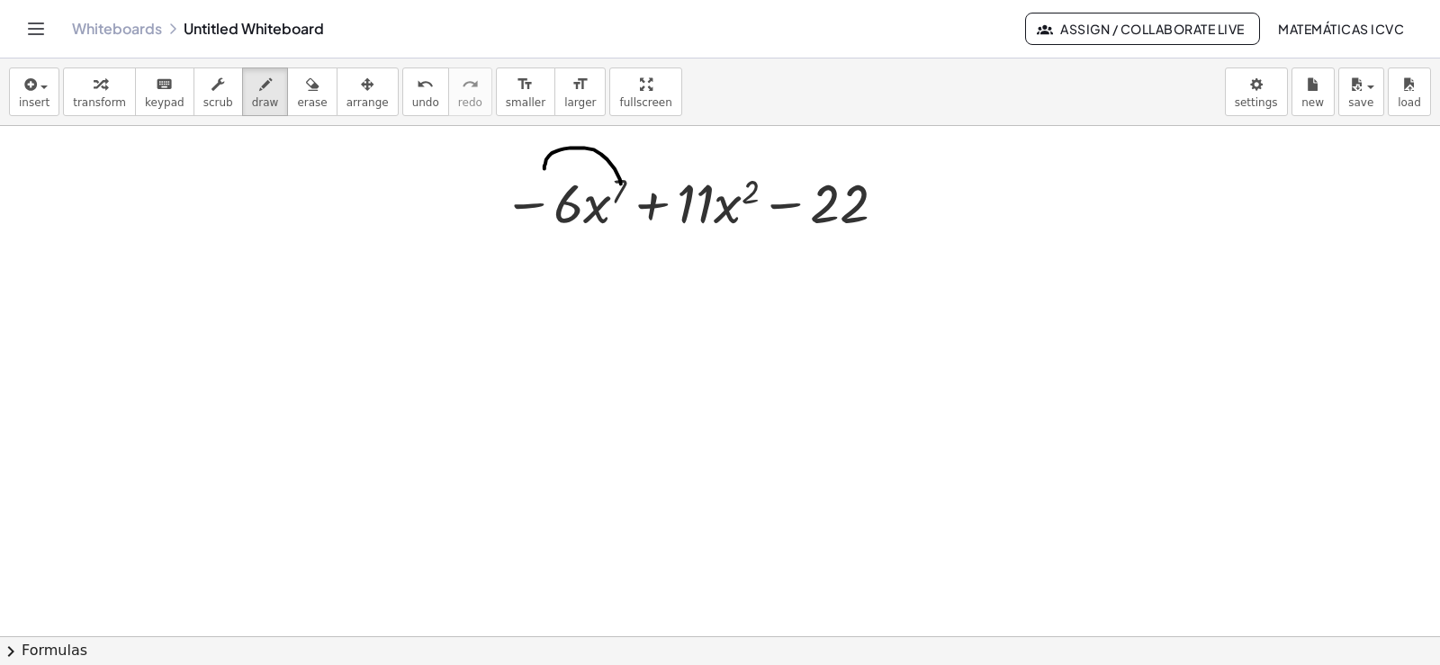
drag, startPoint x: 621, startPoint y: 185, endPoint x: 510, endPoint y: 149, distance: 116.2
drag, startPoint x: 522, startPoint y: 166, endPoint x: 555, endPoint y: 172, distance: 33.9
drag, startPoint x: 758, startPoint y: 179, endPoint x: 711, endPoint y: 162, distance: 49.8
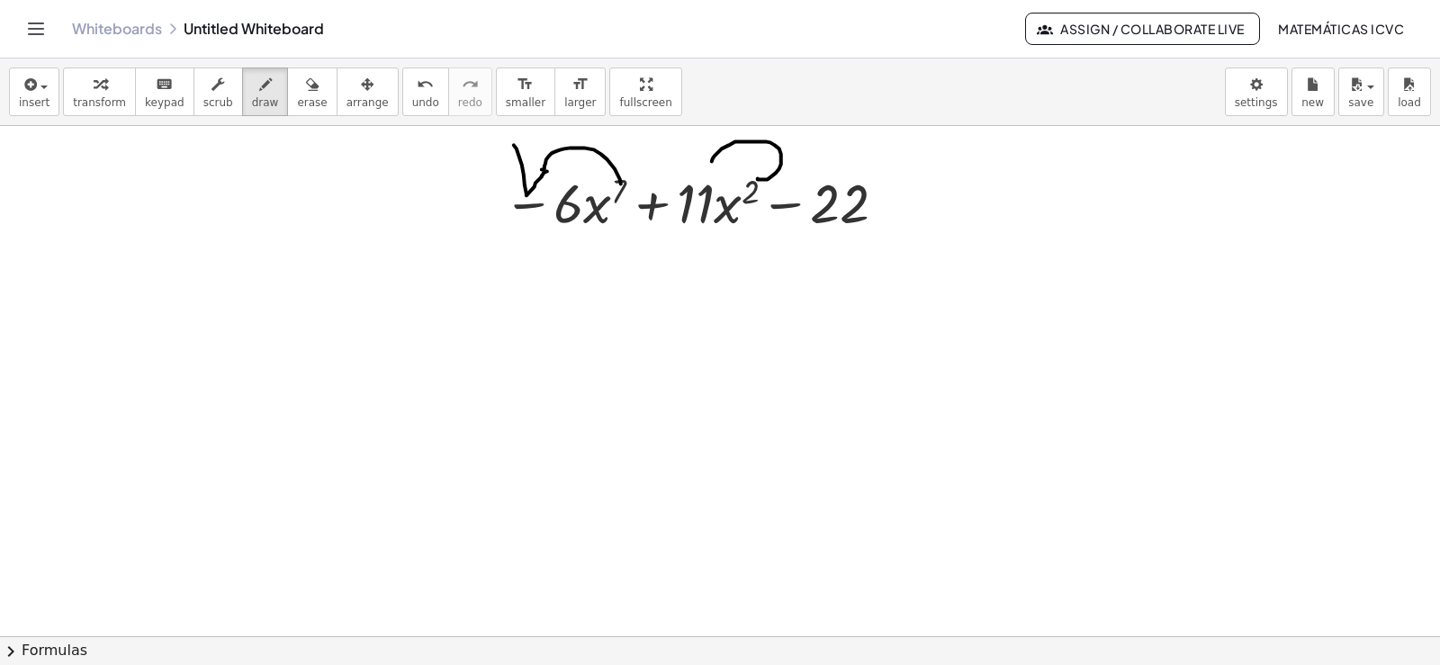
drag, startPoint x: 709, startPoint y: 147, endPoint x: 724, endPoint y: 171, distance: 28.3
drag, startPoint x: 789, startPoint y: 242, endPoint x: 960, endPoint y: 182, distance: 181.4
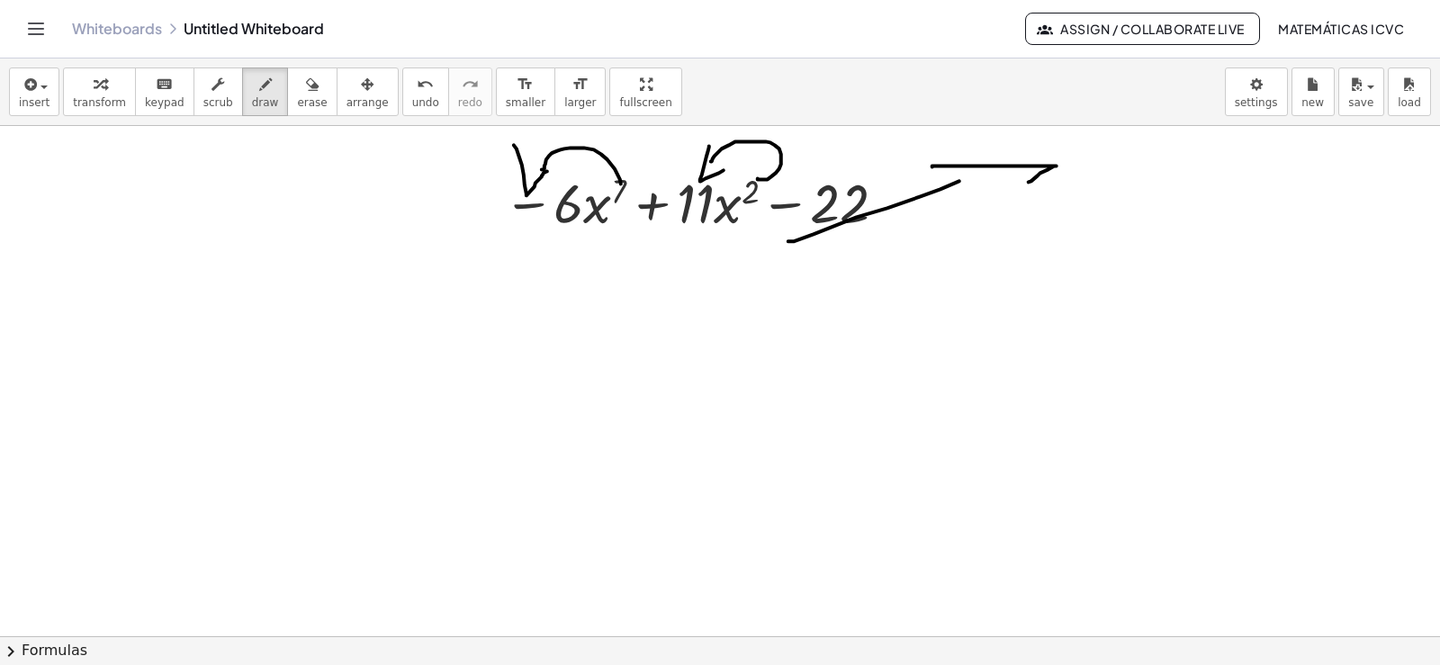
drag, startPoint x: 933, startPoint y: 167, endPoint x: 1016, endPoint y: 189, distance: 86.5
drag, startPoint x: 1073, startPoint y: 142, endPoint x: 1034, endPoint y: 176, distance: 51.7
click at [105, 104] on span "transform" at bounding box center [99, 102] width 53 height 13
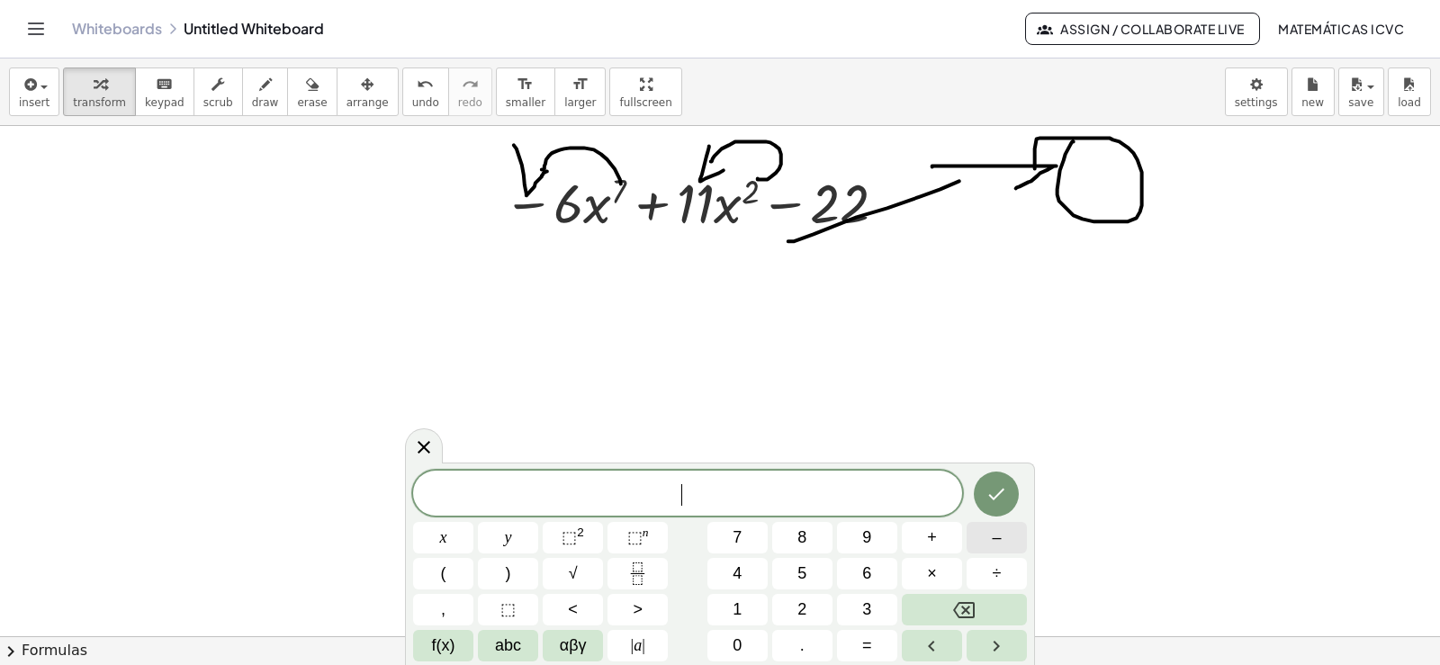
click at [992, 544] on span "–" at bounding box center [996, 538] width 9 height 24
click at [881, 570] on button "6" at bounding box center [867, 574] width 60 height 32
click at [929, 572] on span "×" at bounding box center [932, 574] width 10 height 24
click at [746, 536] on button "7" at bounding box center [738, 538] width 60 height 32
click at [440, 534] on span "x" at bounding box center [443, 538] width 7 height 24
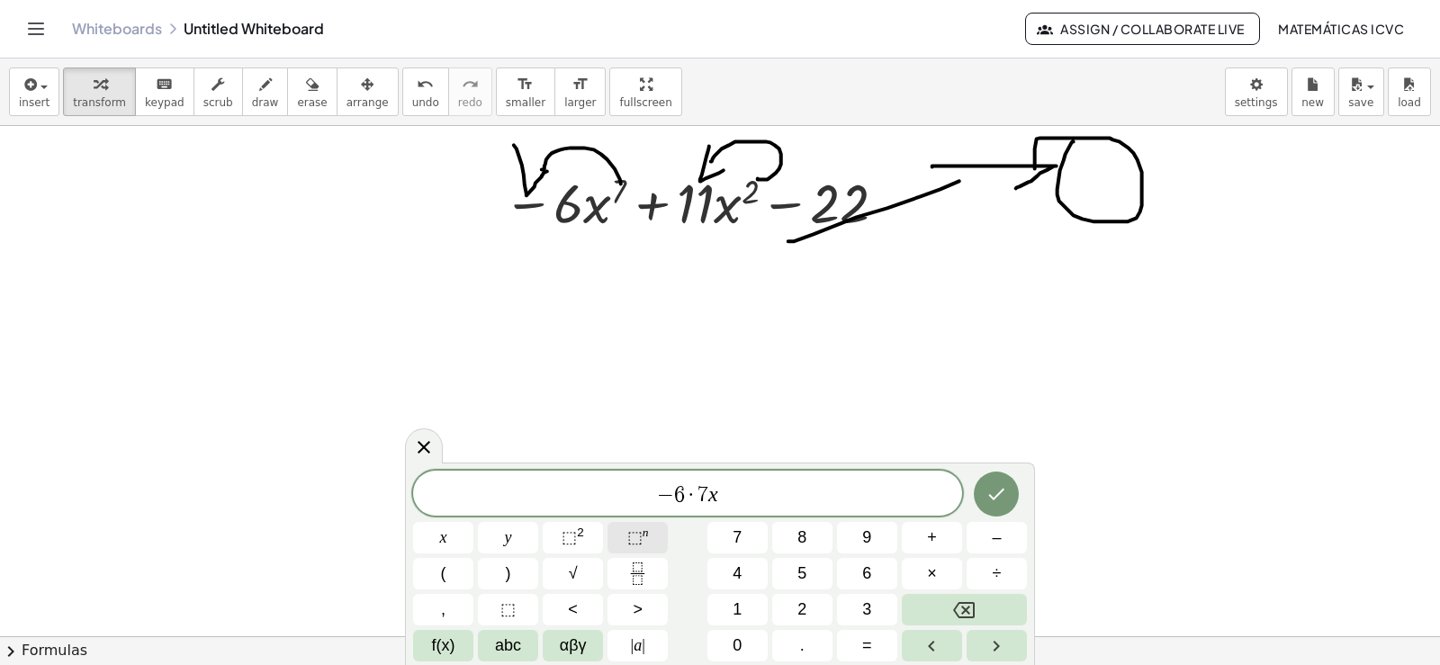
click at [645, 542] on span "⬚ n" at bounding box center [638, 538] width 22 height 24
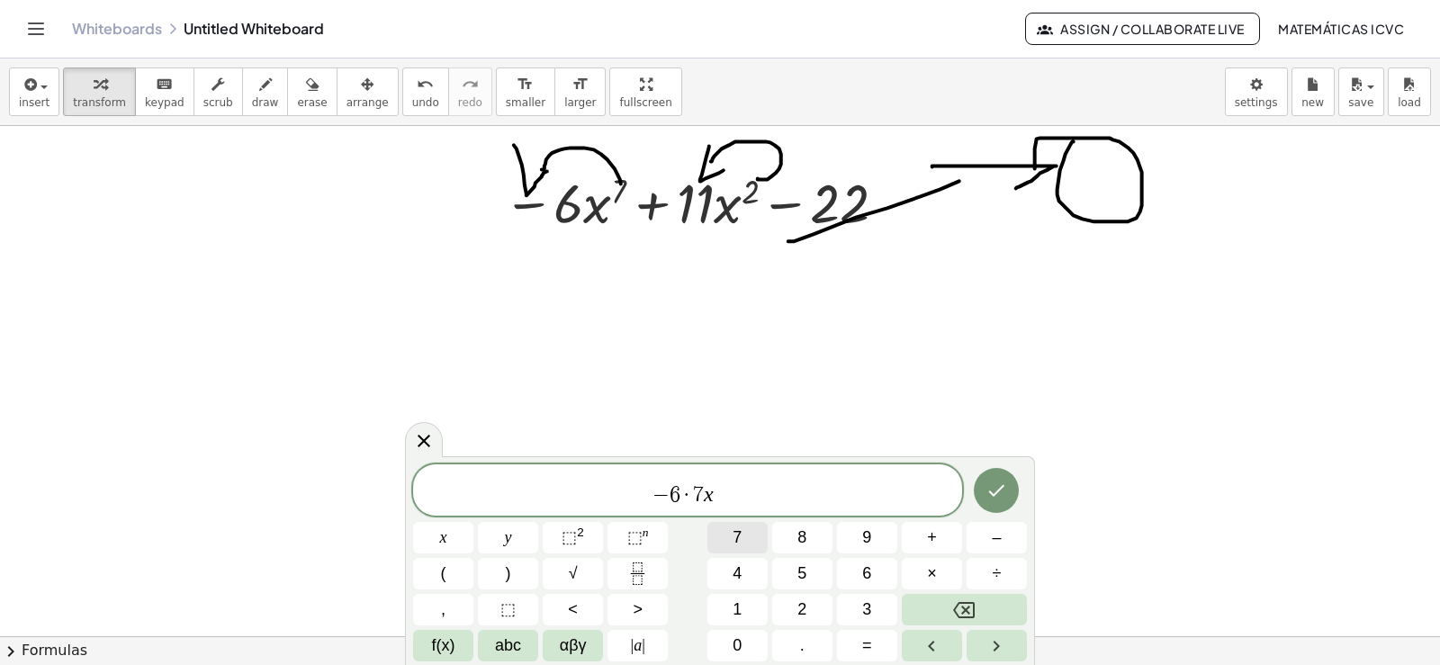
click at [745, 540] on button "7" at bounding box center [738, 538] width 60 height 32
click at [989, 537] on button "–" at bounding box center [997, 538] width 60 height 32
click at [738, 599] on span "1" at bounding box center [737, 610] width 9 height 24
click at [750, 502] on span "− 6 · 7 x 7 − 1 ​" at bounding box center [687, 491] width 549 height 32
click at [934, 543] on span "+" at bounding box center [932, 538] width 10 height 24
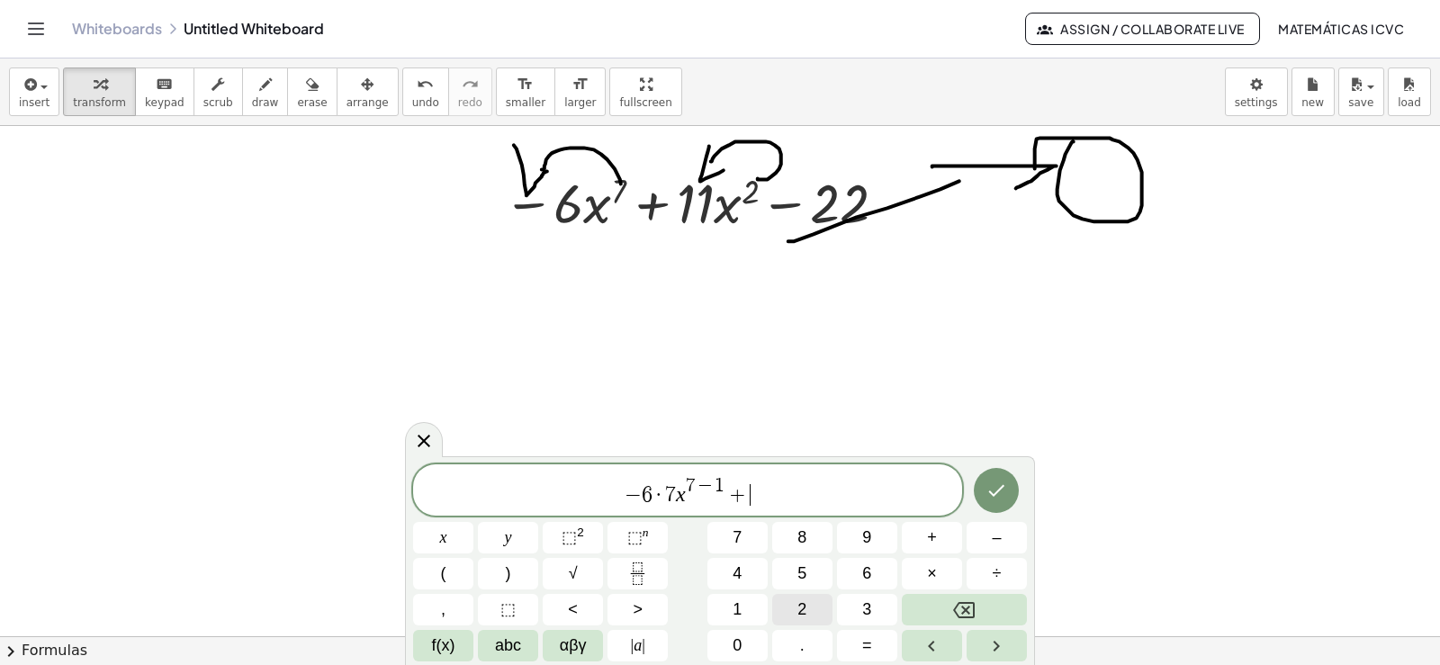
click at [805, 604] on span "2" at bounding box center [802, 610] width 9 height 24
click at [931, 572] on span "×" at bounding box center [932, 574] width 10 height 24
click at [743, 599] on button "1" at bounding box center [738, 610] width 60 height 32
click at [454, 537] on button "x" at bounding box center [443, 538] width 60 height 32
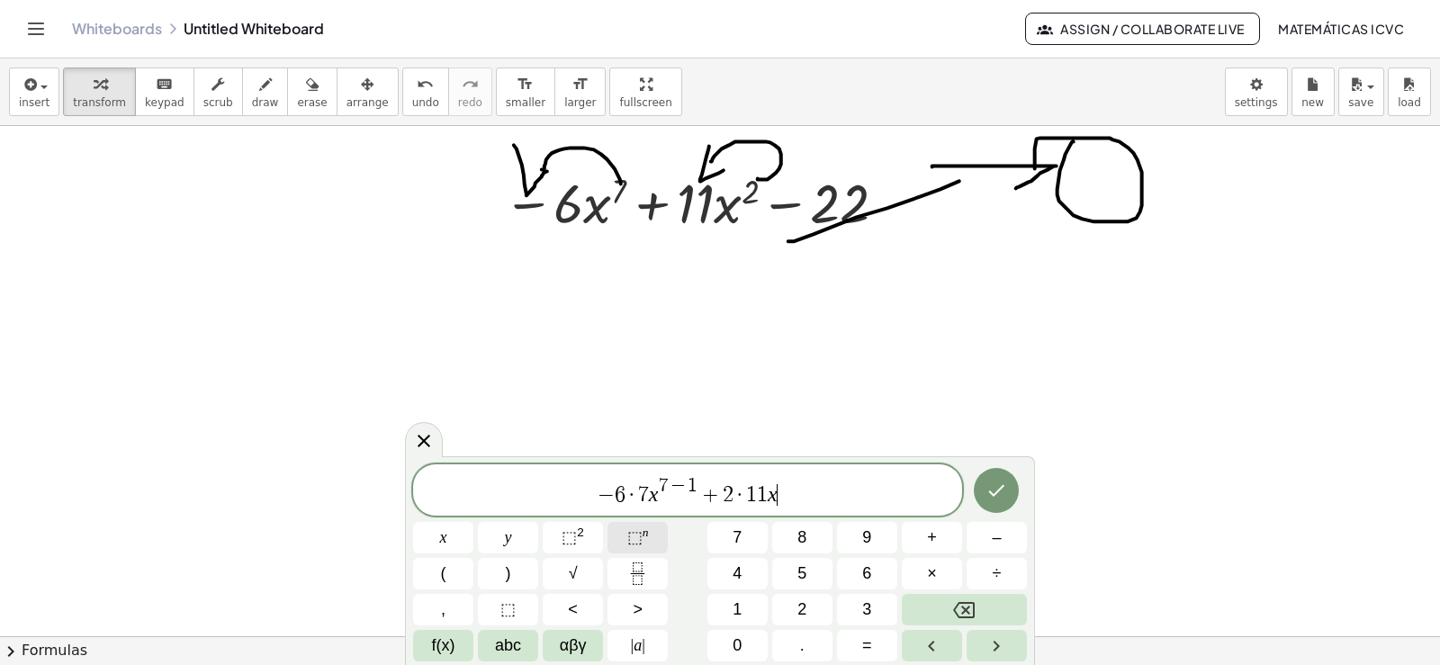
click at [628, 537] on span "⬚" at bounding box center [634, 537] width 15 height 18
click at [799, 608] on span "2" at bounding box center [802, 610] width 9 height 24
click at [999, 539] on span "–" at bounding box center [996, 538] width 9 height 24
click at [748, 612] on button "1" at bounding box center [738, 610] width 60 height 32
click at [812, 510] on div "− 6 · 7 x 7 − 1 + 2 · 1 1 x 2 − 1 ​" at bounding box center [687, 490] width 549 height 51
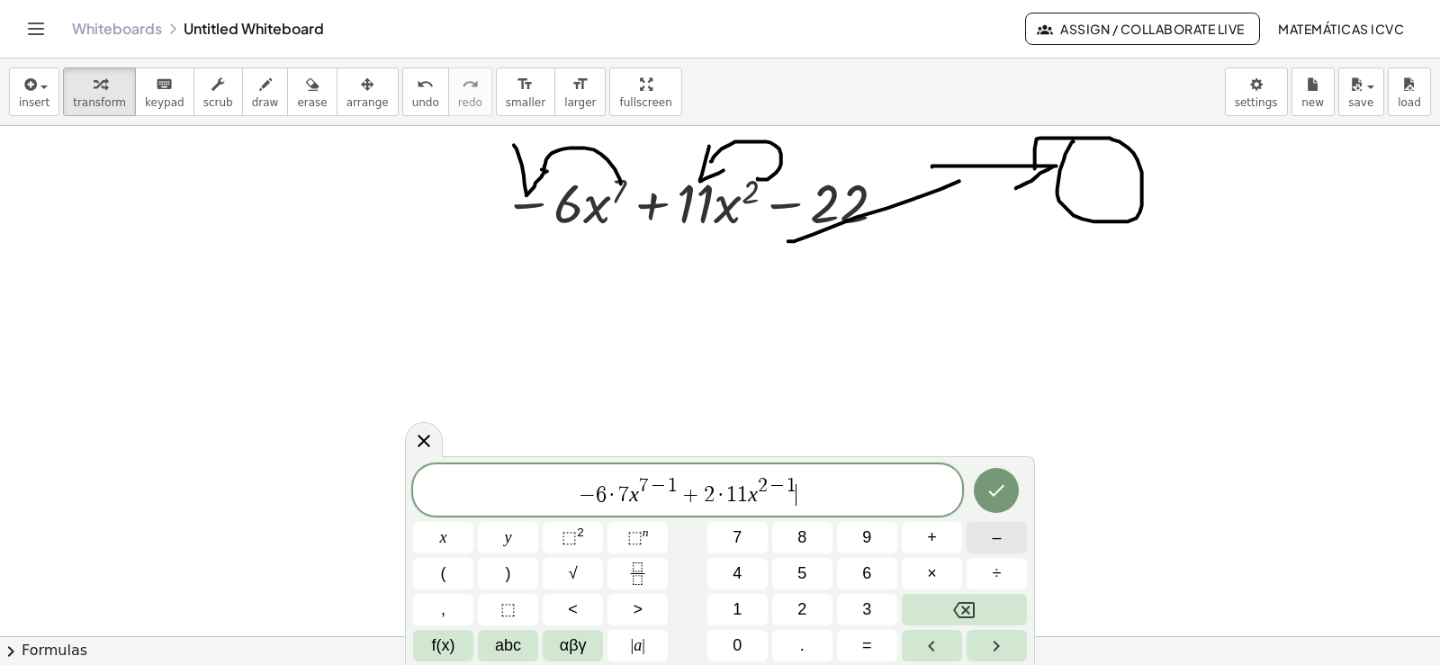
click at [988, 537] on button "–" at bounding box center [997, 538] width 60 height 32
click at [738, 646] on span "0" at bounding box center [737, 646] width 9 height 24
click at [1007, 494] on icon "Done" at bounding box center [997, 491] width 22 height 22
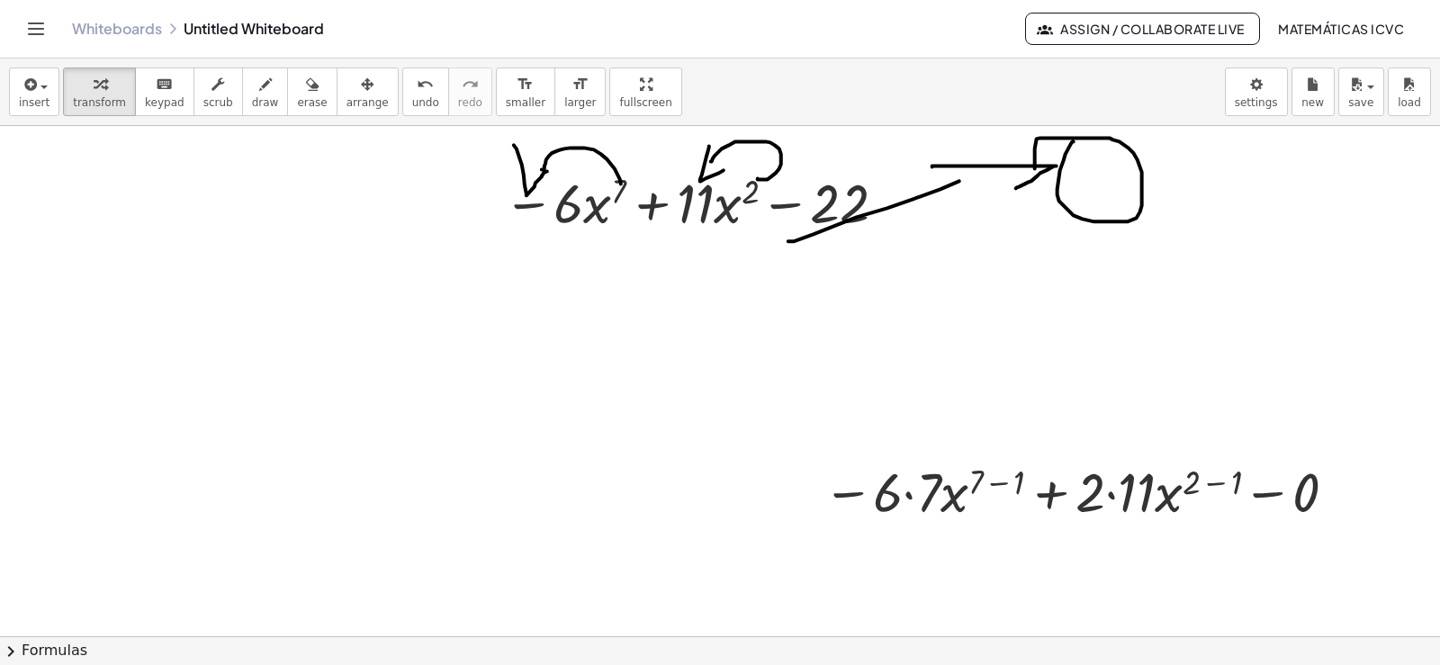
click at [361, 88] on icon "button" at bounding box center [367, 85] width 13 height 22
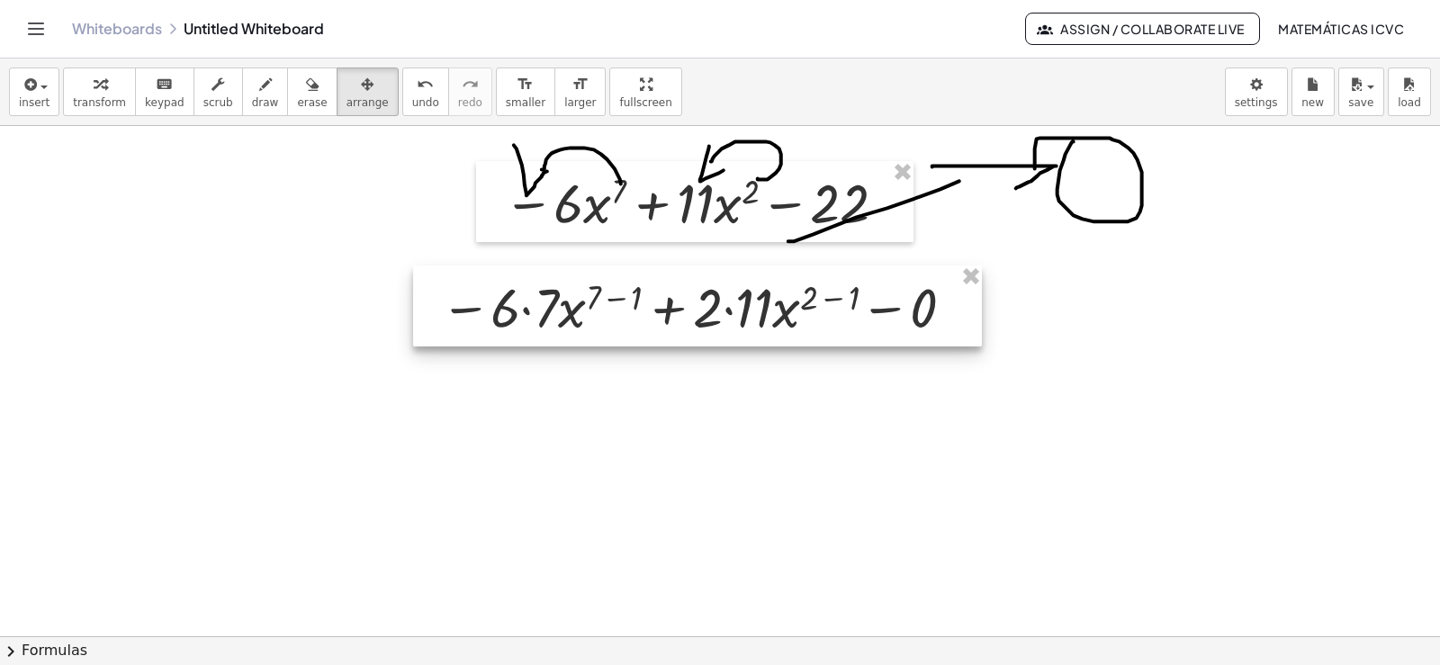
drag, startPoint x: 1172, startPoint y: 503, endPoint x: 873, endPoint y: 293, distance: 365.7
click at [873, 293] on div at bounding box center [697, 306] width 569 height 81
click at [96, 97] on span "transform" at bounding box center [99, 102] width 53 height 13
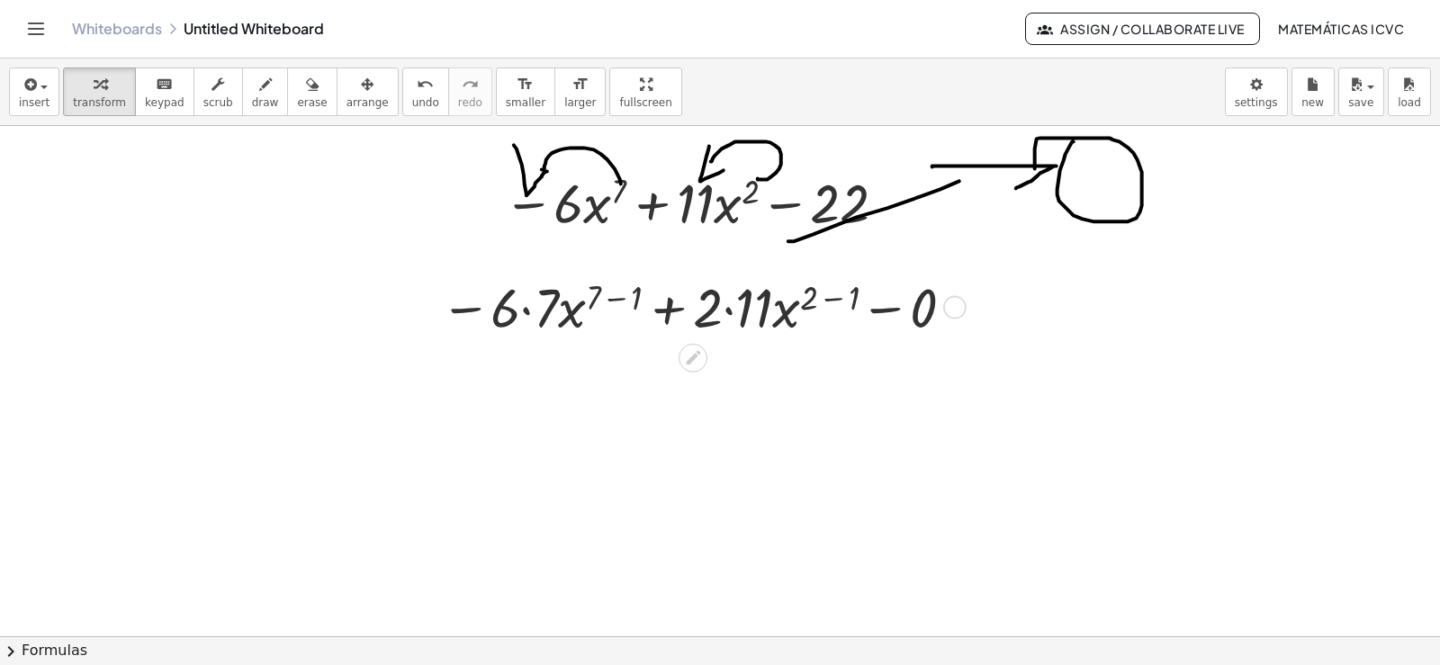
click at [528, 311] on div at bounding box center [699, 306] width 537 height 72
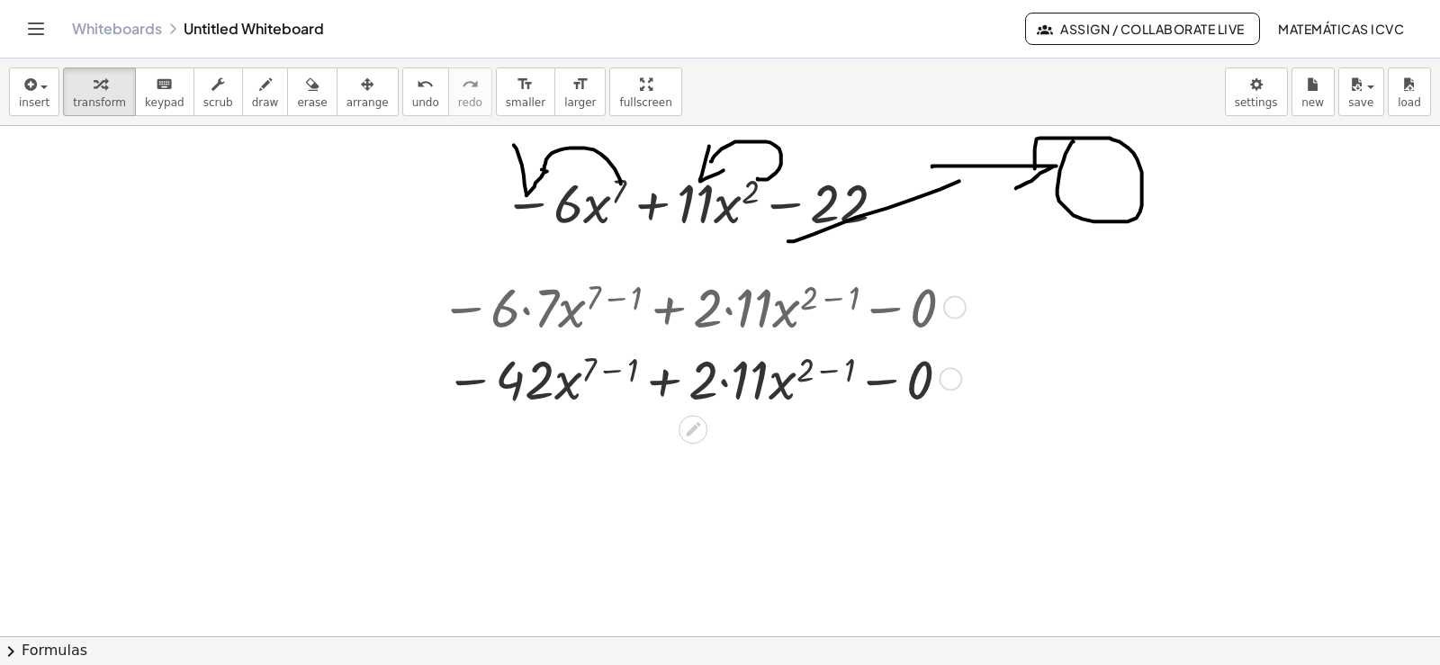
click at [608, 375] on div at bounding box center [699, 378] width 537 height 72
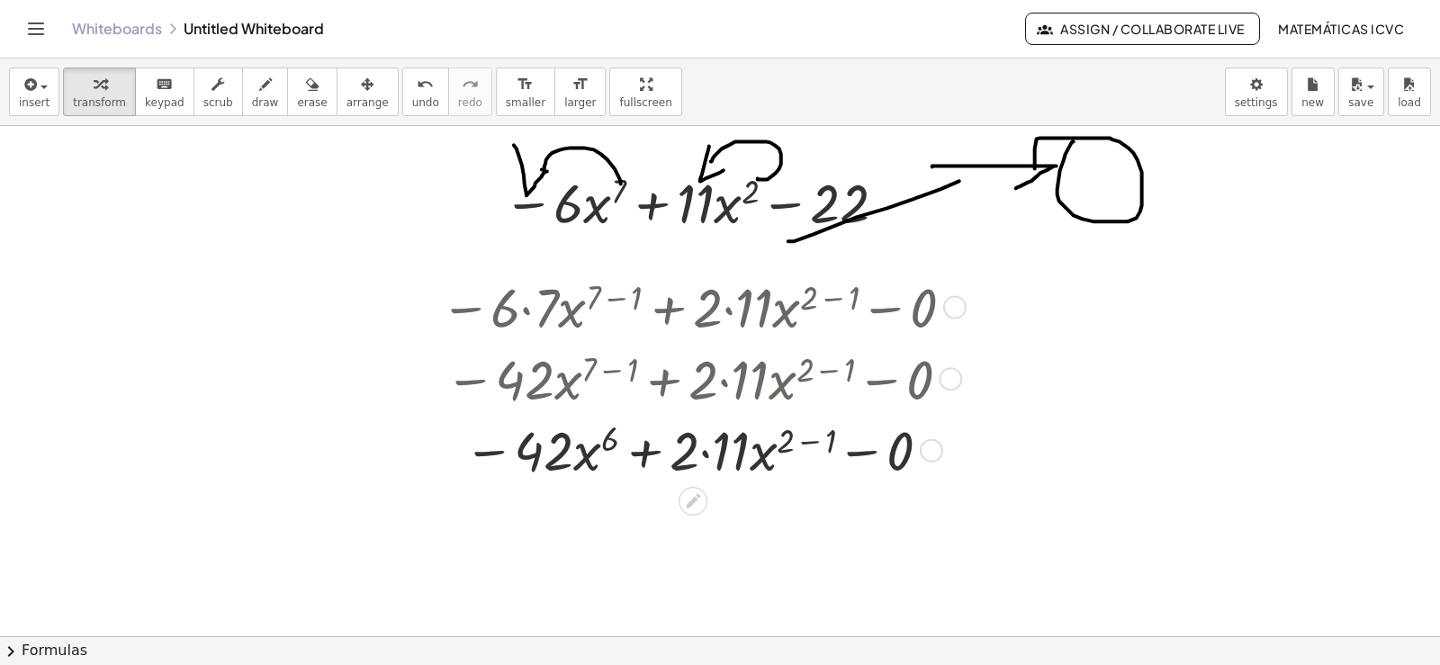
click at [702, 459] on div at bounding box center [699, 449] width 537 height 72
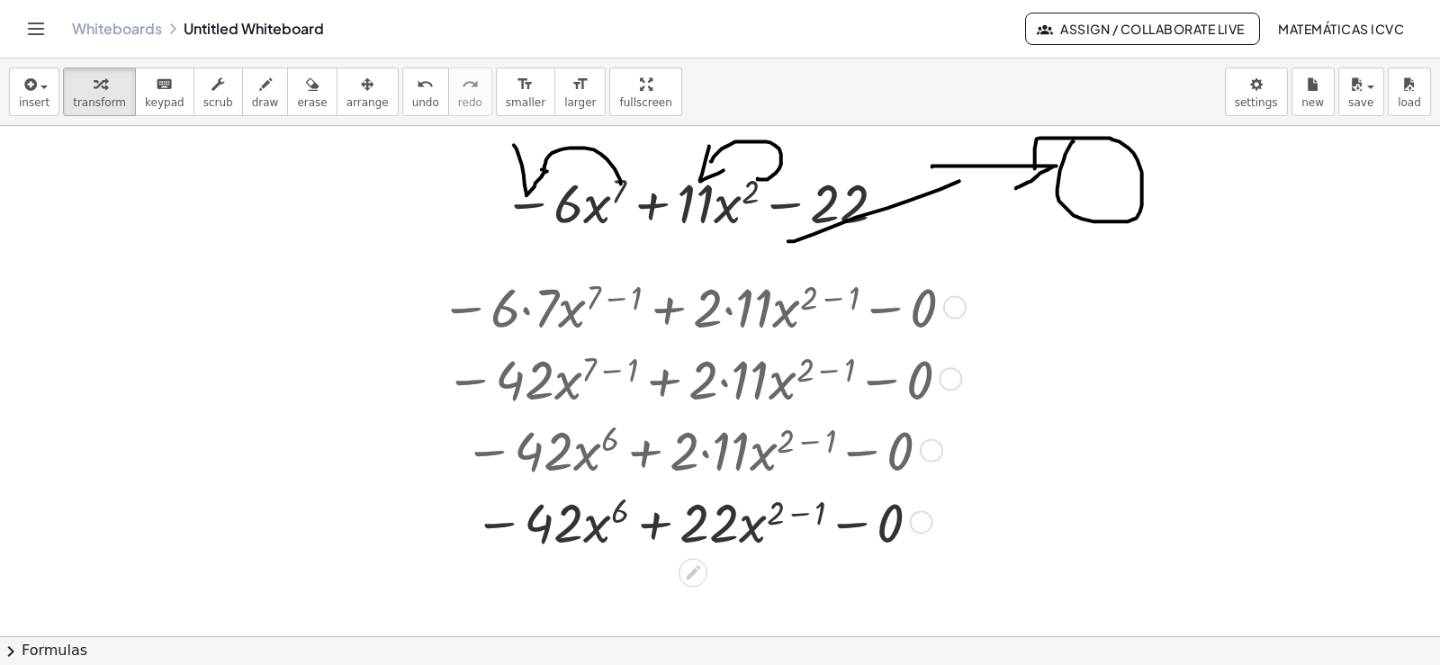
click at [775, 516] on div at bounding box center [699, 521] width 537 height 72
click at [798, 517] on div at bounding box center [699, 521] width 537 height 72
click at [826, 529] on div at bounding box center [699, 521] width 537 height 72
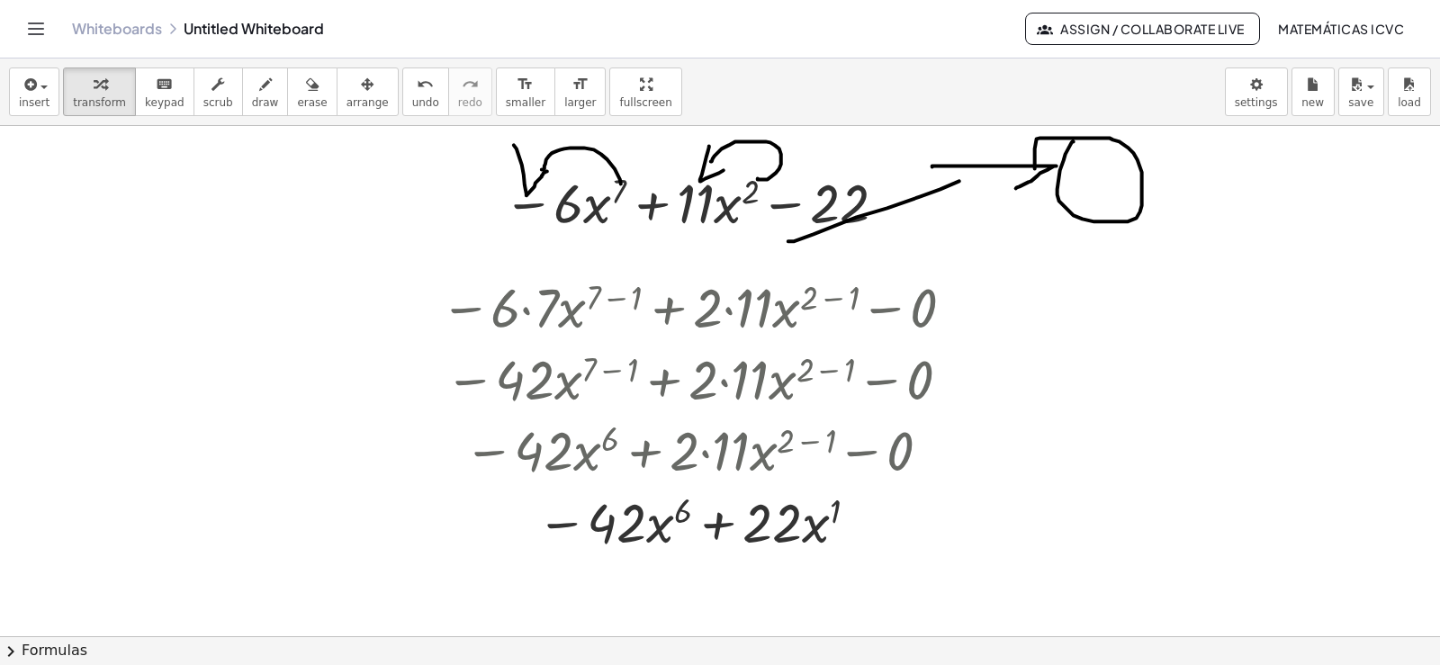
click at [252, 103] on span "draw" at bounding box center [265, 102] width 27 height 13
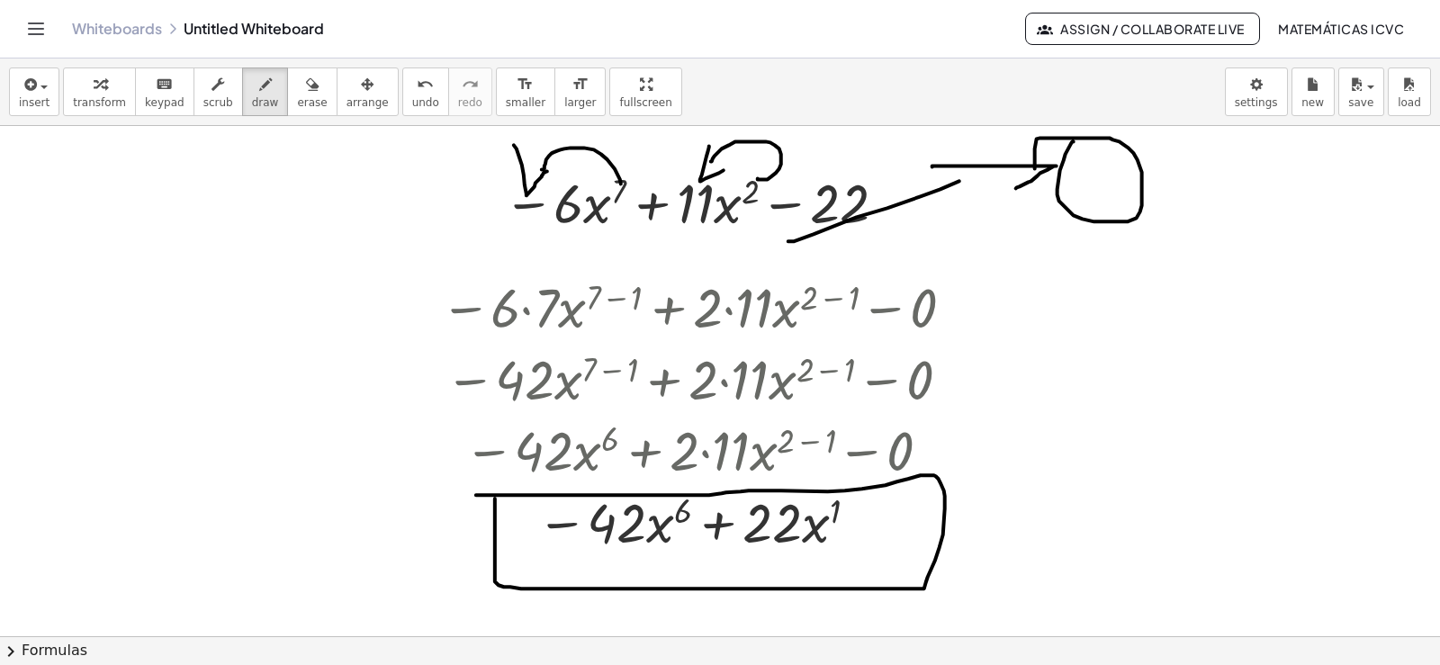
drag, startPoint x: 495, startPoint y: 500, endPoint x: 471, endPoint y: 499, distance: 24.3
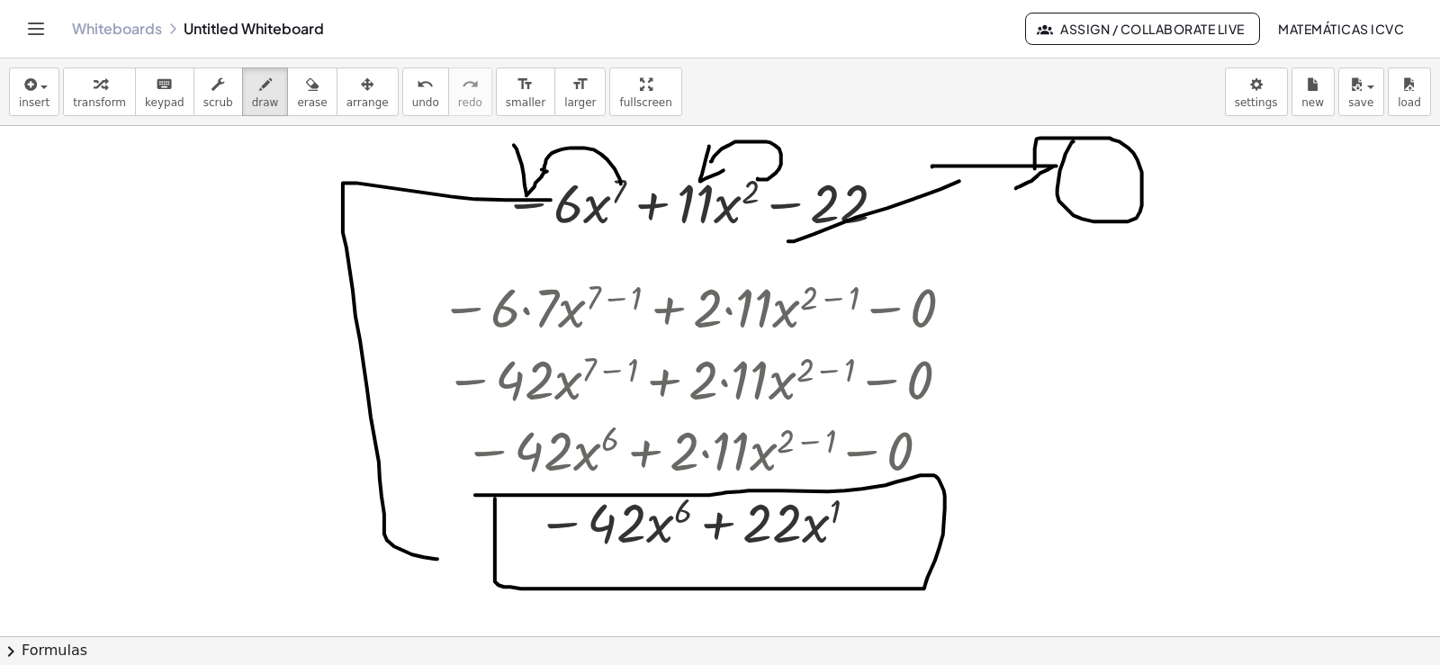
drag, startPoint x: 547, startPoint y: 201, endPoint x: 438, endPoint y: 560, distance: 375.6
drag, startPoint x: 473, startPoint y: 552, endPoint x: 412, endPoint y: 573, distance: 64.1
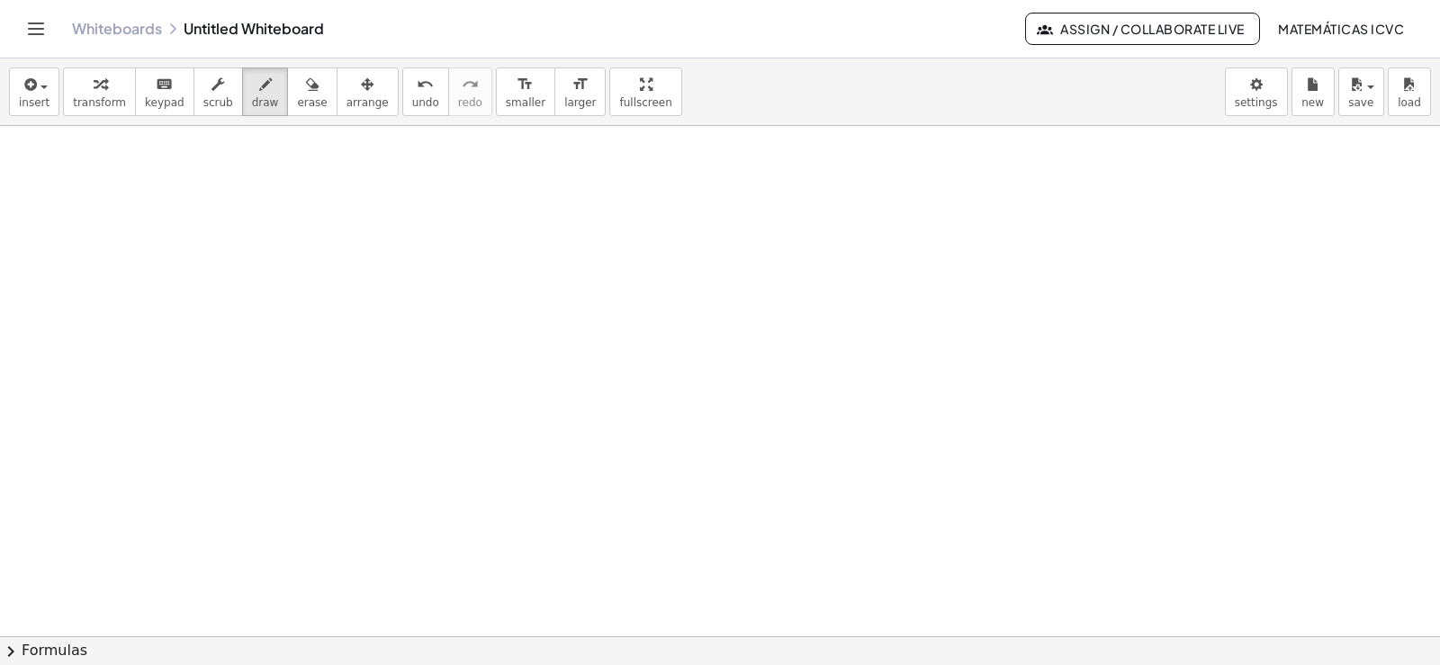
scroll to position [2505, 0]
click at [98, 101] on span "transform" at bounding box center [99, 102] width 53 height 13
click at [412, 101] on span "undo" at bounding box center [425, 102] width 27 height 13
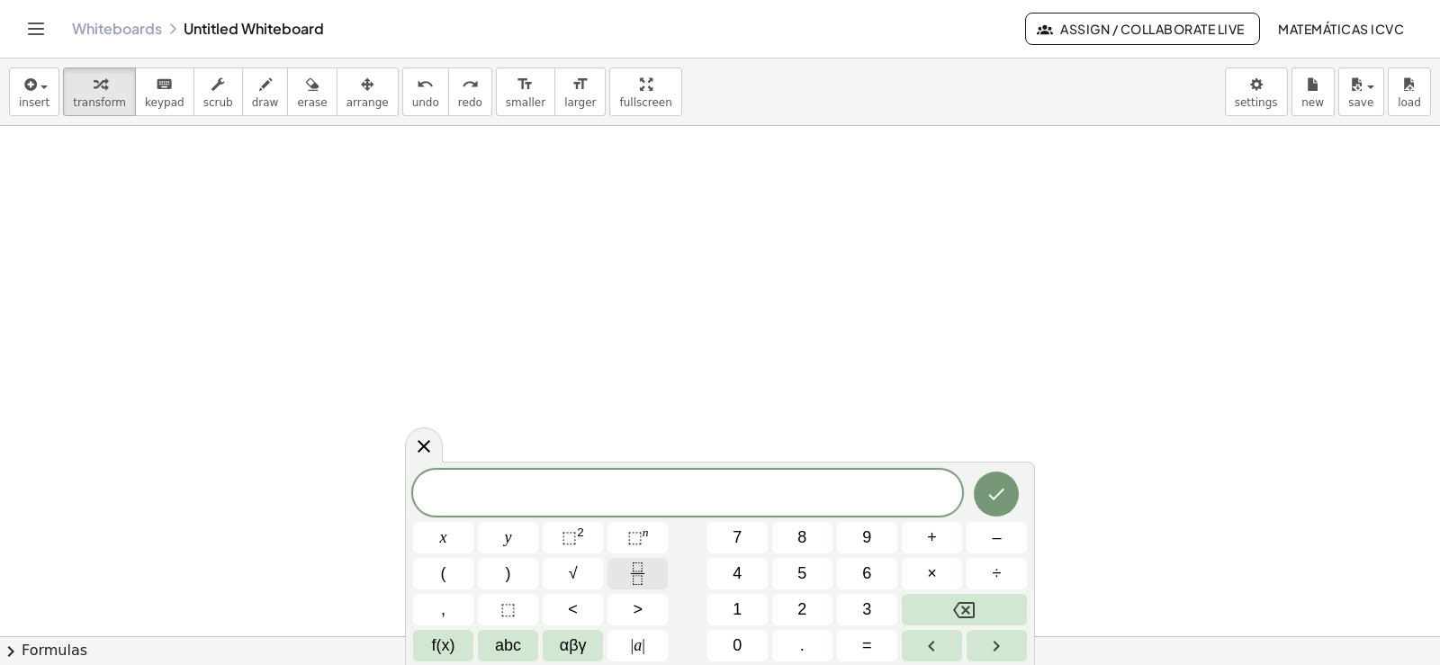
click at [641, 575] on icon "Fraction" at bounding box center [638, 574] width 23 height 23
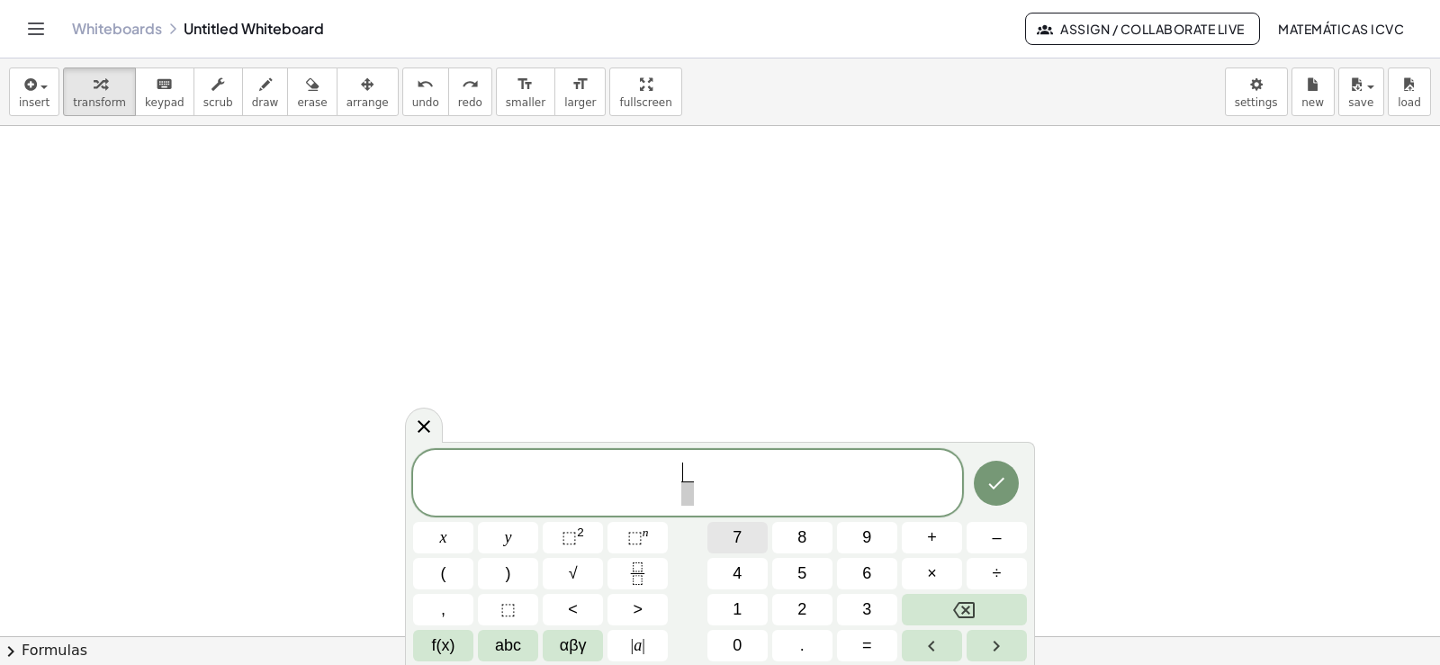
click at [742, 534] on span "7" at bounding box center [737, 538] width 9 height 24
click at [684, 496] on span at bounding box center [688, 494] width 14 height 24
click at [450, 537] on button "x" at bounding box center [443, 538] width 60 height 32
click at [640, 529] on span "⬚" at bounding box center [634, 537] width 15 height 18
click at [756, 568] on button "4" at bounding box center [738, 574] width 60 height 32
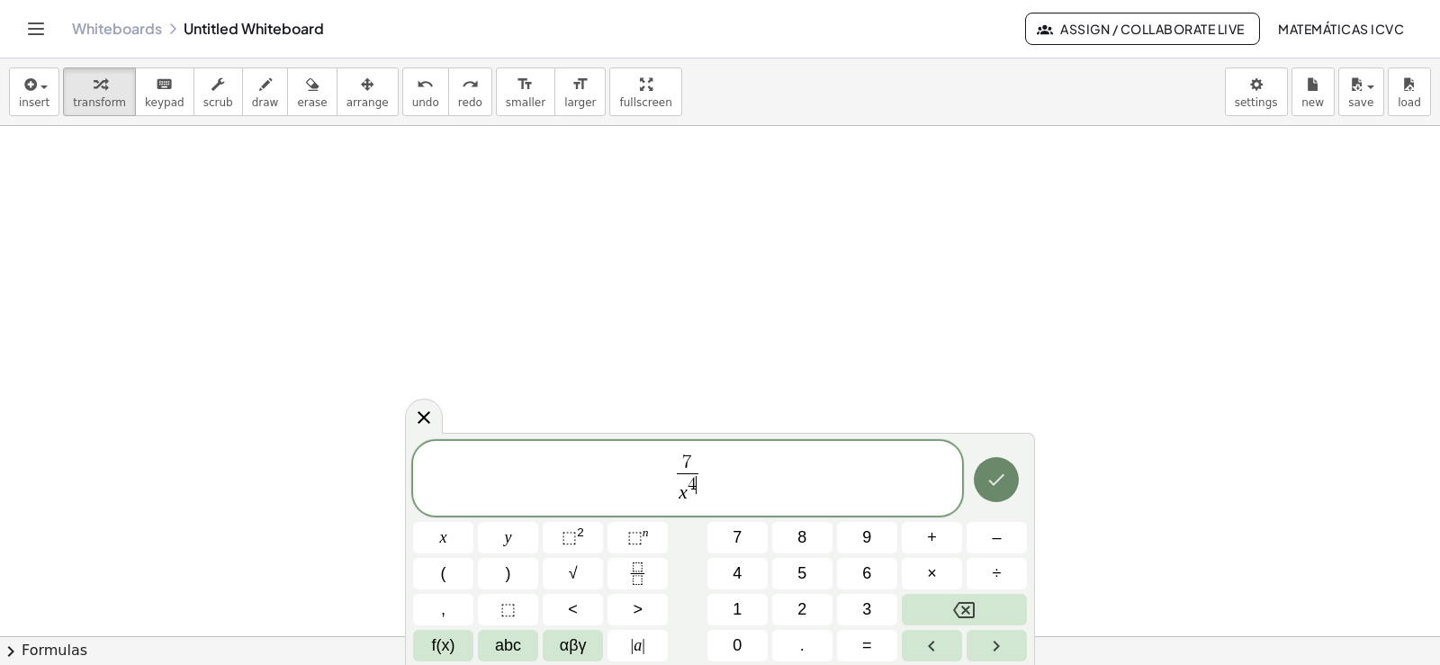
click at [1001, 483] on icon "Done" at bounding box center [997, 480] width 22 height 22
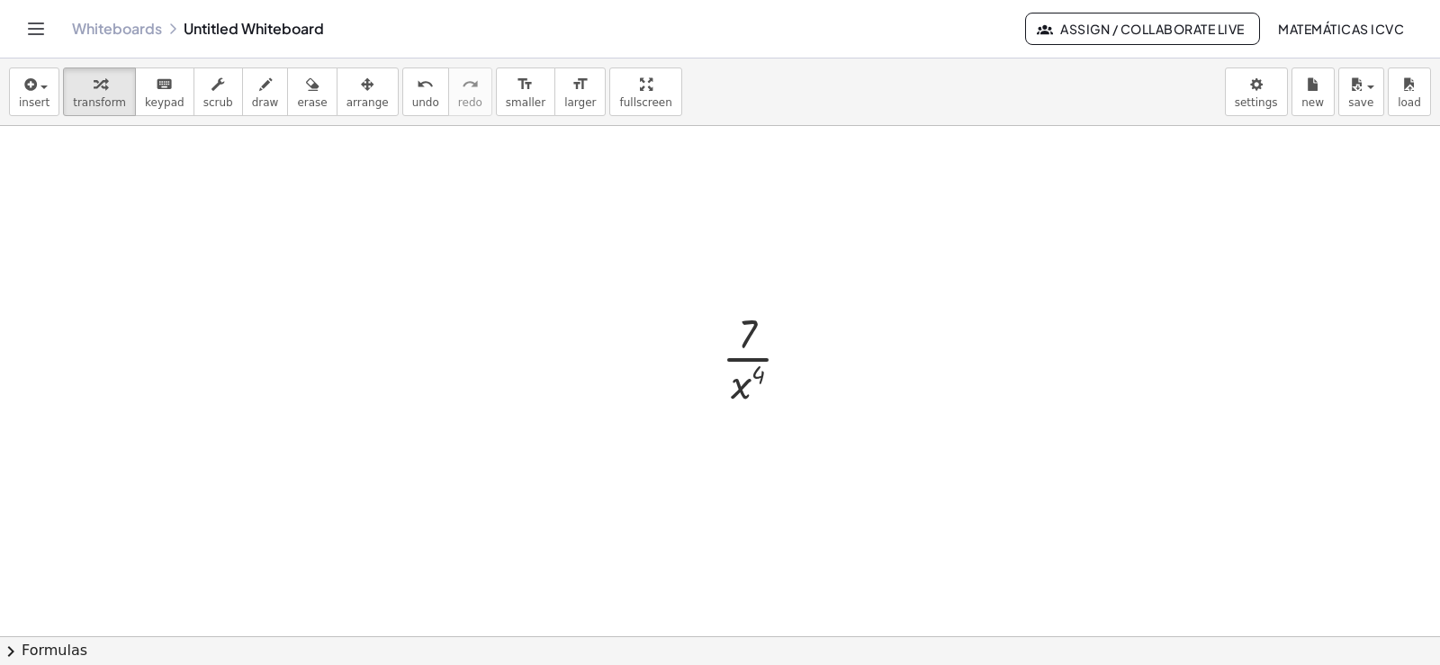
scroll to position [2746, 0]
click at [79, 98] on span "transform" at bounding box center [99, 102] width 53 height 13
click at [564, 96] on span "larger" at bounding box center [580, 102] width 32 height 13
drag, startPoint x: 737, startPoint y: 257, endPoint x: 767, endPoint y: 193, distance: 70.5
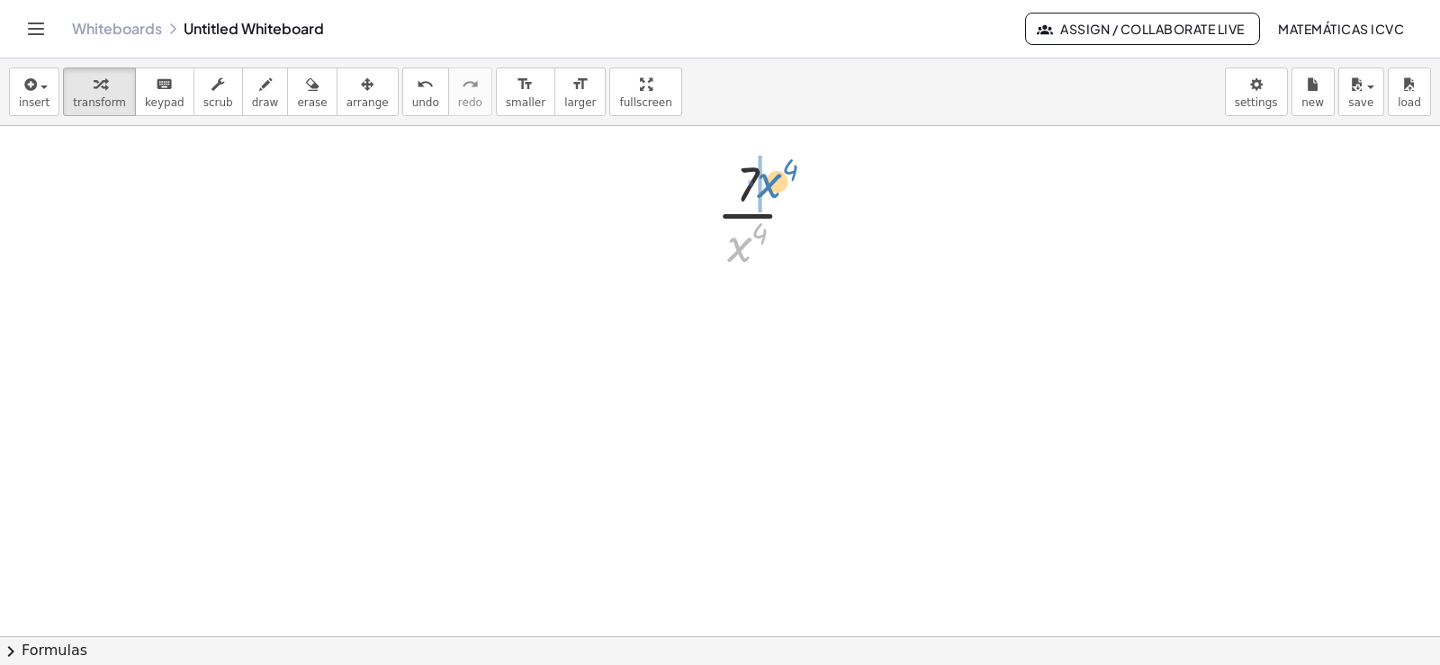
click at [767, 193] on div at bounding box center [764, 212] width 112 height 126
click at [96, 110] on button "transform" at bounding box center [99, 92] width 73 height 49
click at [252, 96] on span "draw" at bounding box center [265, 102] width 27 height 13
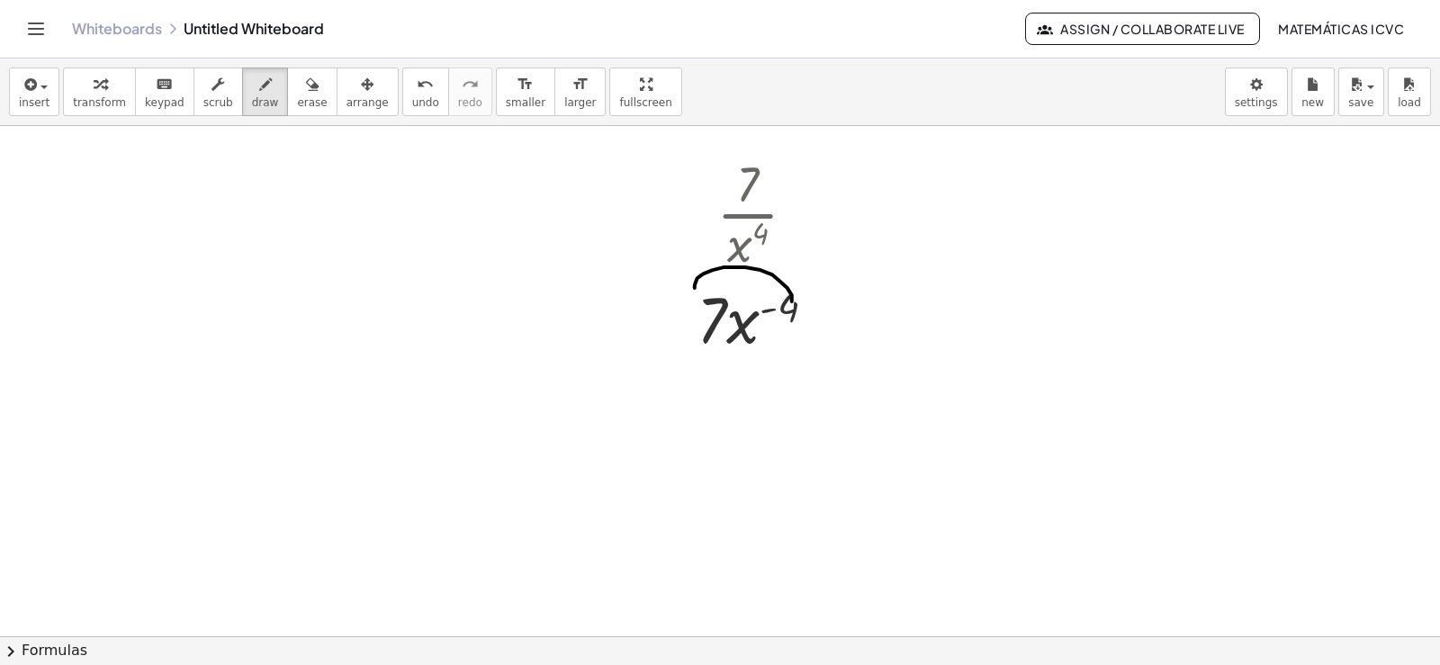
drag, startPoint x: 792, startPoint y: 302, endPoint x: 678, endPoint y: 268, distance: 119.3
drag, startPoint x: 673, startPoint y: 283, endPoint x: 702, endPoint y: 285, distance: 28.9
click at [99, 96] on span "transform" at bounding box center [99, 102] width 53 height 13
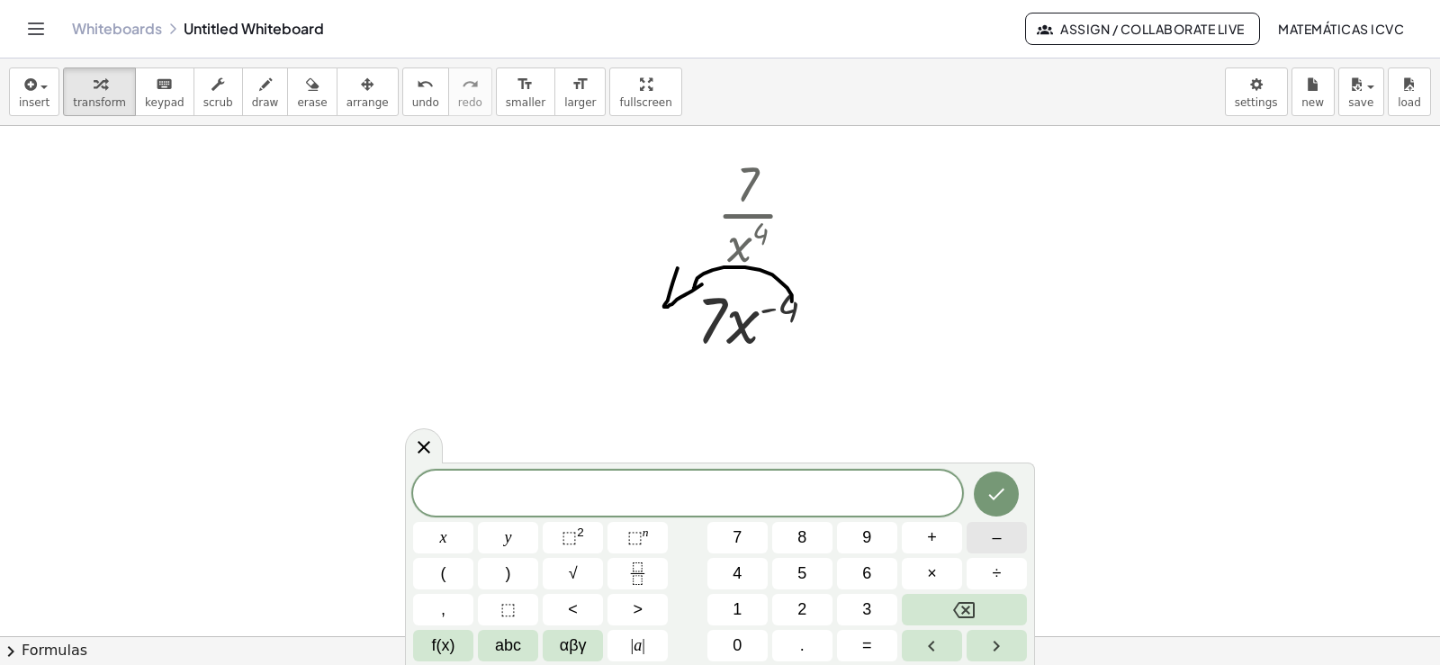
click at [1008, 540] on button "–" at bounding box center [997, 538] width 60 height 32
click at [738, 573] on span "4" at bounding box center [737, 574] width 9 height 24
click at [927, 568] on span "×" at bounding box center [932, 574] width 10 height 24
click at [731, 535] on button "7" at bounding box center [738, 538] width 60 height 32
click at [440, 535] on span "x" at bounding box center [443, 538] width 7 height 24
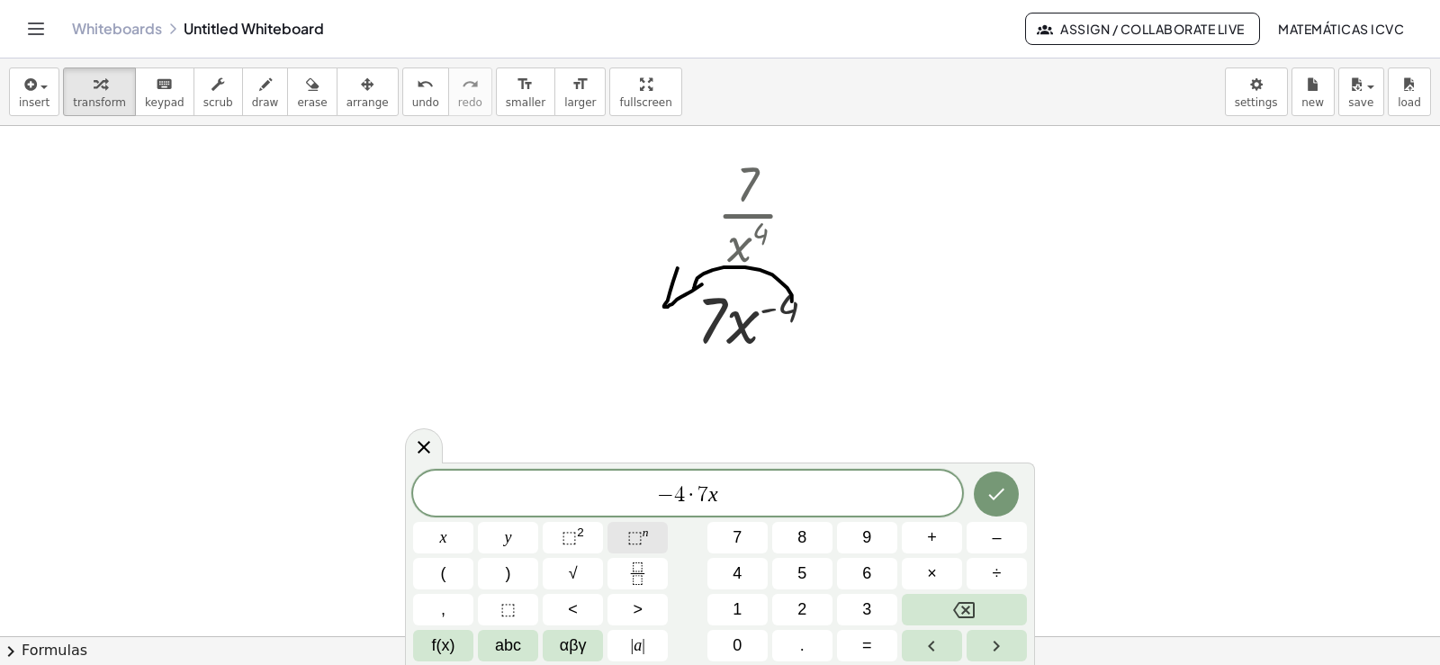
click at [660, 539] on button "⬚ n" at bounding box center [638, 538] width 60 height 32
click at [995, 530] on span "–" at bounding box center [996, 538] width 9 height 24
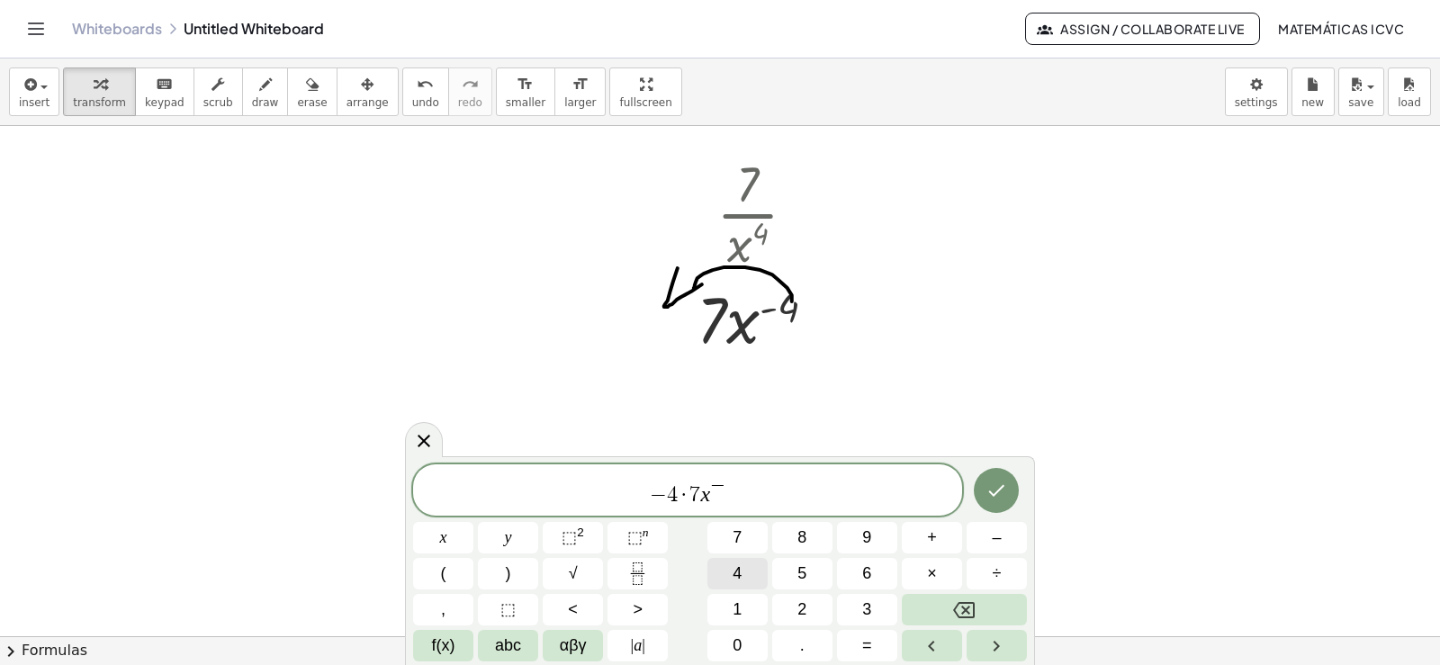
click at [756, 570] on button "4" at bounding box center [738, 574] width 60 height 32
click at [1001, 537] on button "–" at bounding box center [997, 538] width 60 height 32
click at [743, 607] on button "1" at bounding box center [738, 610] width 60 height 32
click at [991, 492] on icon "Done" at bounding box center [997, 491] width 16 height 12
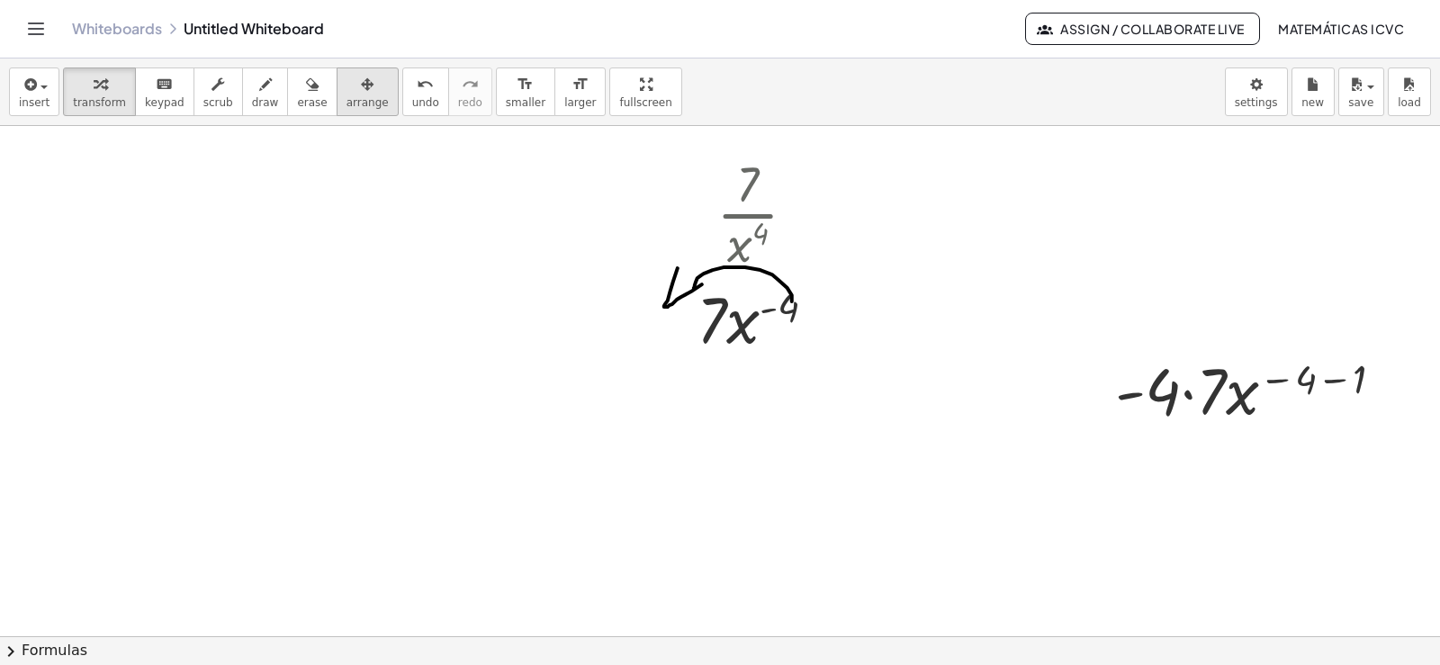
click at [347, 106] on span "arrange" at bounding box center [368, 102] width 42 height 13
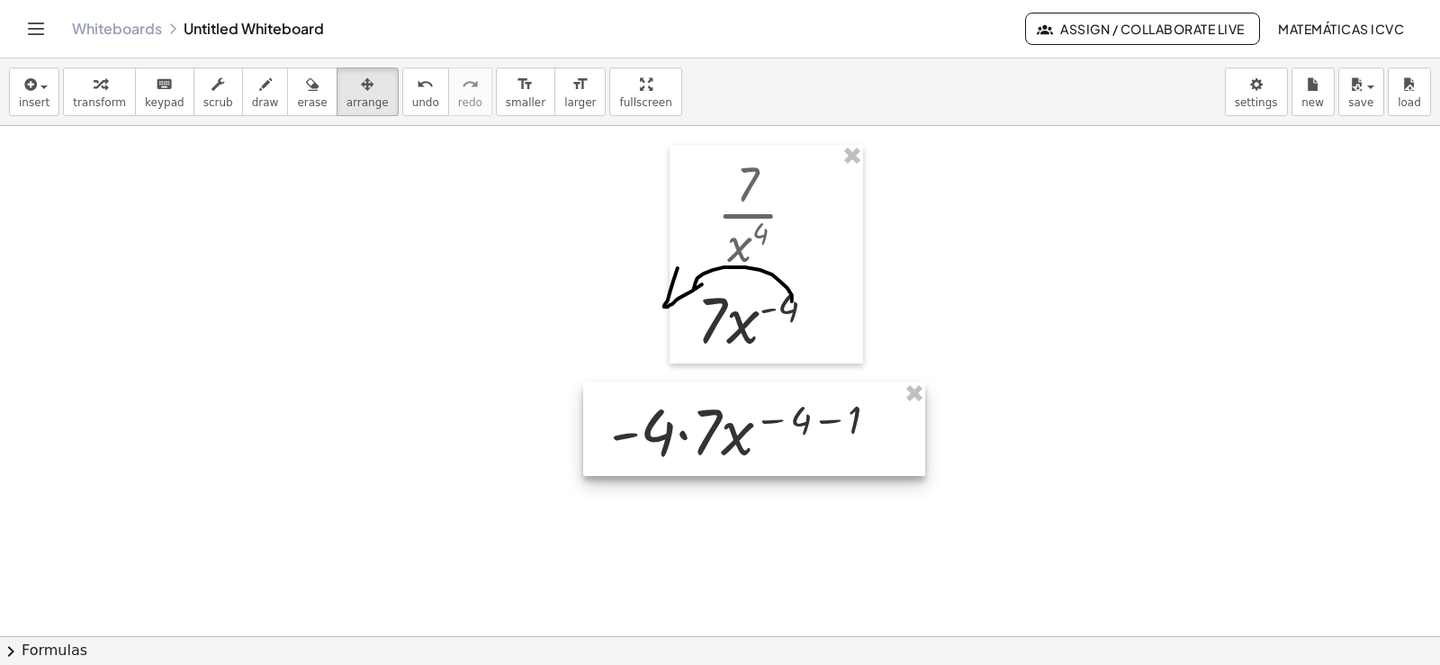
drag, startPoint x: 1185, startPoint y: 411, endPoint x: 699, endPoint y: 430, distance: 486.5
click at [699, 430] on div at bounding box center [754, 430] width 342 height 94
click at [78, 93] on div "button" at bounding box center [99, 84] width 53 height 22
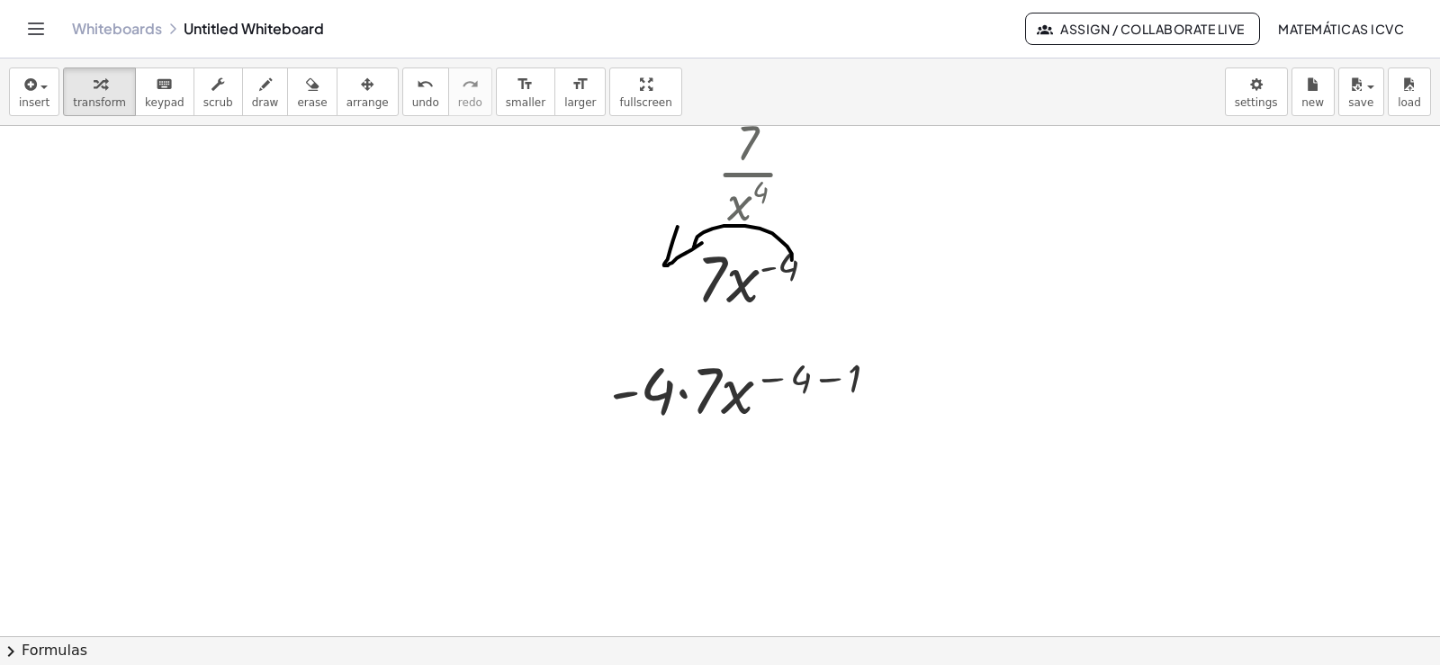
scroll to position [2782, 0]
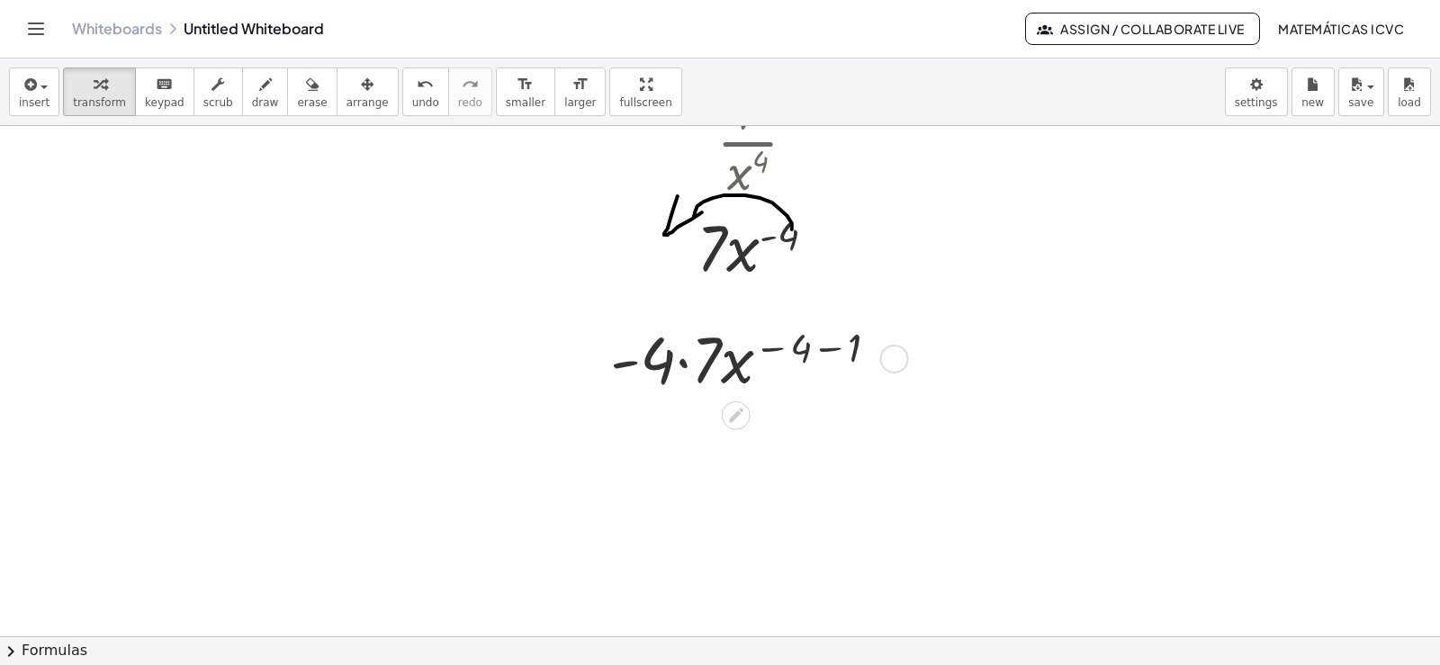
click at [689, 364] on div at bounding box center [751, 357] width 301 height 85
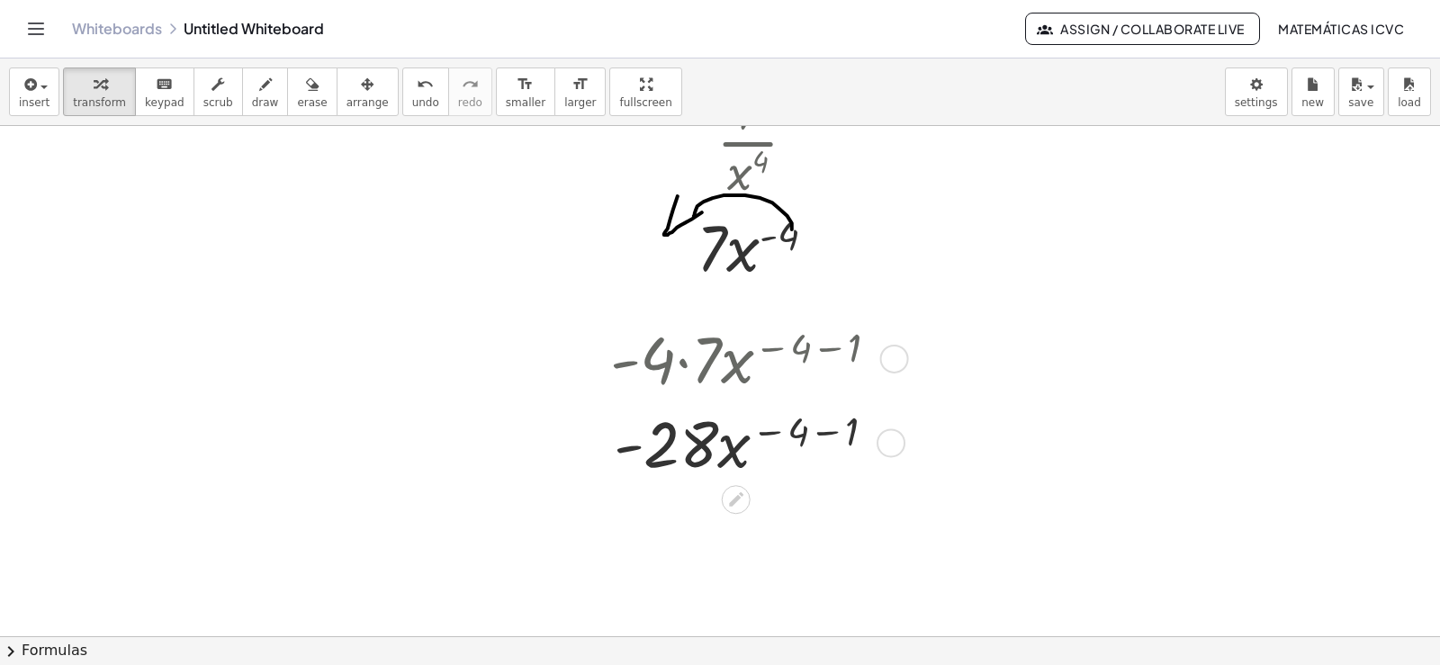
click at [827, 432] on div at bounding box center [751, 442] width 301 height 85
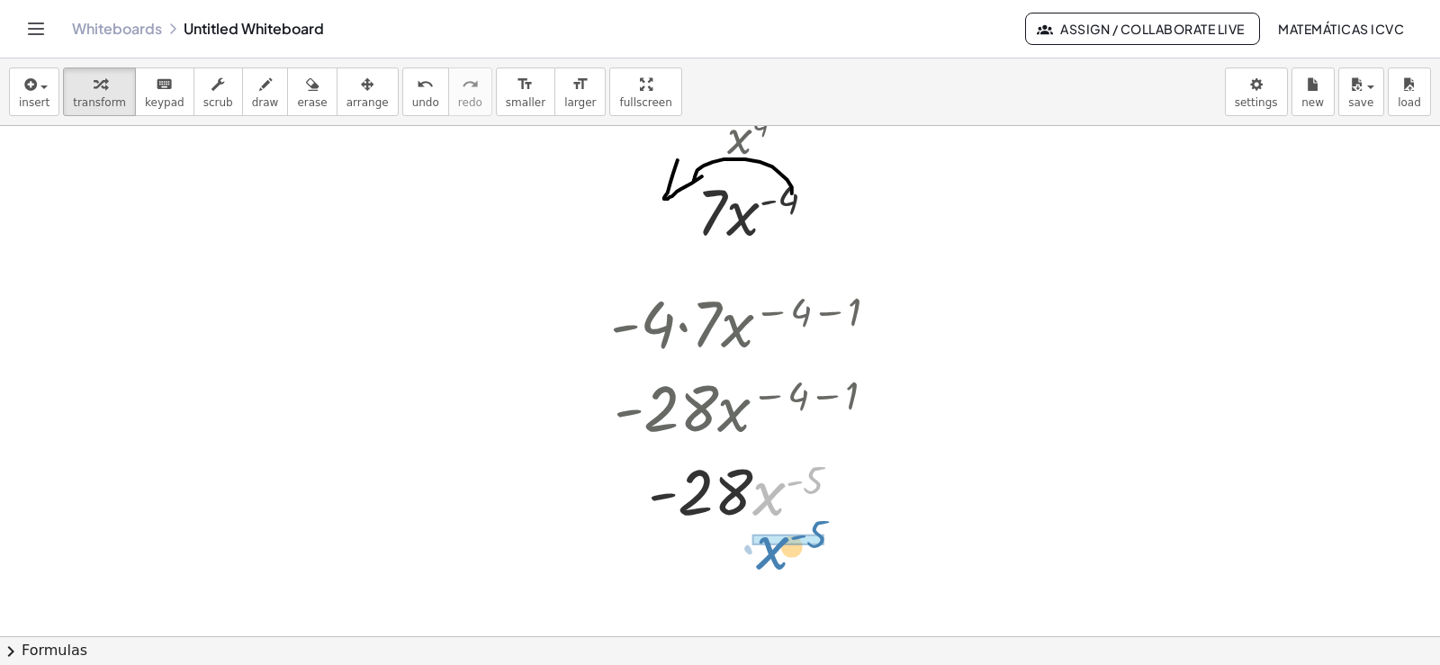
drag, startPoint x: 766, startPoint y: 501, endPoint x: 770, endPoint y: 555, distance: 54.1
click at [756, 492] on div at bounding box center [751, 490] width 301 height 126
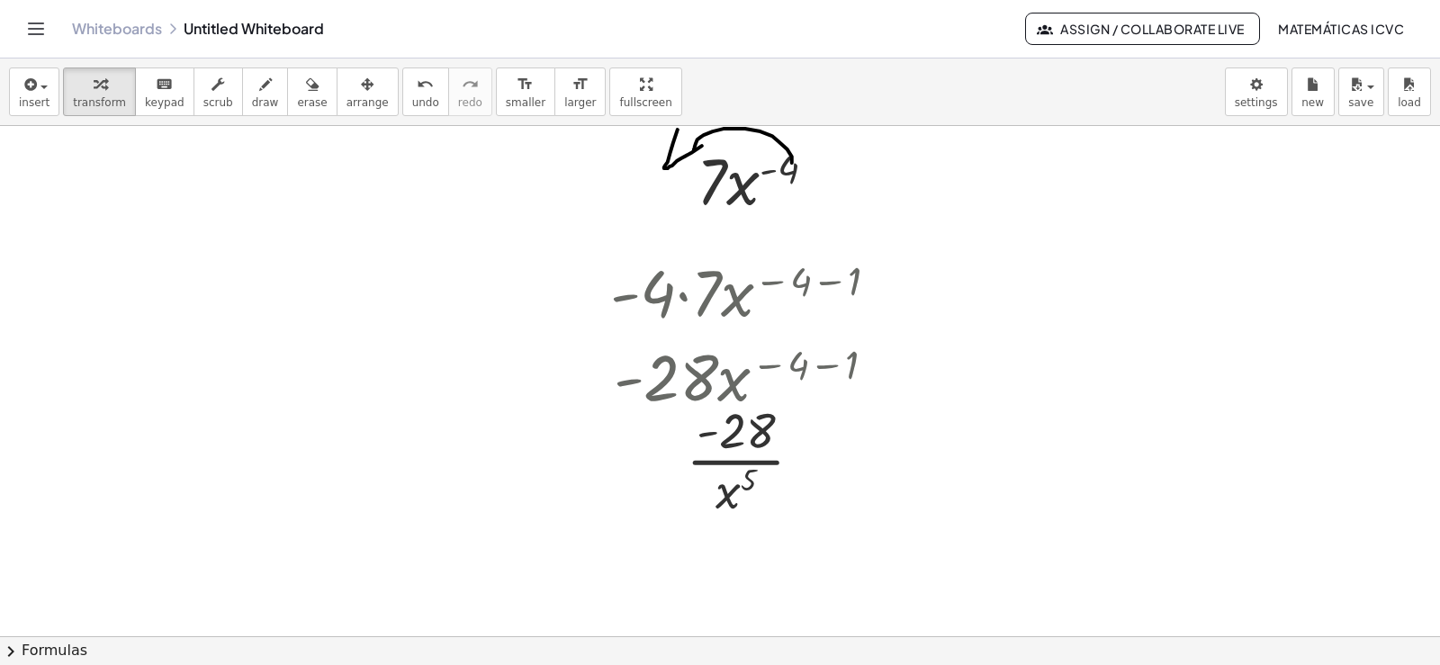
scroll to position [2854, 0]
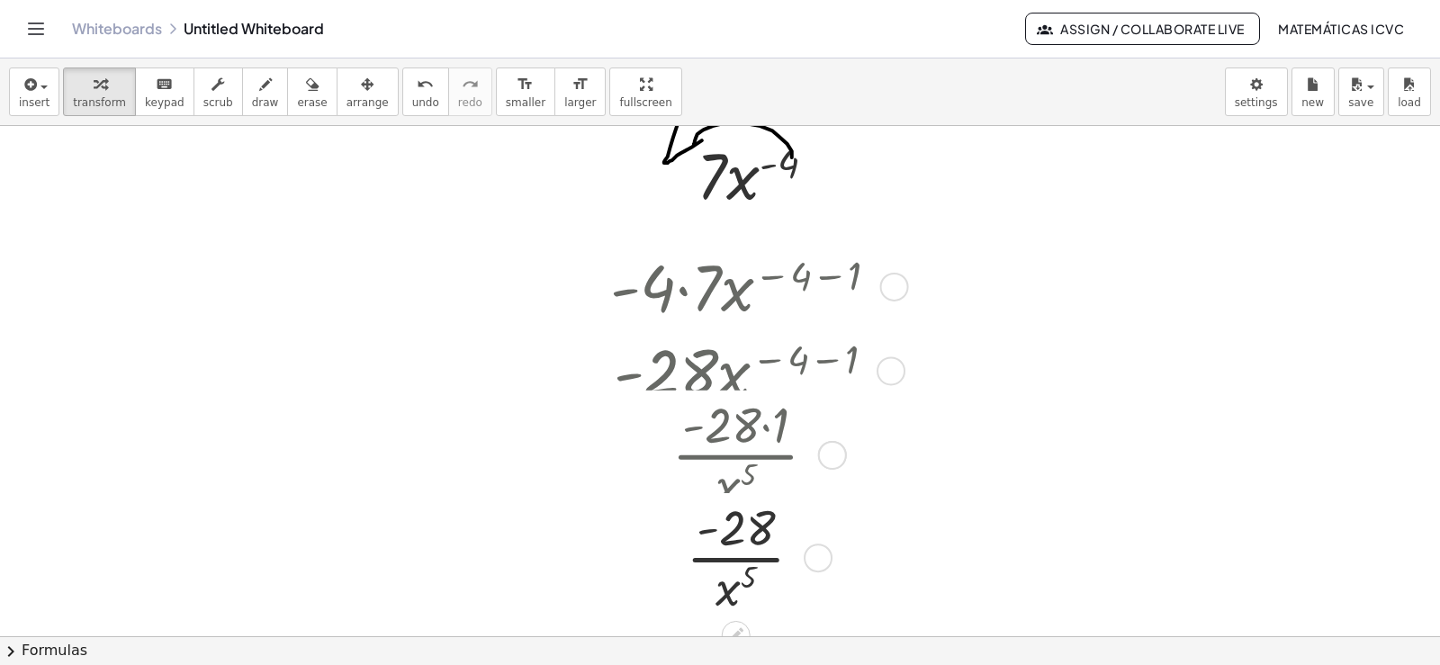
drag, startPoint x: 808, startPoint y: 456, endPoint x: 809, endPoint y: 561, distance: 105.3
click at [736, 558] on div "· - x 28 5 ·" at bounding box center [736, 558] width 0 height 0
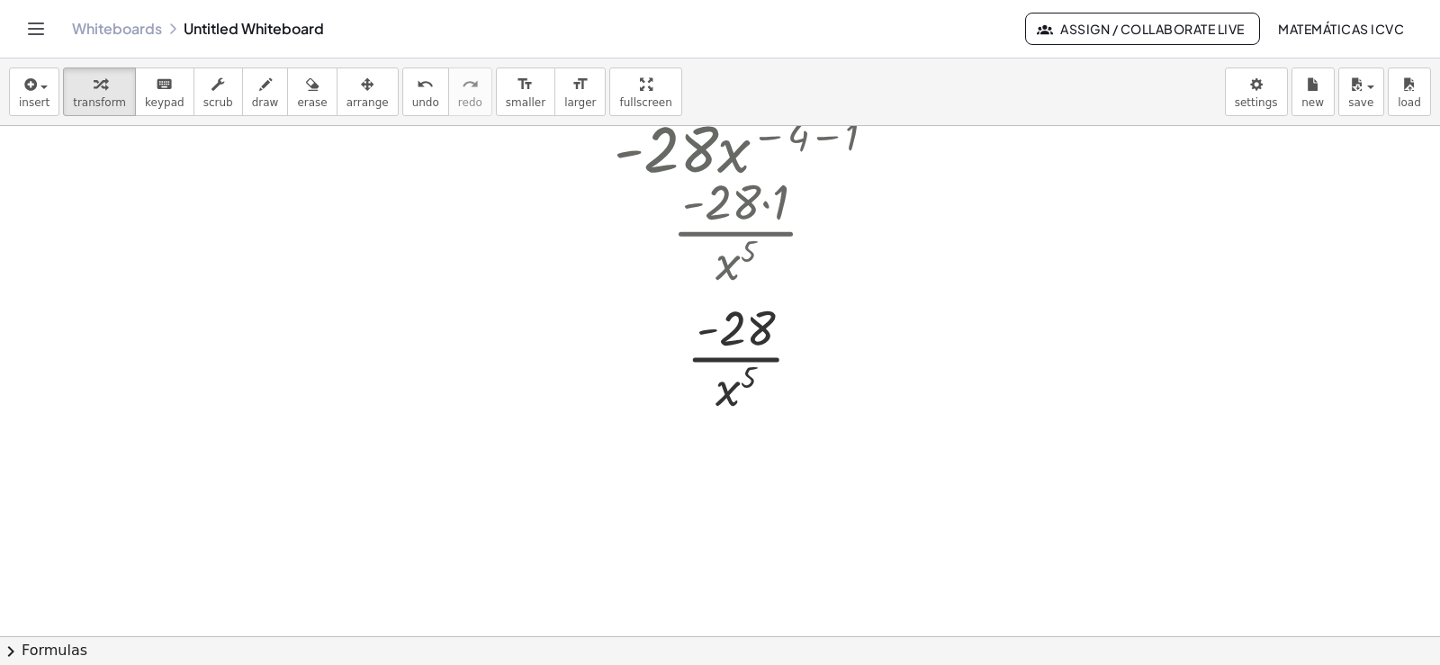
scroll to position [3436, 0]
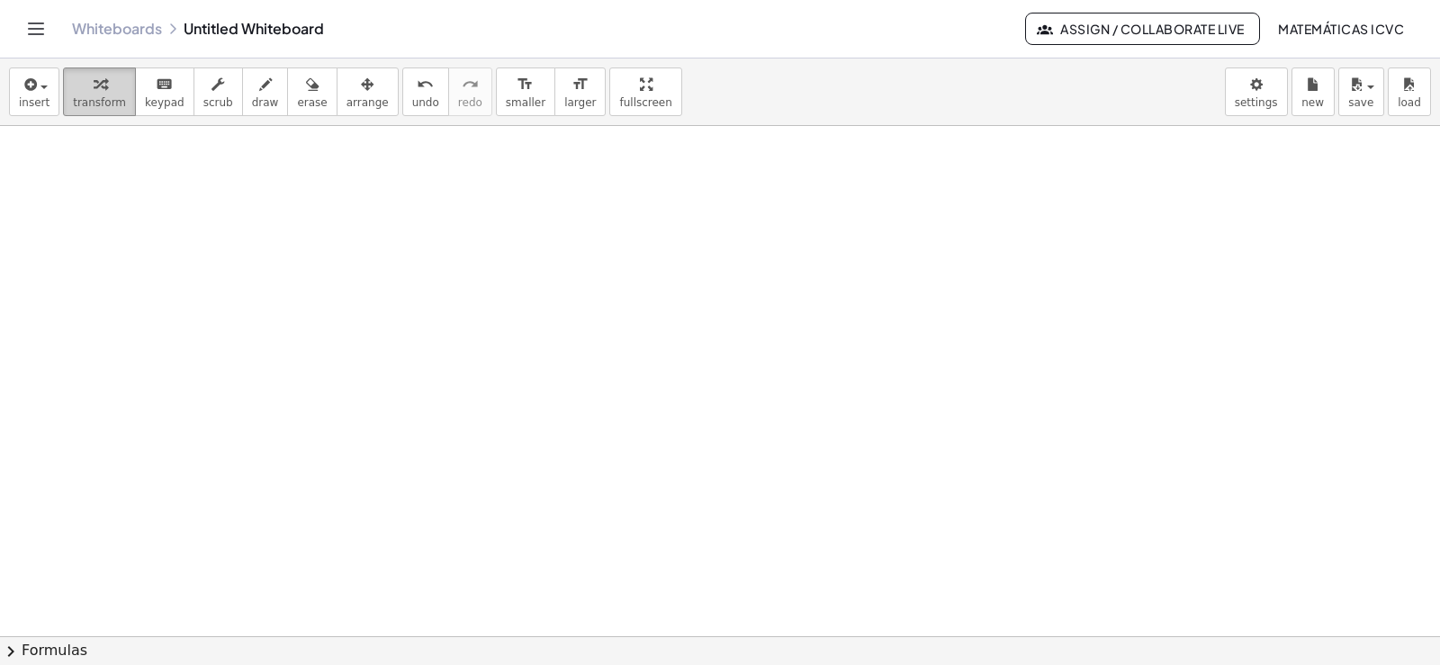
click at [94, 95] on icon "button" at bounding box center [100, 85] width 13 height 22
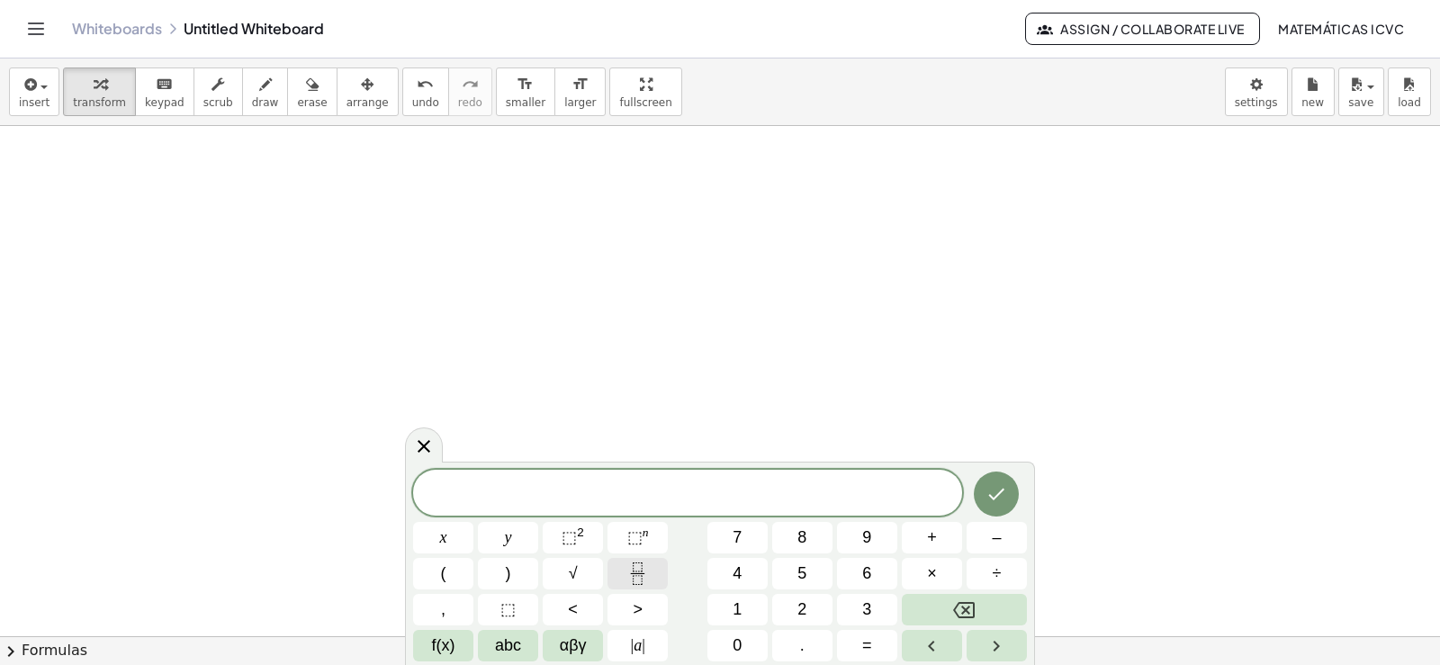
click at [636, 582] on icon "Fraction" at bounding box center [638, 574] width 23 height 23
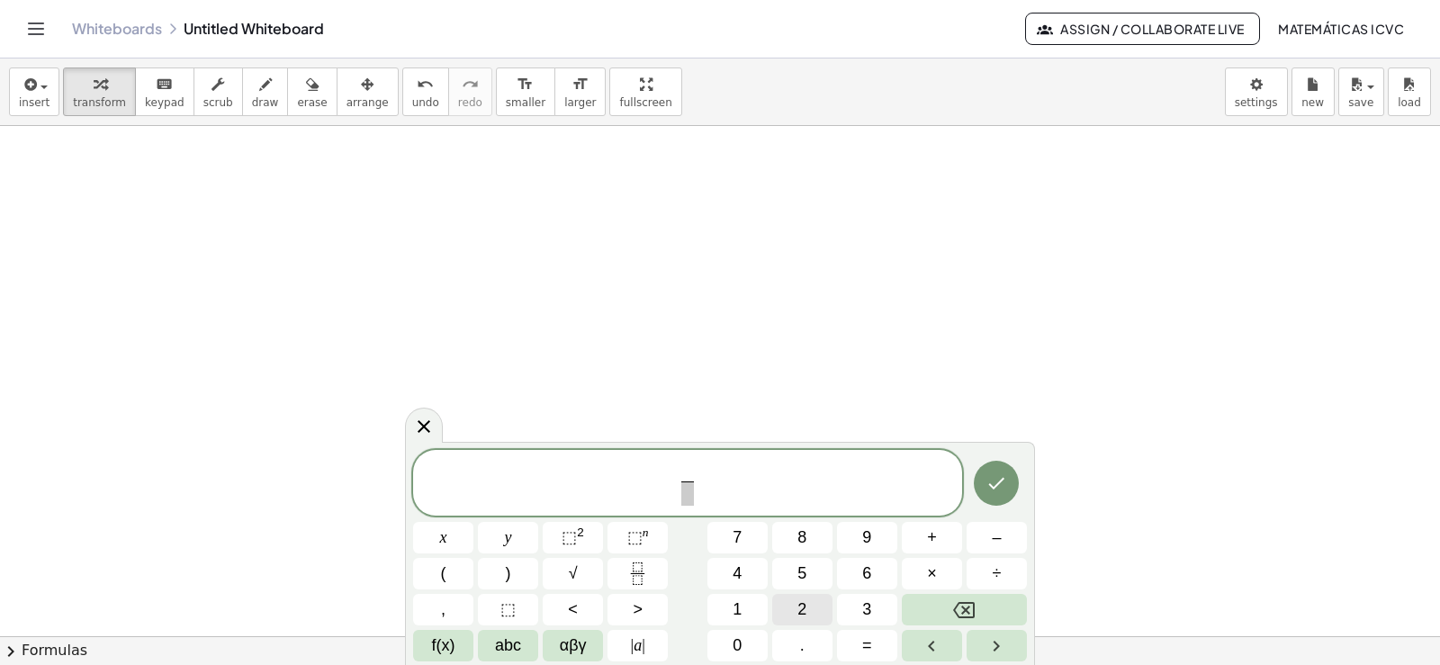
click at [782, 600] on button "2" at bounding box center [802, 610] width 60 height 32
click at [446, 546] on span "x" at bounding box center [443, 538] width 7 height 24
click at [638, 536] on span "⬚" at bounding box center [634, 537] width 15 height 18
click at [807, 577] on span "5" at bounding box center [802, 574] width 9 height 24
click at [936, 611] on button "Backspace" at bounding box center [964, 610] width 125 height 32
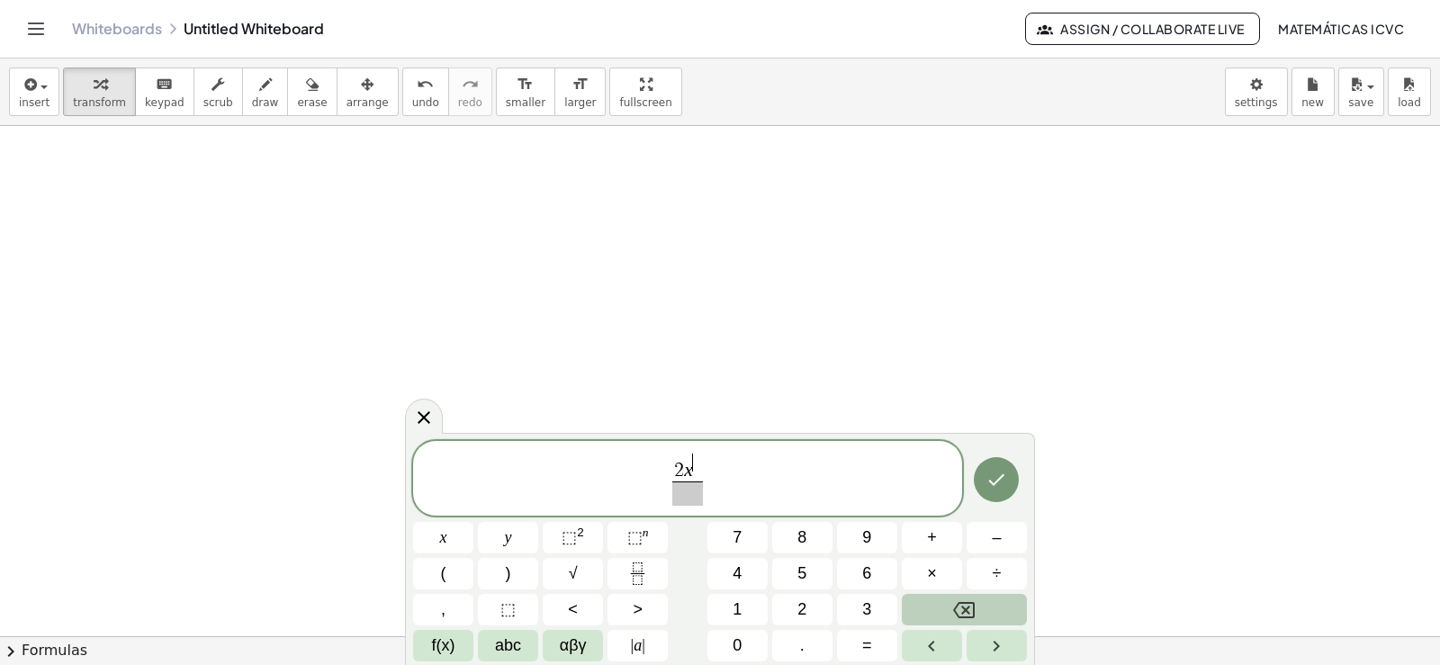
click at [936, 611] on button "Backspace" at bounding box center [964, 610] width 125 height 32
click at [976, 610] on button "Backspace" at bounding box center [964, 610] width 125 height 32
click at [690, 498] on span at bounding box center [688, 494] width 14 height 24
click at [453, 537] on button "x" at bounding box center [443, 538] width 60 height 32
click at [641, 528] on span "⬚" at bounding box center [634, 537] width 15 height 18
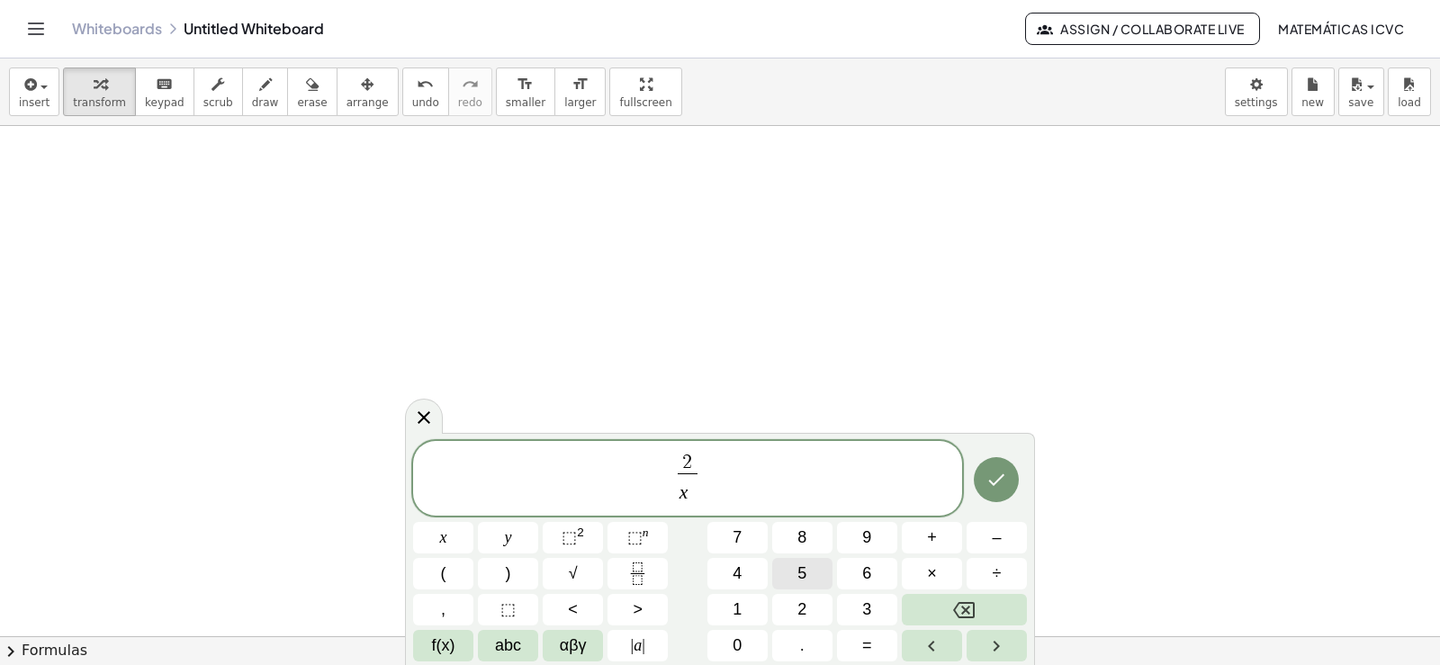
click at [817, 580] on button "5" at bounding box center [802, 574] width 60 height 32
click at [1008, 491] on button "Done" at bounding box center [996, 479] width 45 height 45
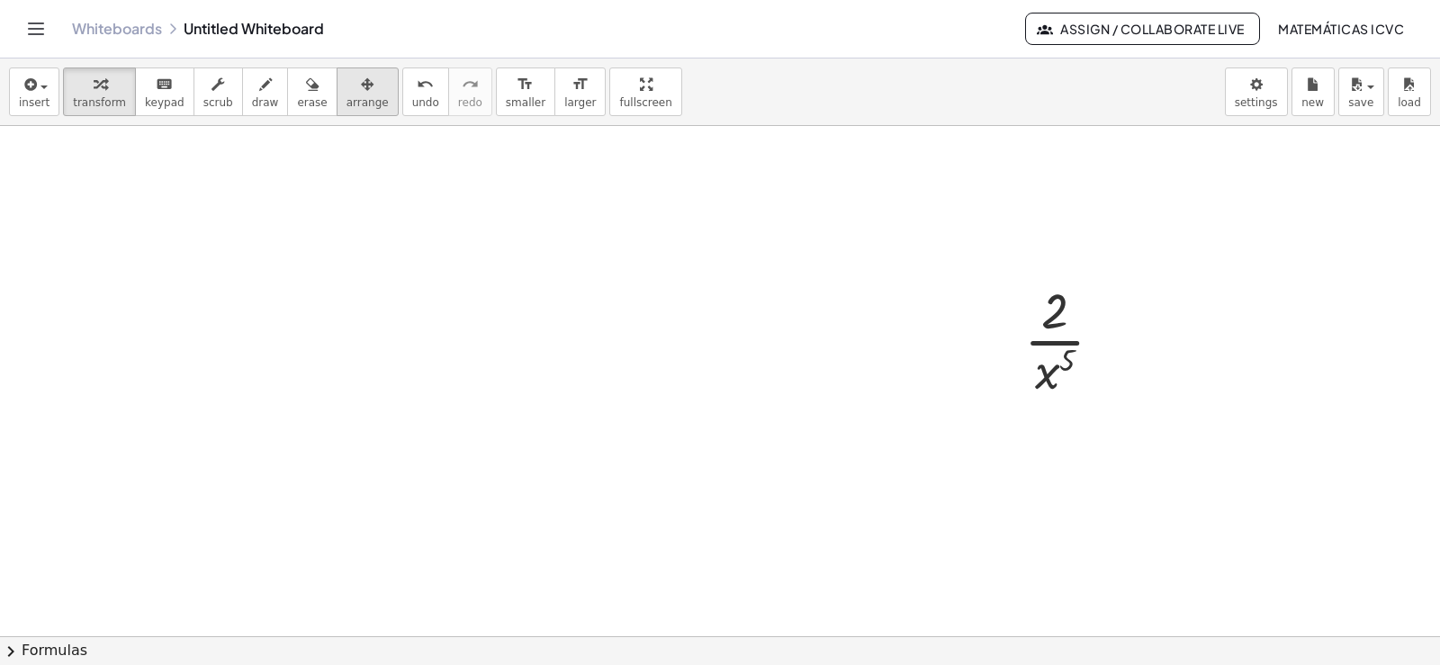
click at [337, 95] on button "arrange" at bounding box center [368, 92] width 62 height 49
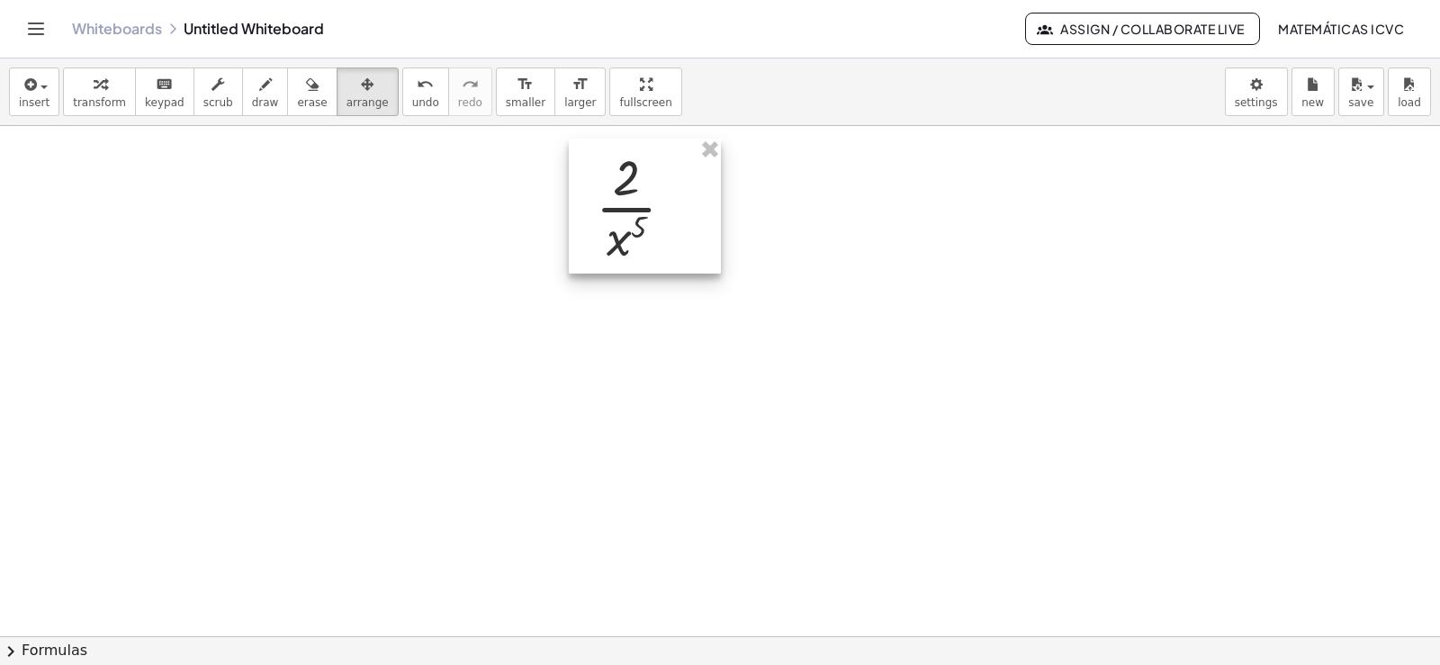
drag, startPoint x: 1057, startPoint y: 340, endPoint x: 627, endPoint y: 206, distance: 449.9
click at [627, 206] on div at bounding box center [645, 206] width 152 height 135
click at [107, 98] on span "transform" at bounding box center [99, 102] width 53 height 13
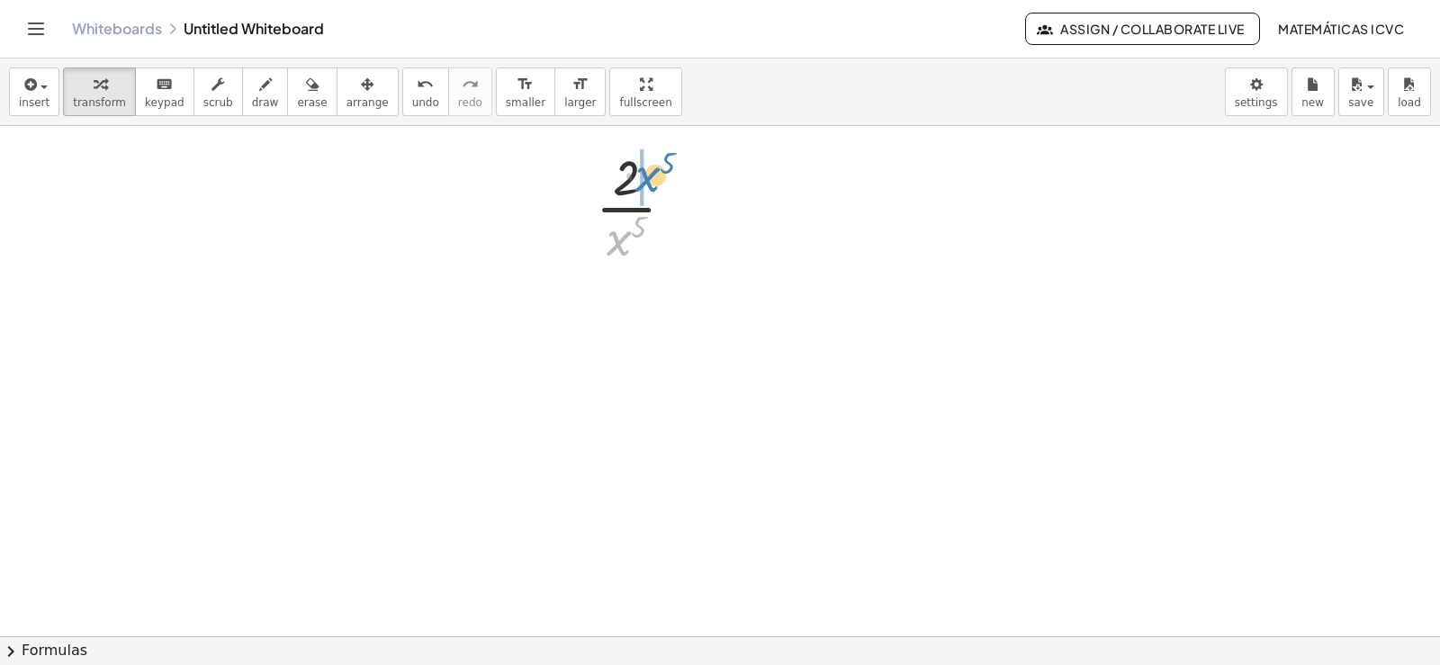
drag, startPoint x: 620, startPoint y: 255, endPoint x: 649, endPoint y: 191, distance: 70.1
click at [649, 191] on div at bounding box center [643, 206] width 112 height 126
click at [83, 83] on div "button" at bounding box center [99, 84] width 53 height 22
drag, startPoint x: 256, startPoint y: 101, endPoint x: 702, endPoint y: 275, distance: 479.5
click at [295, 142] on div "insert select one: Math Expression Function Text Youtube Video Graphing Geometr…" at bounding box center [720, 362] width 1440 height 607
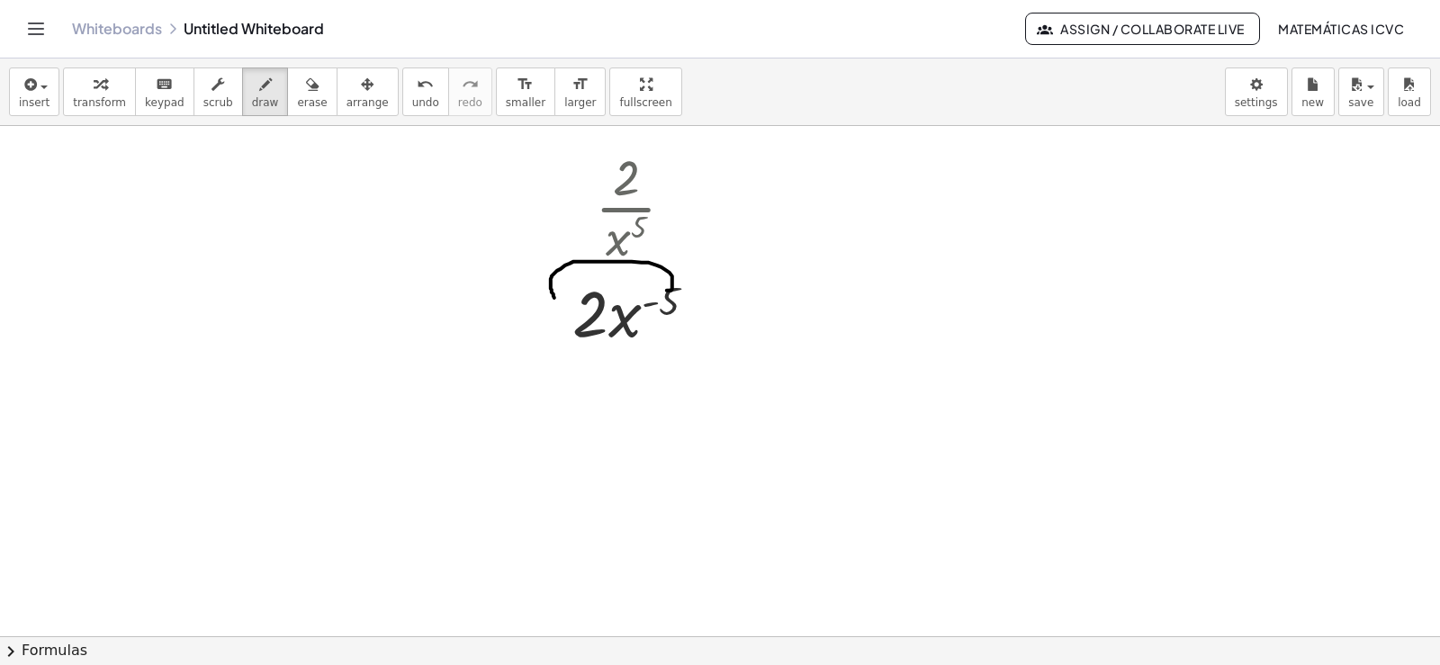
drag, startPoint x: 672, startPoint y: 292, endPoint x: 555, endPoint y: 299, distance: 117.3
drag, startPoint x: 537, startPoint y: 286, endPoint x: 558, endPoint y: 284, distance: 21.8
click at [104, 114] on button "transform" at bounding box center [99, 92] width 73 height 49
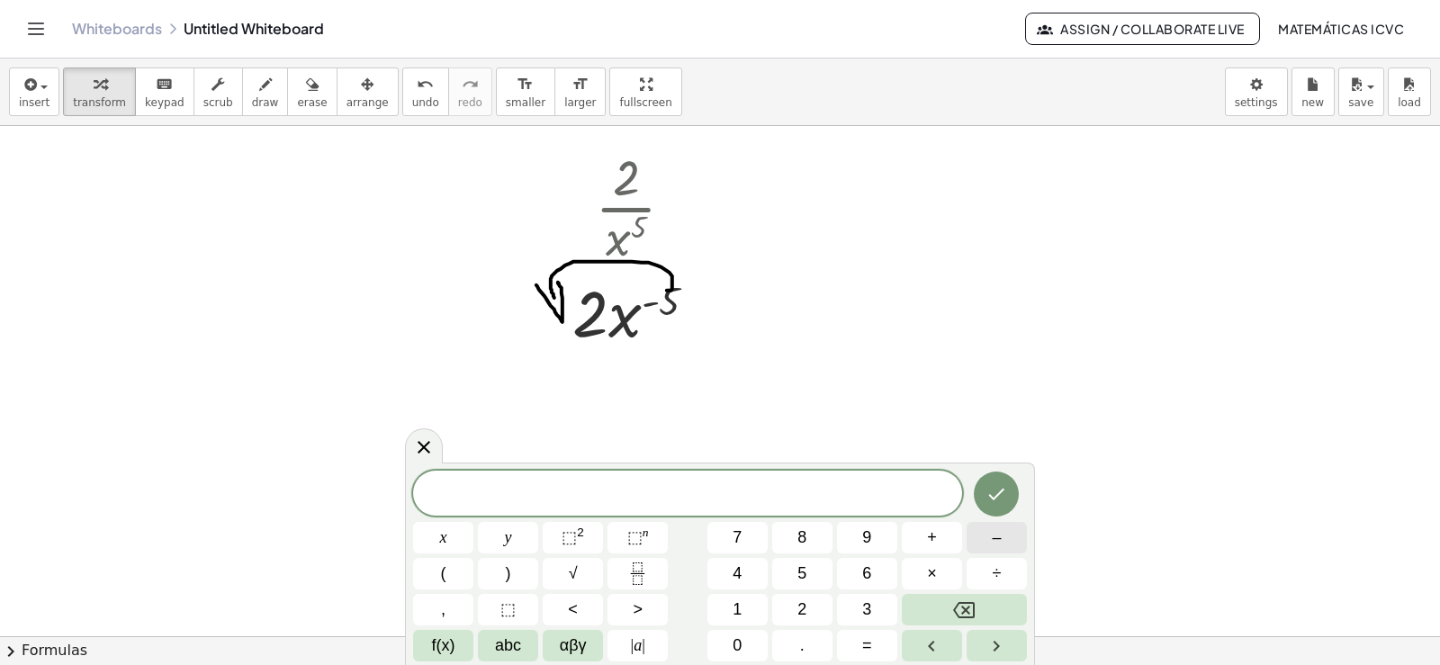
click at [1001, 538] on span "–" at bounding box center [996, 538] width 9 height 24
click at [806, 573] on span "5" at bounding box center [802, 574] width 9 height 24
click at [937, 573] on button "×" at bounding box center [932, 574] width 60 height 32
click at [795, 600] on button "2" at bounding box center [802, 610] width 60 height 32
click at [456, 531] on button "x" at bounding box center [443, 538] width 60 height 32
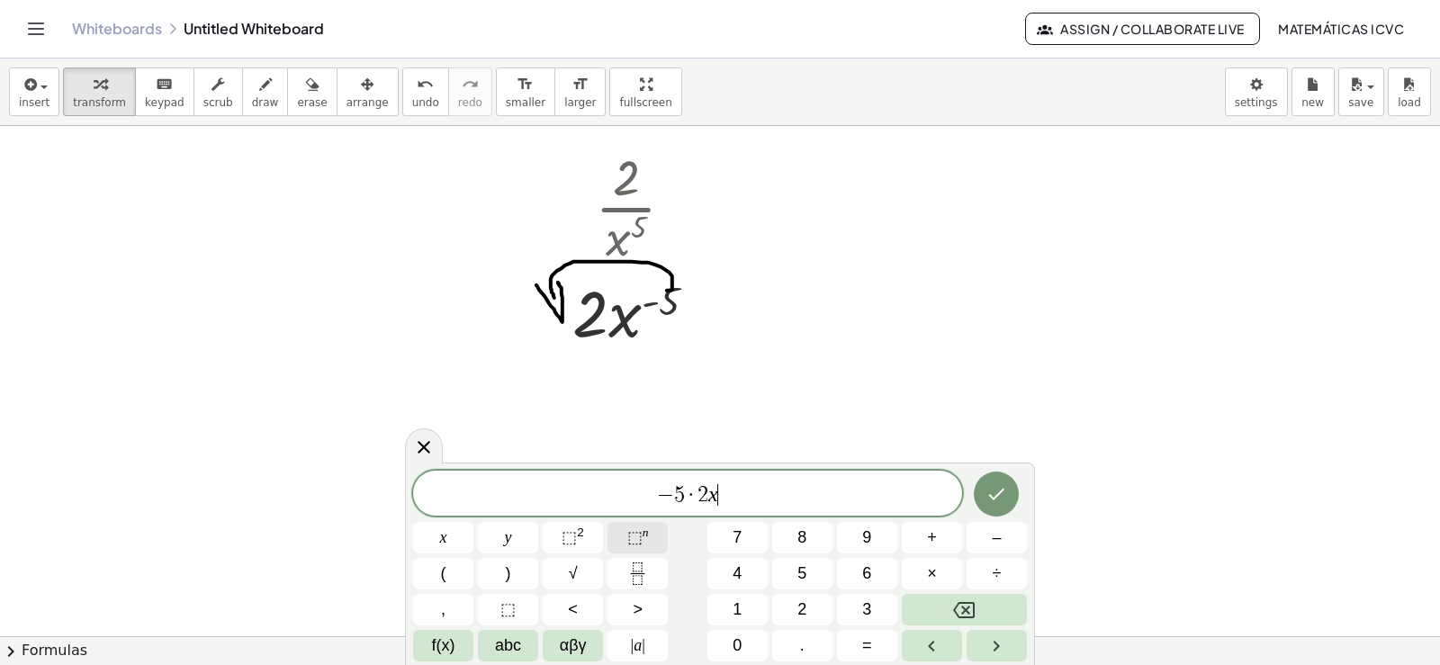
click at [637, 531] on span "⬚" at bounding box center [634, 537] width 15 height 18
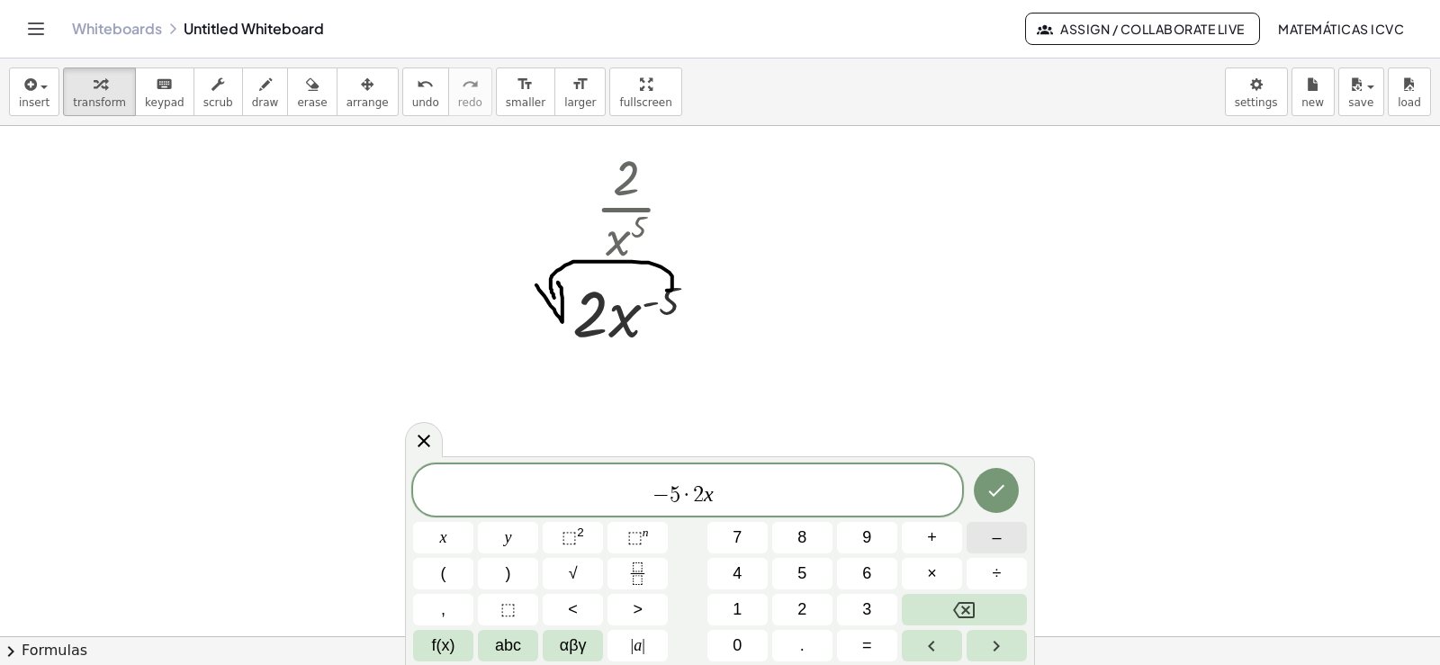
click at [995, 534] on span "–" at bounding box center [996, 538] width 9 height 24
click at [808, 573] on button "5" at bounding box center [802, 574] width 60 height 32
click at [998, 537] on span "–" at bounding box center [996, 538] width 9 height 24
click at [745, 607] on button "1" at bounding box center [738, 610] width 60 height 32
click at [1005, 499] on icon "Done" at bounding box center [997, 491] width 22 height 22
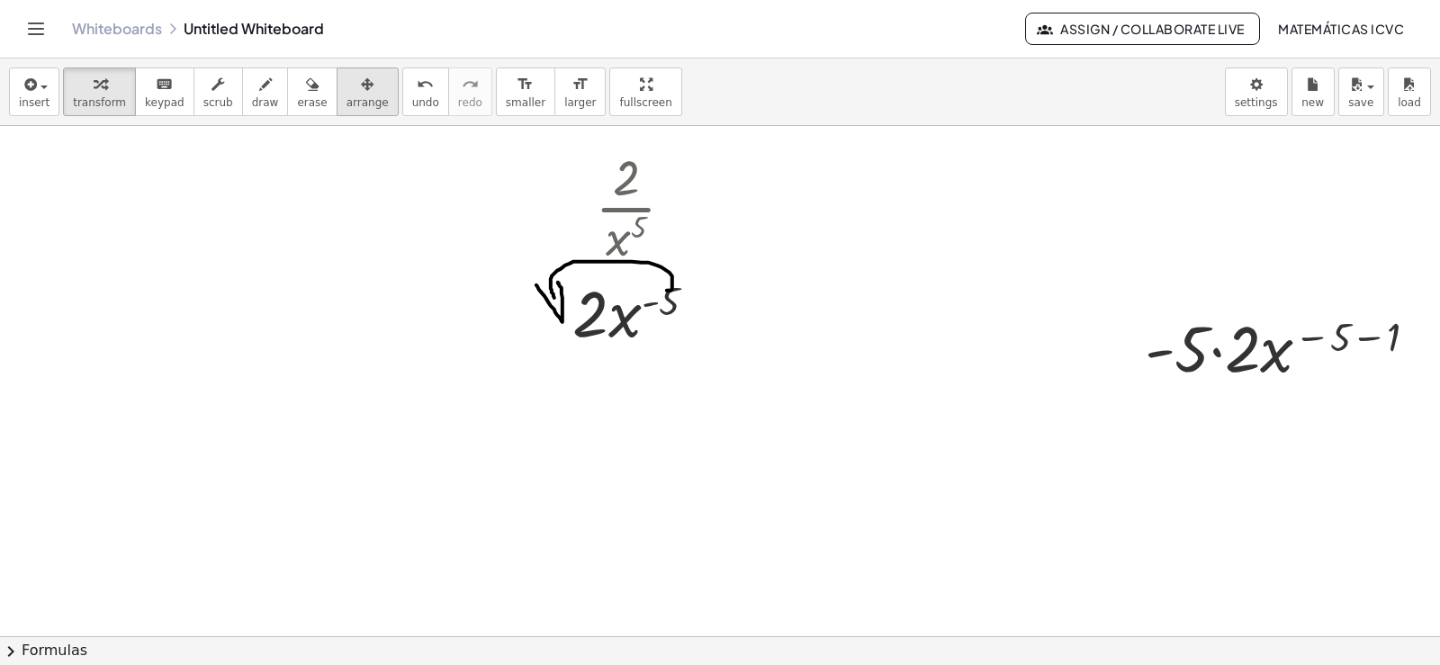
click at [347, 104] on span "arrange" at bounding box center [368, 102] width 42 height 13
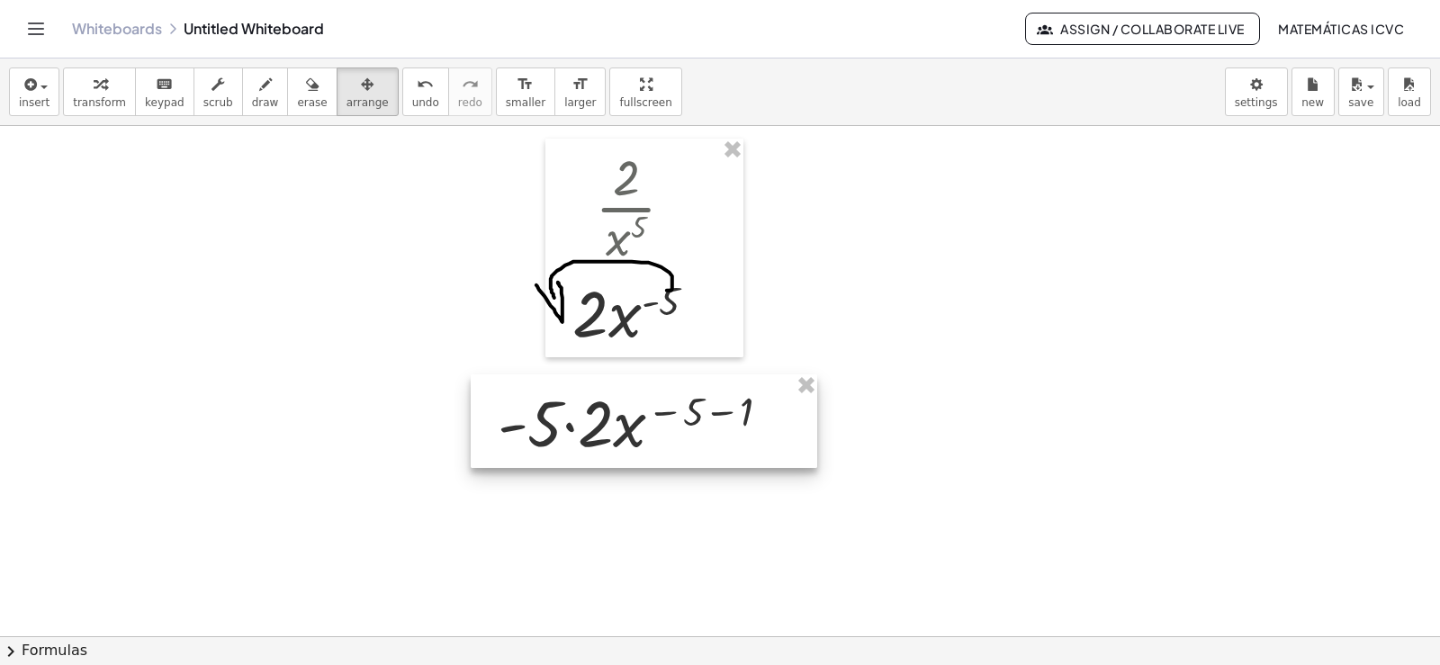
click at [605, 426] on div at bounding box center [644, 422] width 347 height 94
click at [111, 103] on span "transform" at bounding box center [99, 102] width 53 height 13
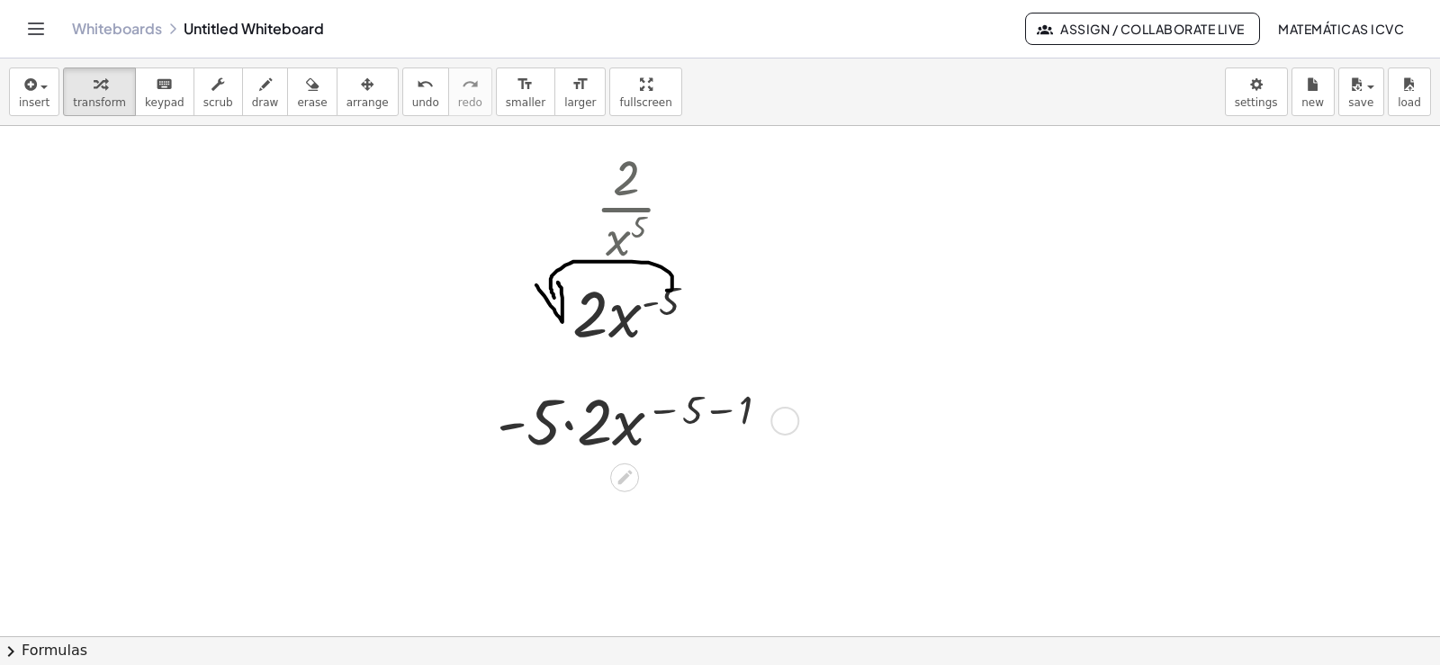
click at [570, 431] on div at bounding box center [640, 419] width 305 height 85
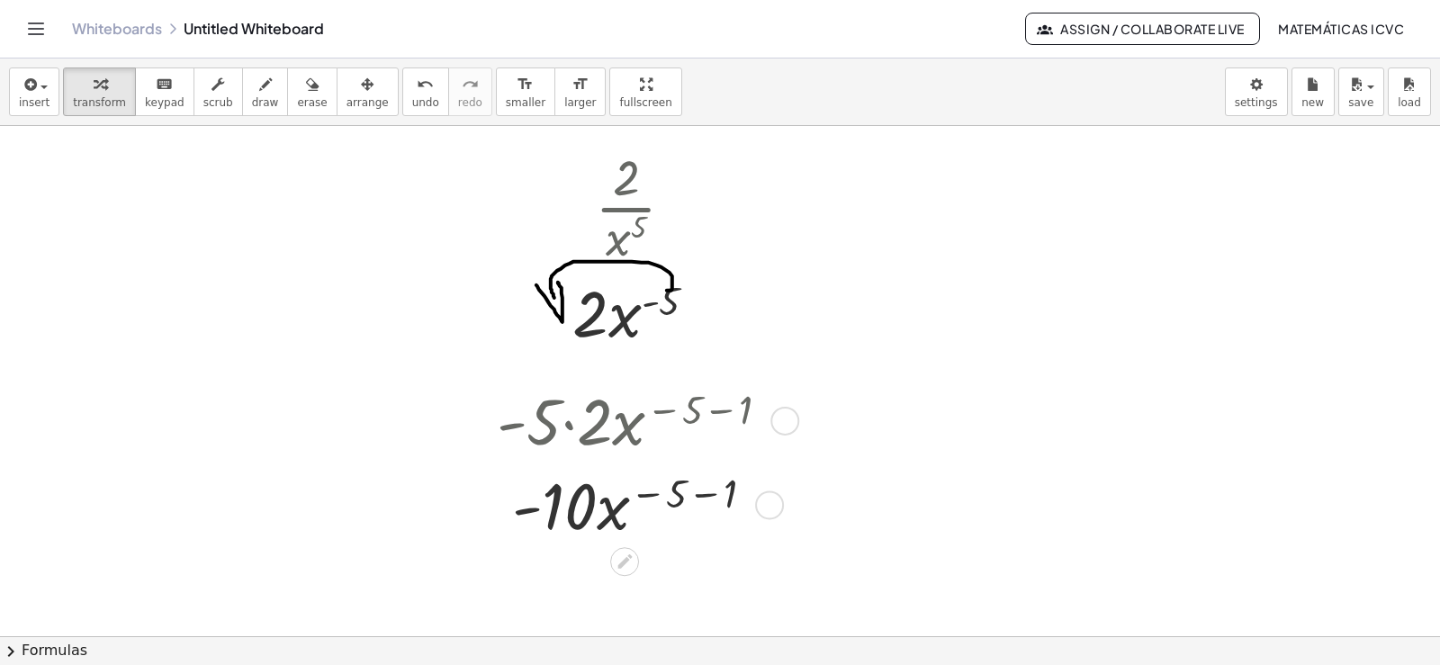
click at [709, 493] on div at bounding box center [640, 504] width 305 height 85
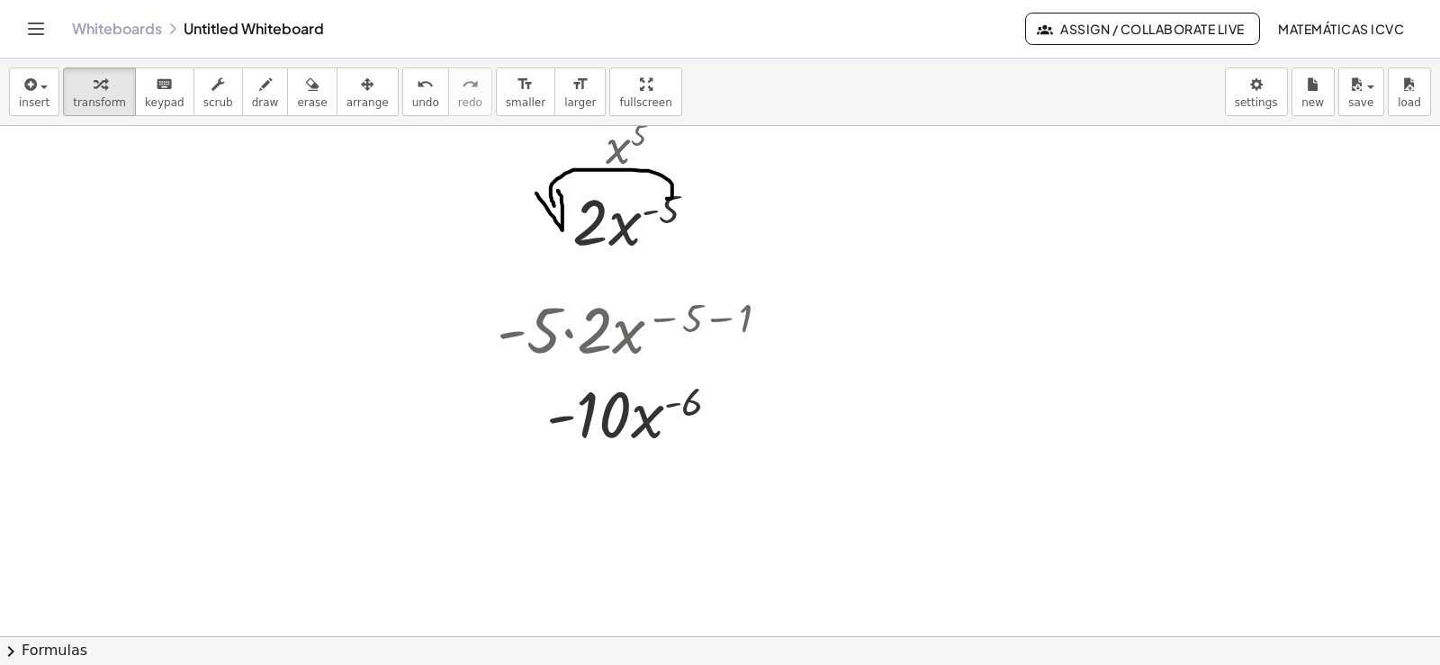
scroll to position [3544, 0]
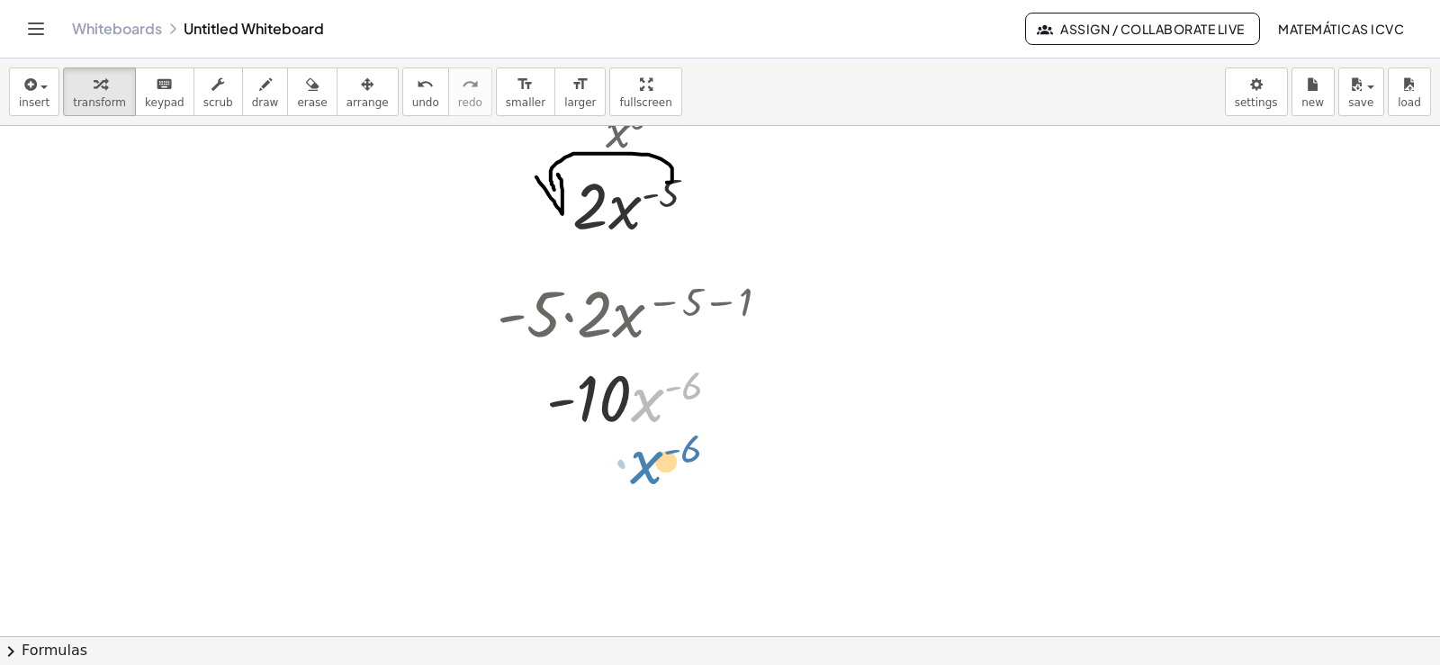
drag, startPoint x: 649, startPoint y: 399, endPoint x: 648, endPoint y: 462, distance: 63.0
drag, startPoint x: 649, startPoint y: 414, endPoint x: 652, endPoint y: 470, distance: 55.9
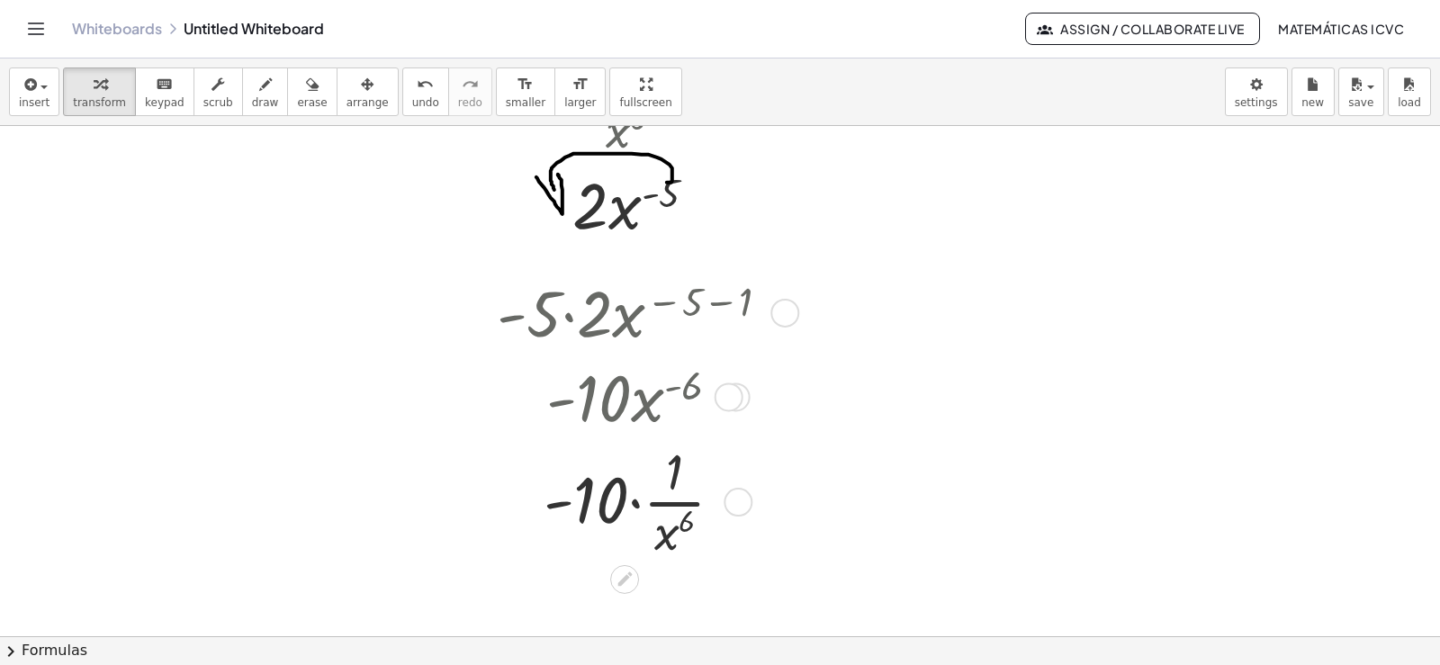
click at [636, 504] on div at bounding box center [640, 501] width 305 height 126
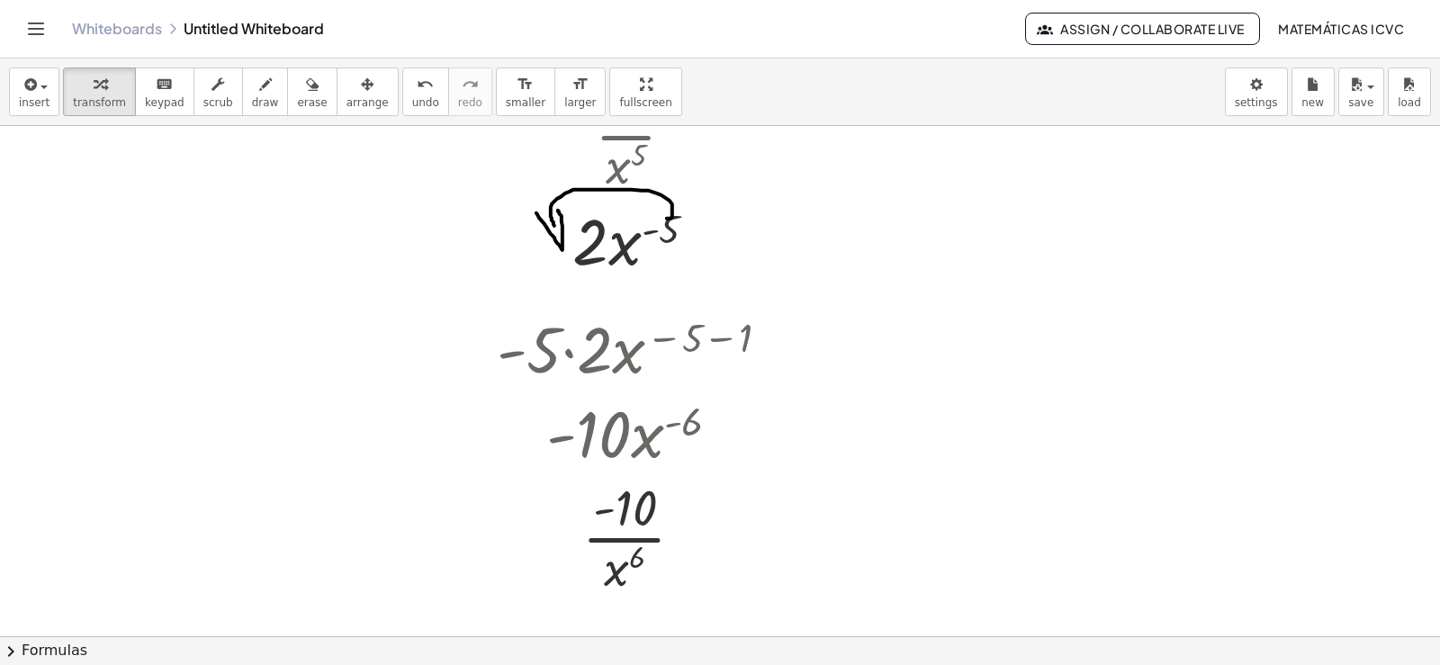
scroll to position [3520, 0]
